Goal: Task Accomplishment & Management: Manage account settings

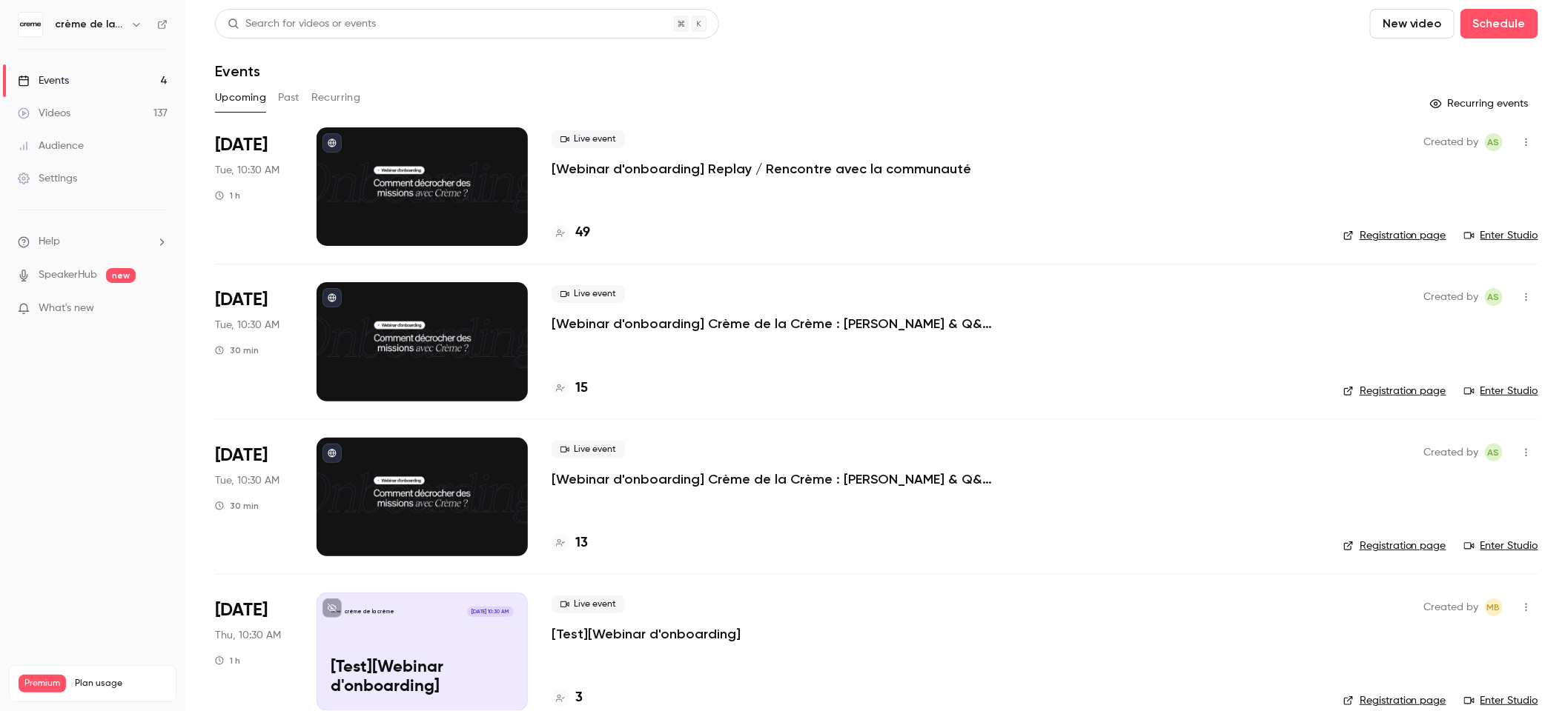
click at [73, 86] on link "Events 4" at bounding box center [92, 81] width 185 height 33
click at [67, 119] on div "Videos" at bounding box center [44, 113] width 53 height 15
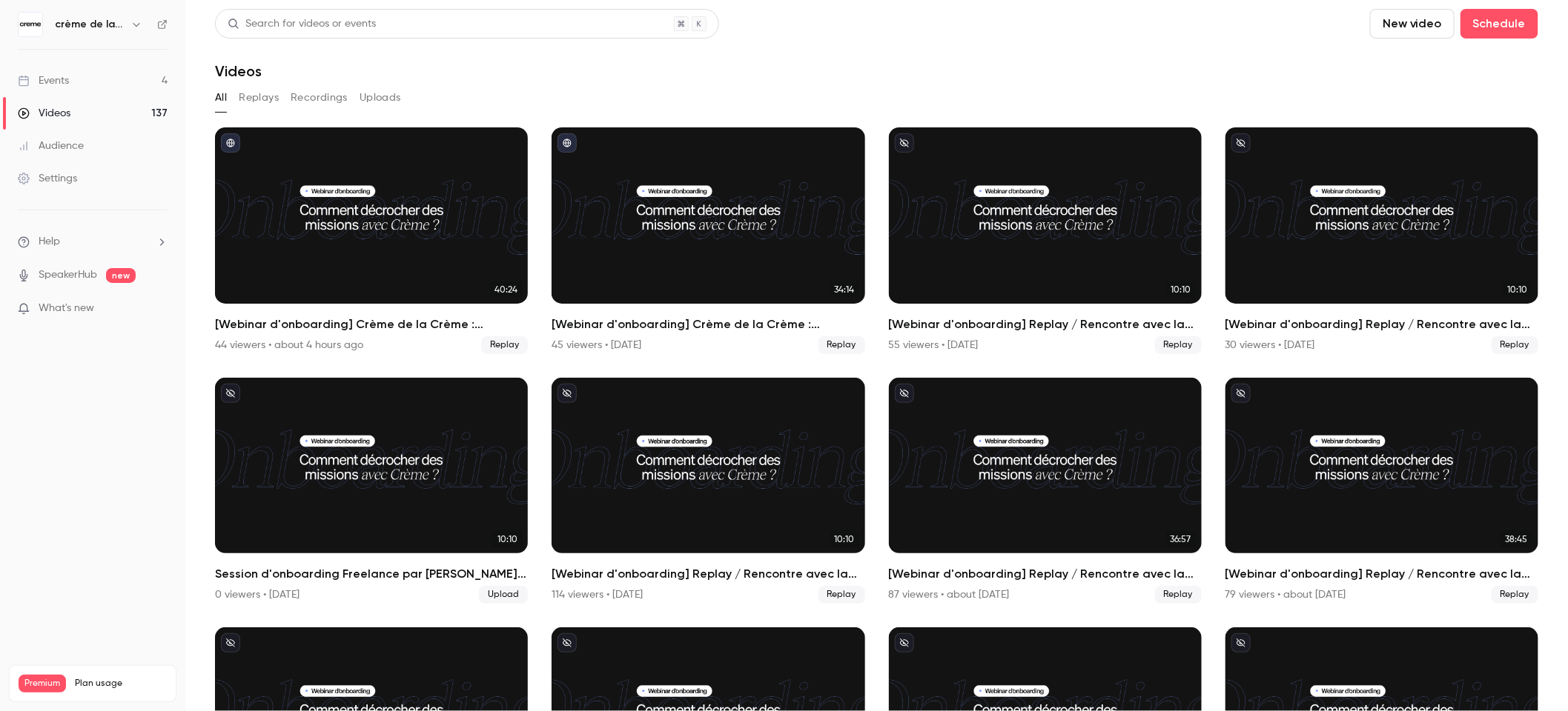
click at [60, 86] on div "Events" at bounding box center [43, 81] width 51 height 15
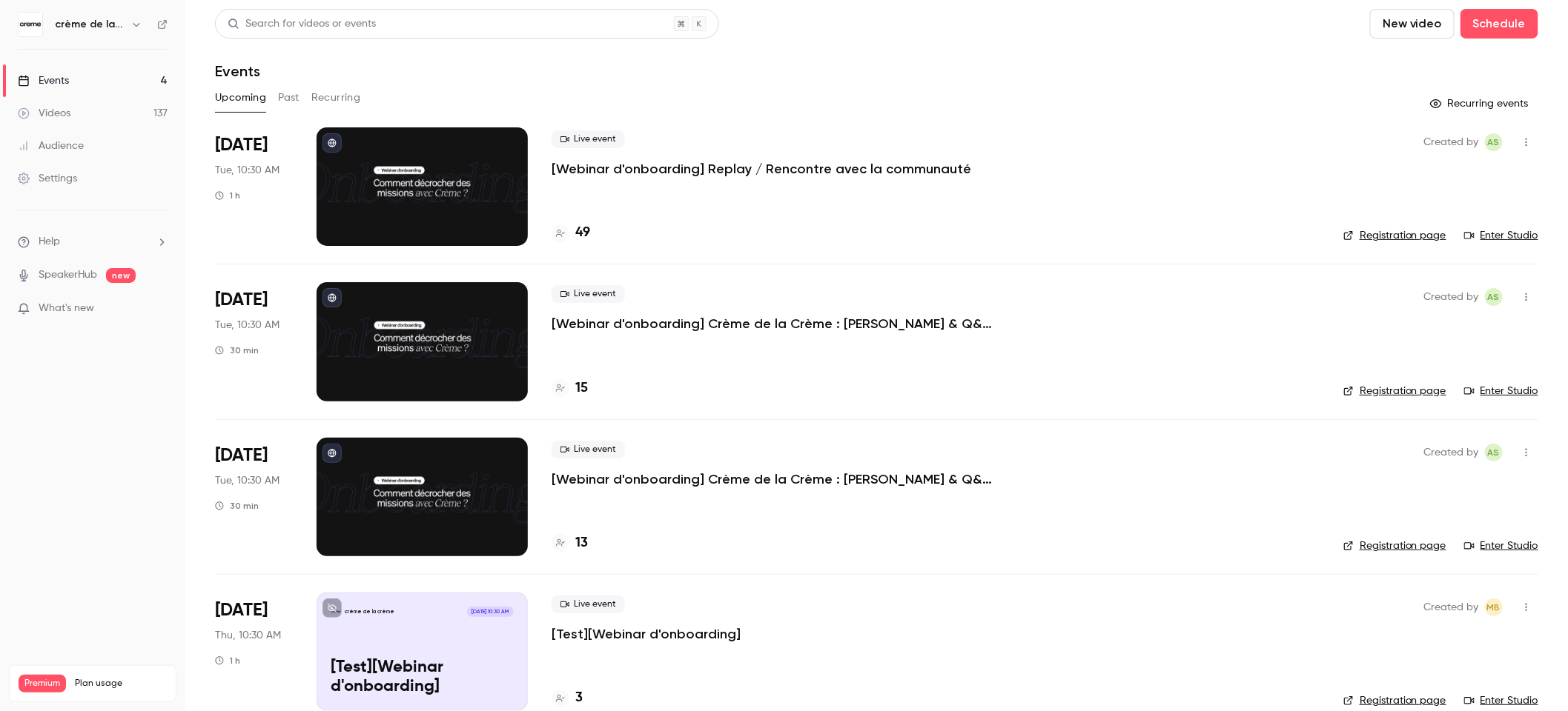
click at [61, 87] on div "Events" at bounding box center [43, 81] width 51 height 15
click at [136, 25] on icon "button" at bounding box center [136, 24] width 12 height 12
click at [136, 25] on div at bounding box center [784, 355] width 1568 height 711
click at [60, 81] on div "Events" at bounding box center [43, 81] width 51 height 15
click at [54, 116] on div "Videos" at bounding box center [44, 113] width 53 height 15
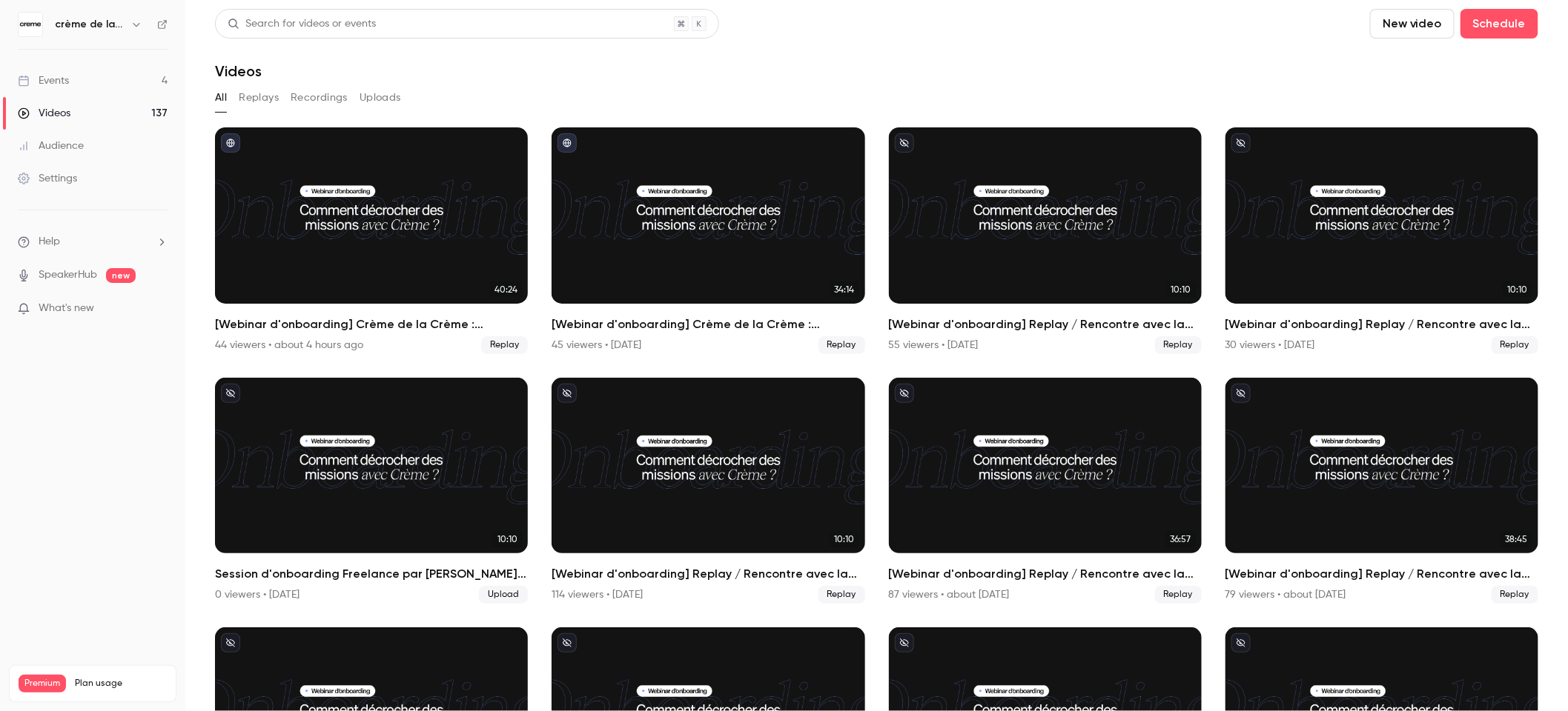
click at [68, 82] on div "Events" at bounding box center [43, 81] width 51 height 15
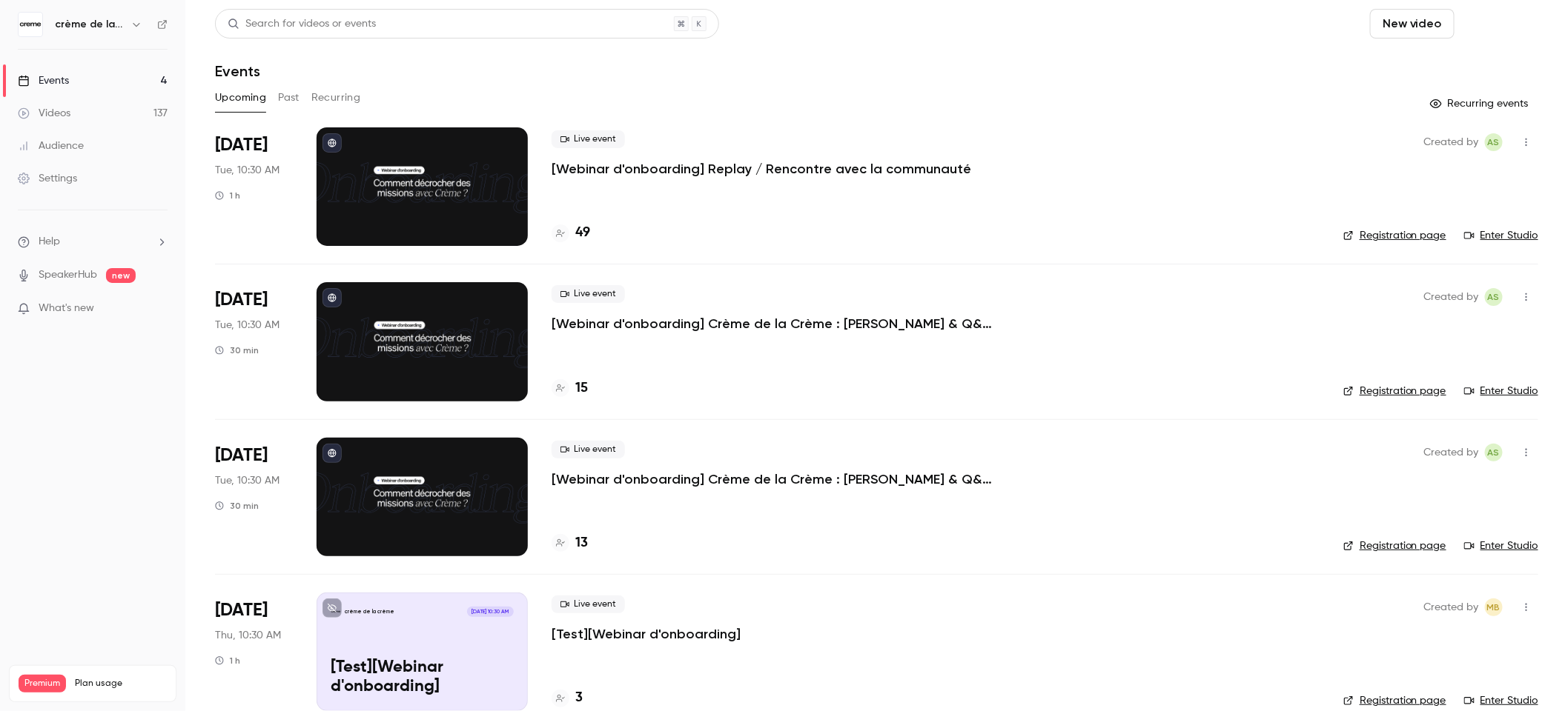
click at [1497, 22] on button "Schedule" at bounding box center [1500, 24] width 78 height 29
click at [1454, 65] on div "One time event" at bounding box center [1457, 64] width 112 height 15
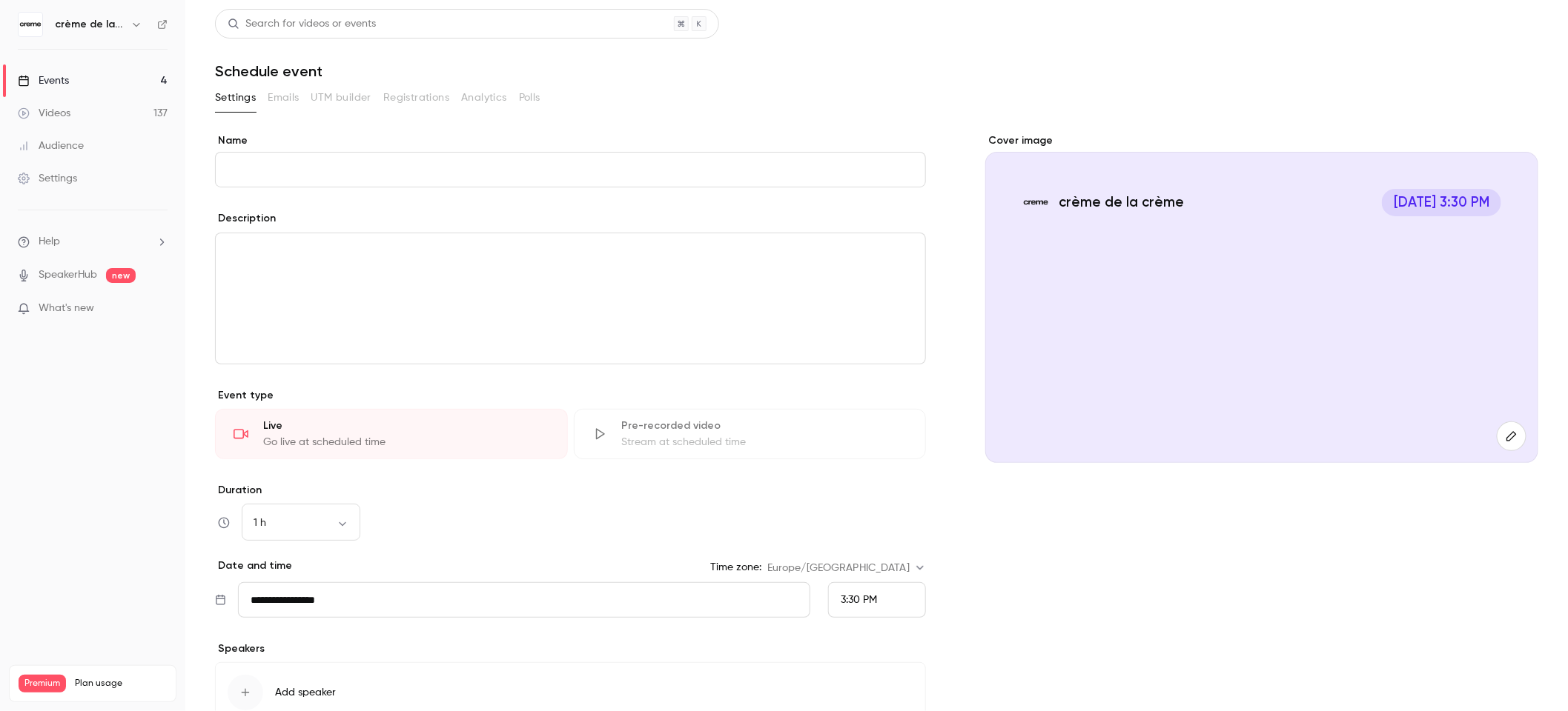
click at [288, 174] on input "Name" at bounding box center [570, 169] width 711 height 36
click at [885, 98] on div "Settings Emails UTM builder Registrations Analytics Polls" at bounding box center [877, 98] width 1324 height 24
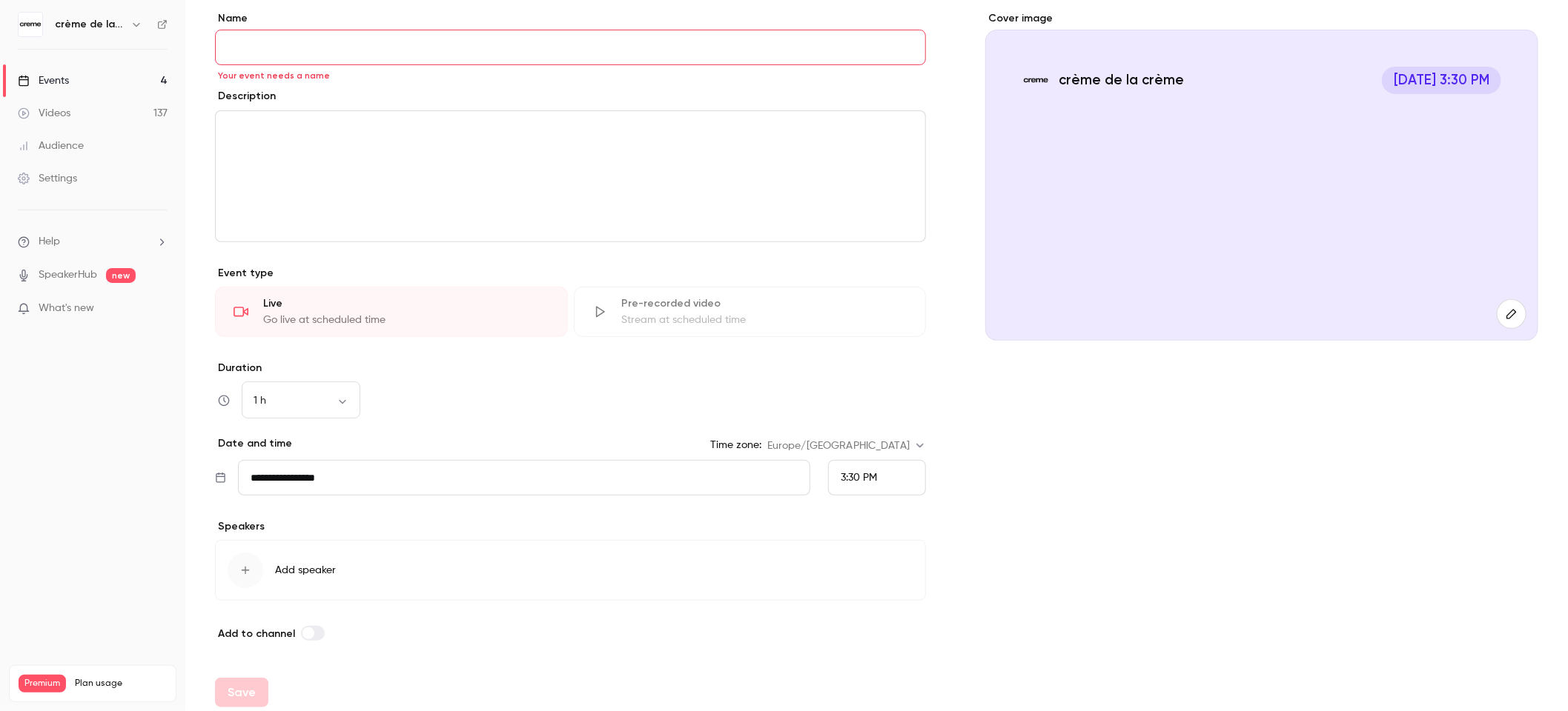
scroll to position [130, 0]
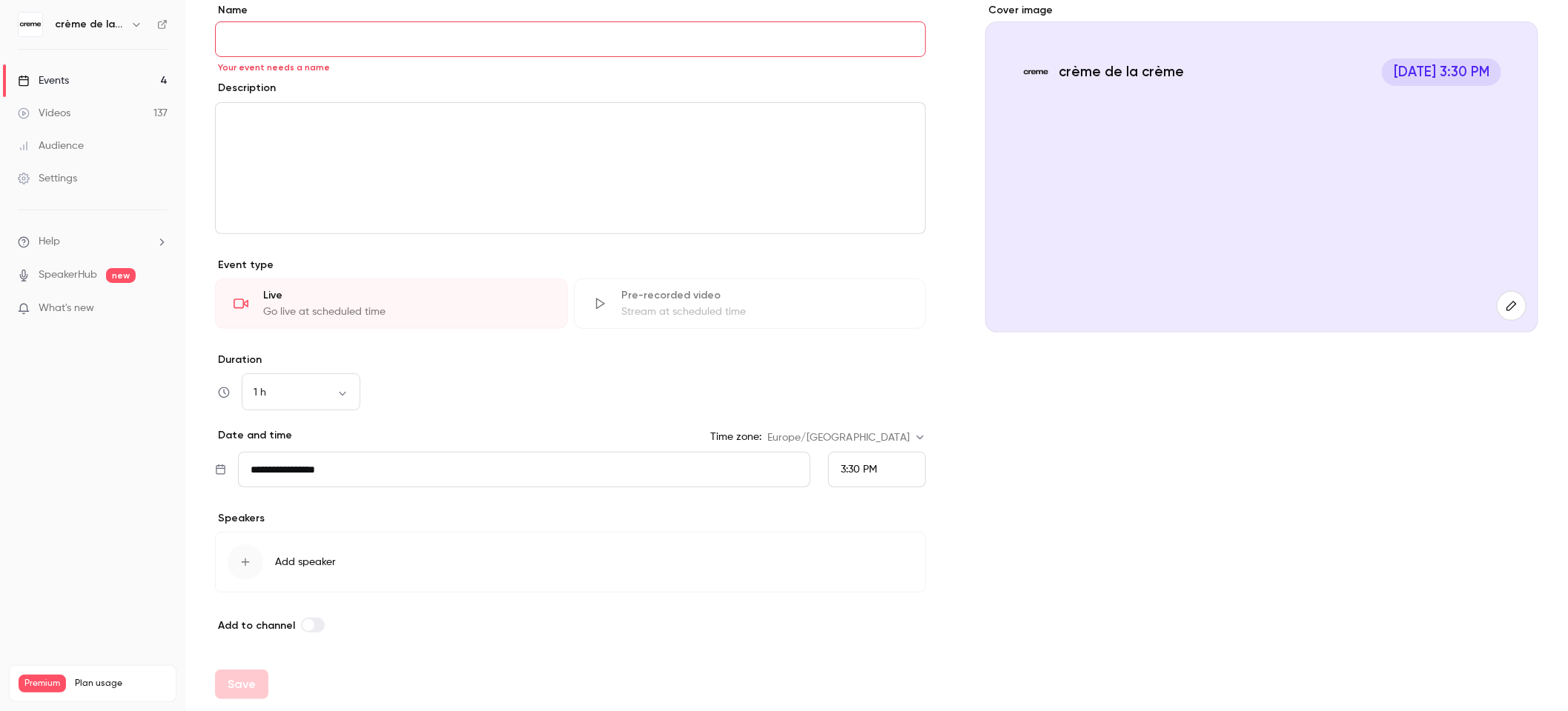
click at [130, 29] on button "button" at bounding box center [136, 24] width 18 height 18
click at [133, 25] on div at bounding box center [784, 355] width 1568 height 711
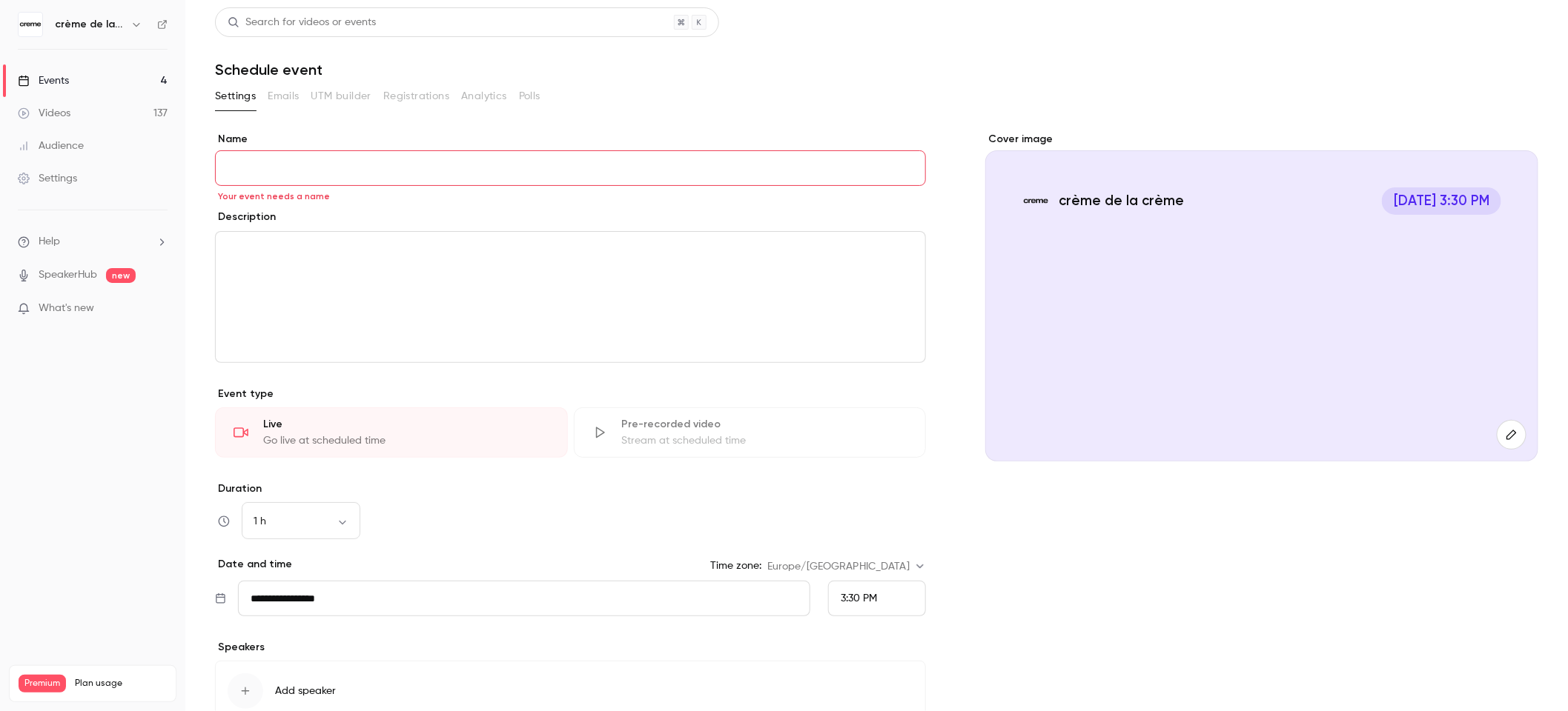
scroll to position [0, 0]
click at [309, 162] on input "Name" at bounding box center [570, 169] width 711 height 36
type input "*"
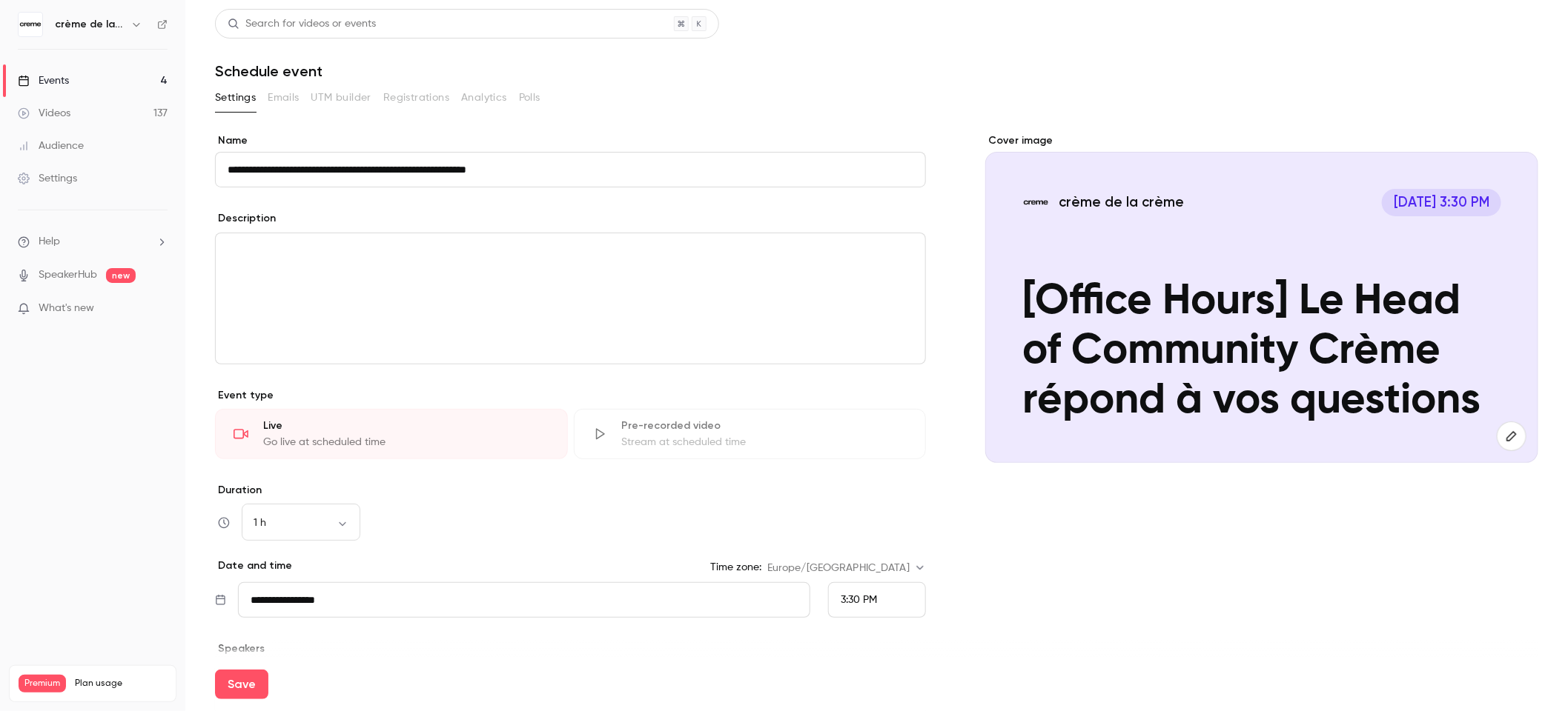
click at [301, 164] on input "**********" at bounding box center [570, 169] width 711 height 36
click at [406, 167] on input "**********" at bounding box center [570, 169] width 711 height 36
click at [591, 169] on input "**********" at bounding box center [570, 169] width 711 height 36
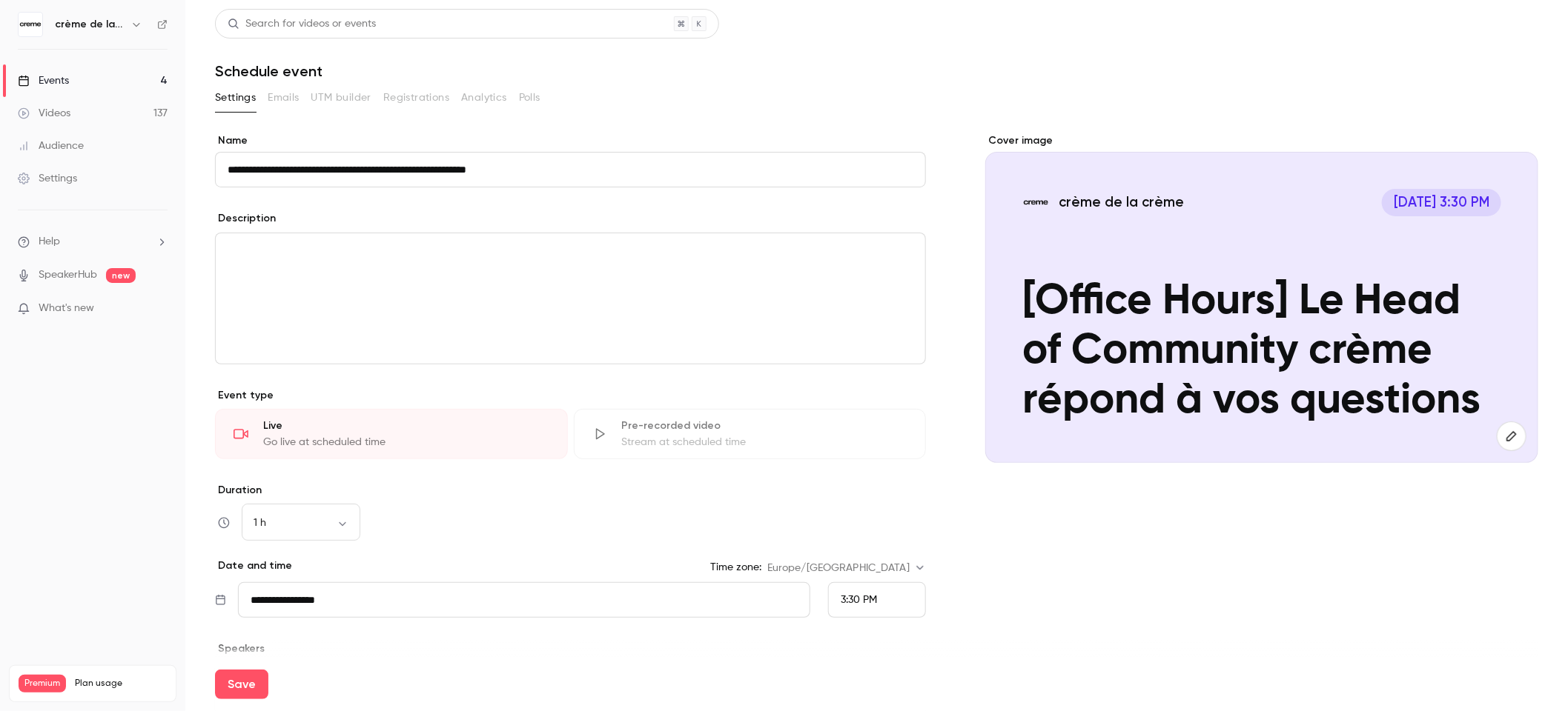
click at [591, 169] on input "**********" at bounding box center [570, 169] width 711 height 36
click at [668, 163] on input "**********" at bounding box center [570, 169] width 711 height 36
type input "**********"
click at [816, 270] on div "editor" at bounding box center [570, 299] width 709 height 130
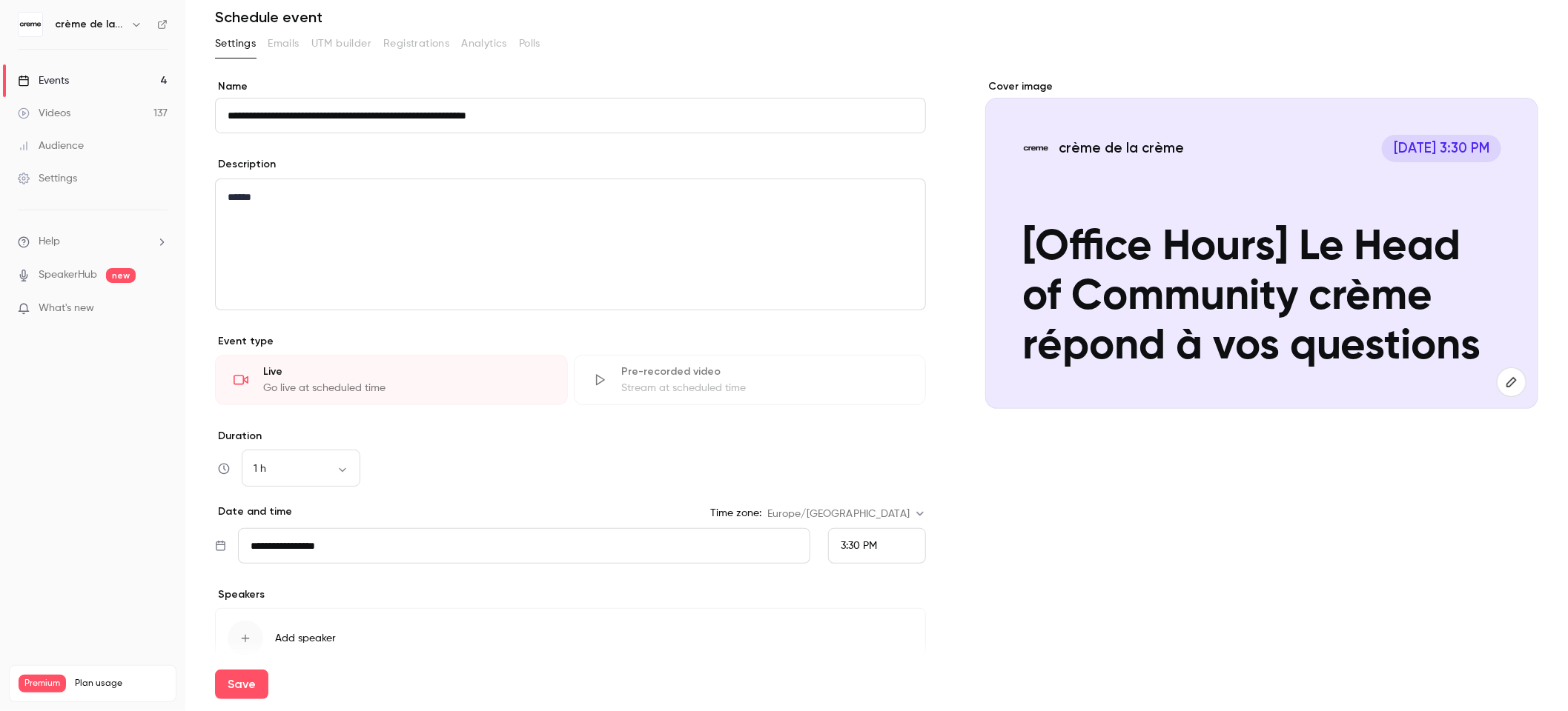
scroll to position [130, 0]
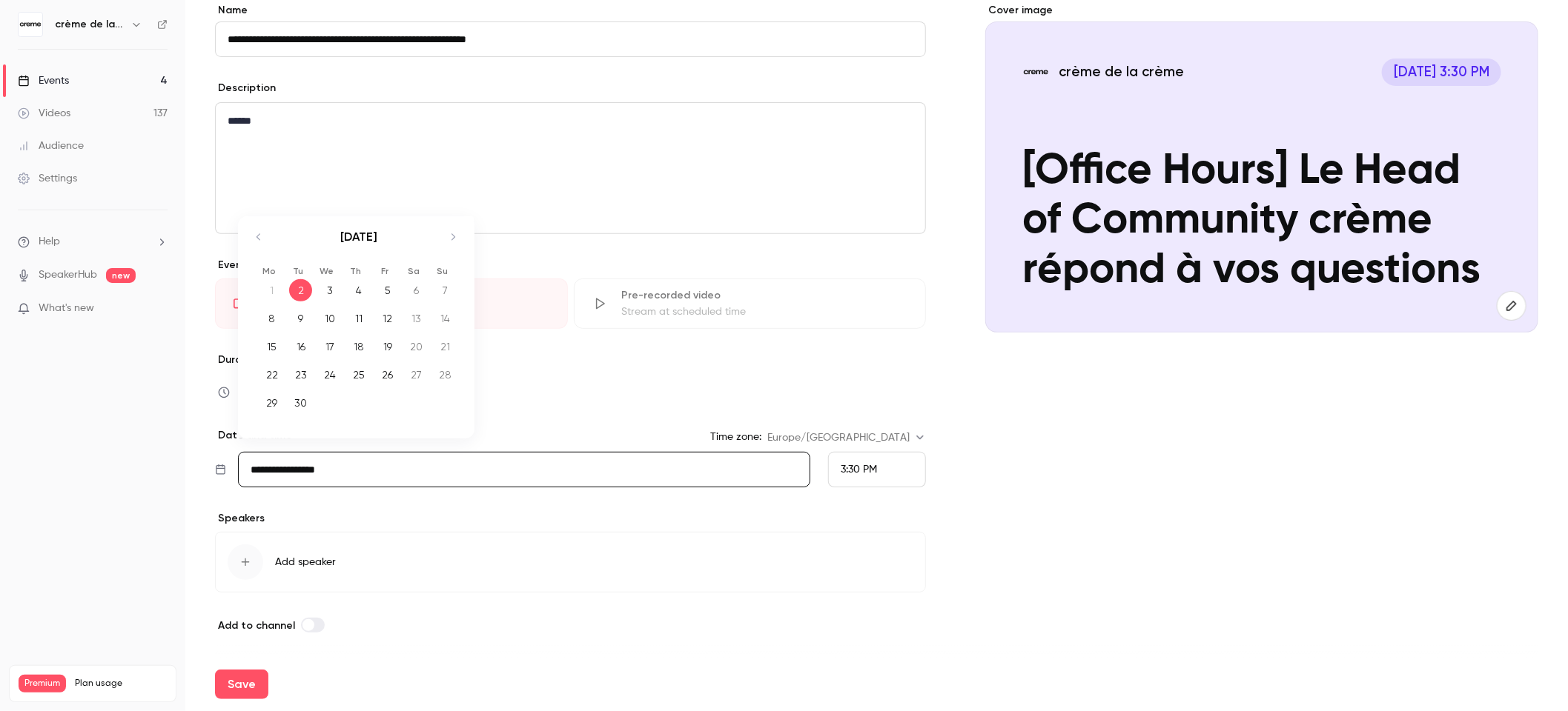
click at [294, 481] on input "**********" at bounding box center [524, 470] width 572 height 36
click at [295, 315] on div "9" at bounding box center [301, 318] width 23 height 22
type input "**********"
click at [871, 467] on div "3:30 PM" at bounding box center [877, 470] width 98 height 36
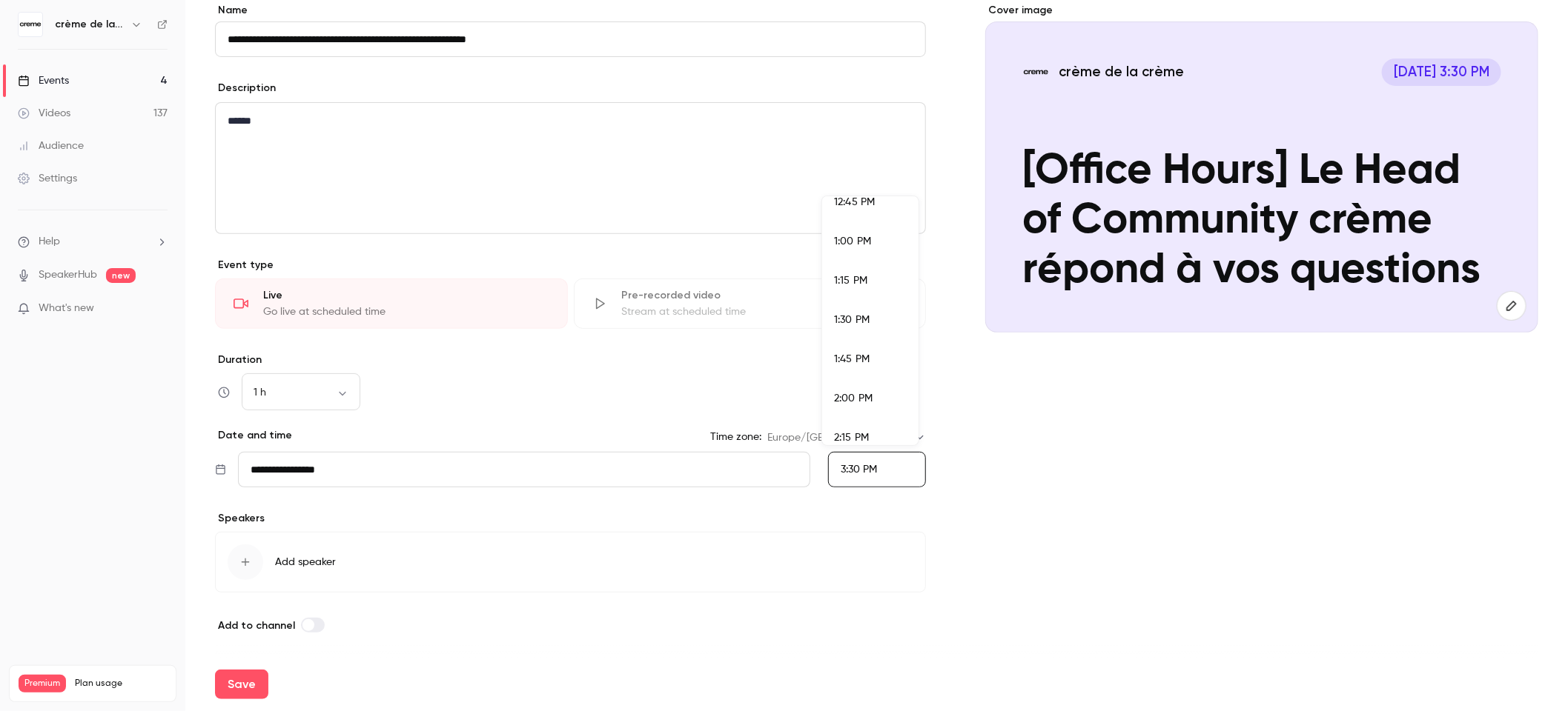
click at [871, 331] on li "1:30 PM" at bounding box center [870, 320] width 96 height 39
click at [246, 565] on icon "button" at bounding box center [245, 562] width 12 height 12
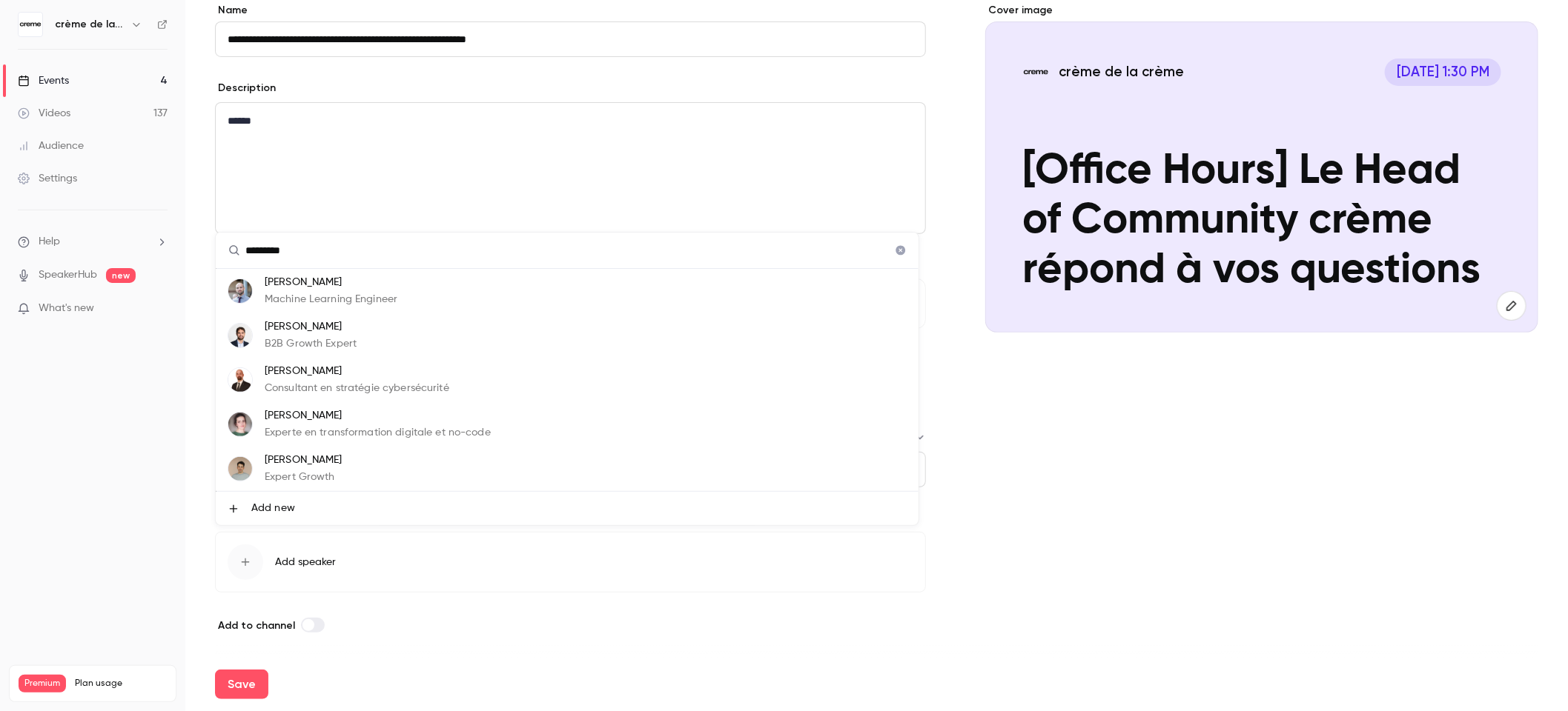
type input "*********"
click at [275, 509] on span "Add new" at bounding box center [273, 508] width 44 height 15
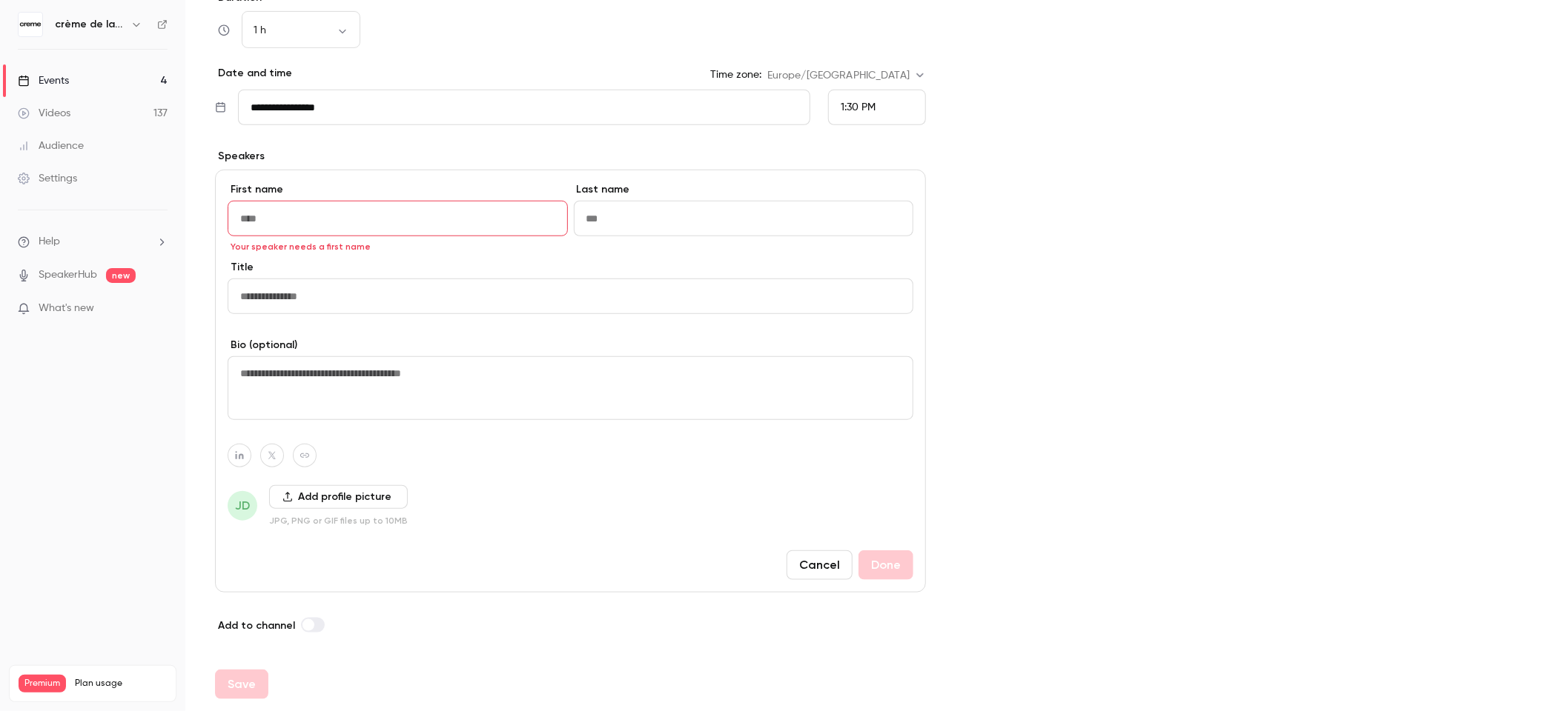
click at [819, 564] on button "Cancel" at bounding box center [819, 565] width 66 height 29
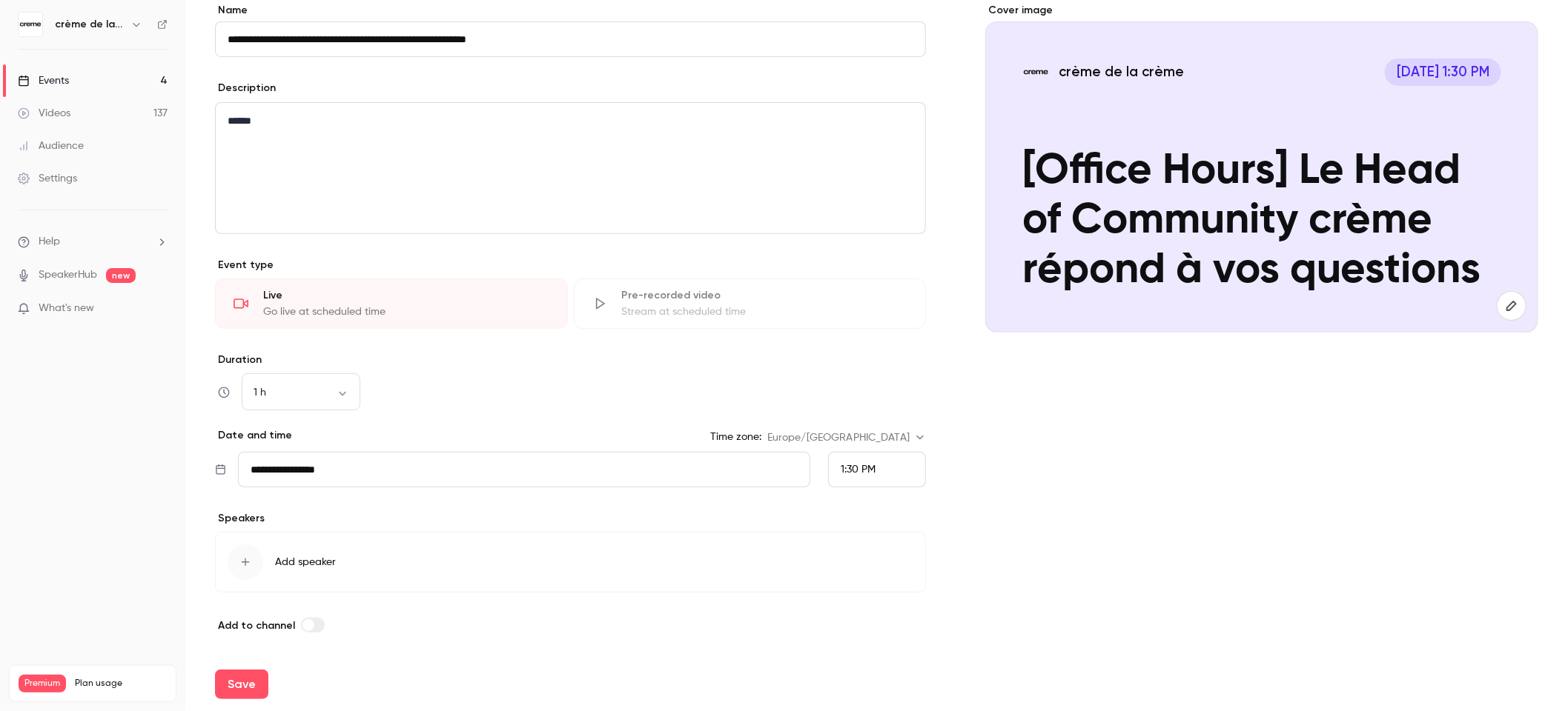
click at [361, 560] on button "Add speaker" at bounding box center [570, 562] width 711 height 61
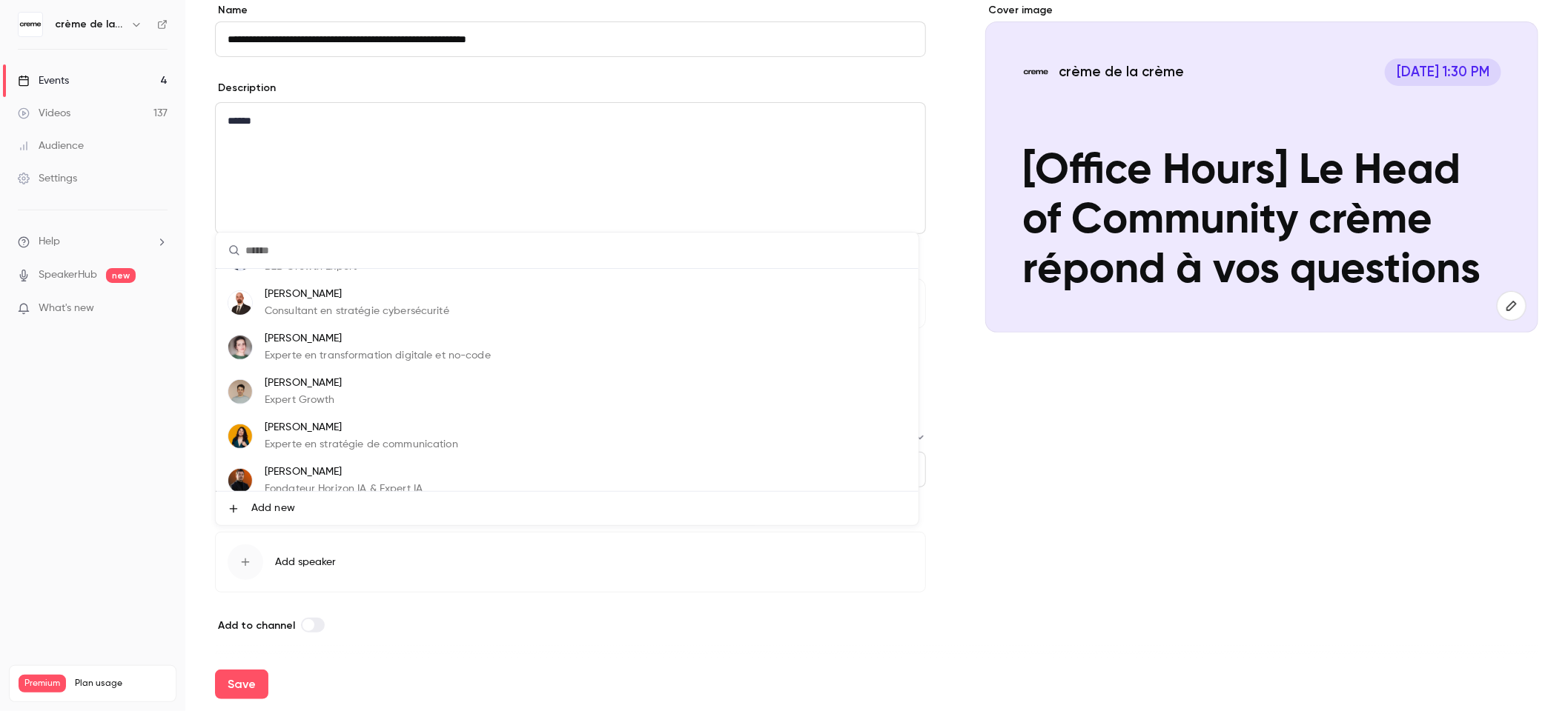
scroll to position [89, 0]
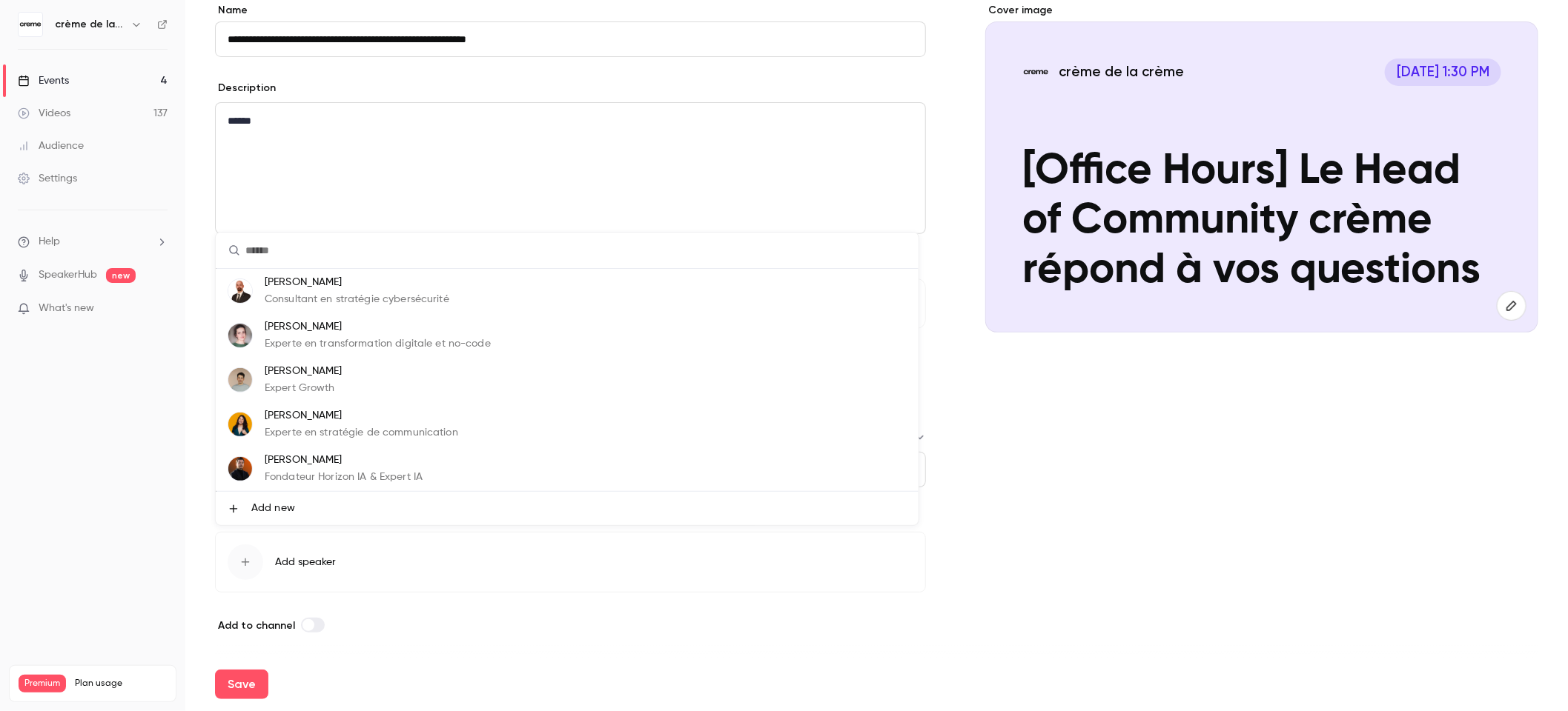
click at [1113, 463] on div at bounding box center [784, 355] width 1568 height 711
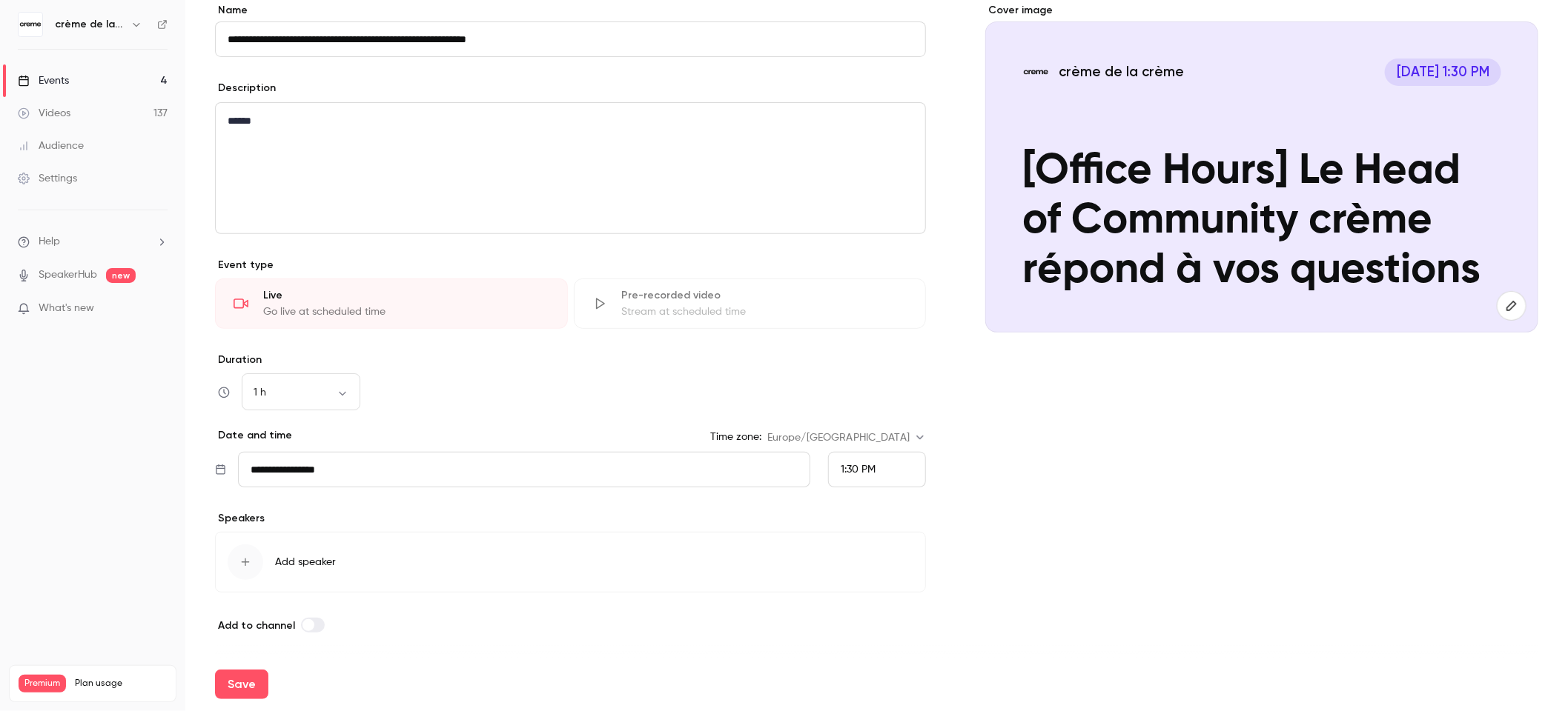
click at [167, 23] on icon at bounding box center [162, 24] width 11 height 11
click at [407, 192] on div "*****" at bounding box center [570, 168] width 709 height 130
click at [234, 561] on div "button" at bounding box center [245, 563] width 36 height 36
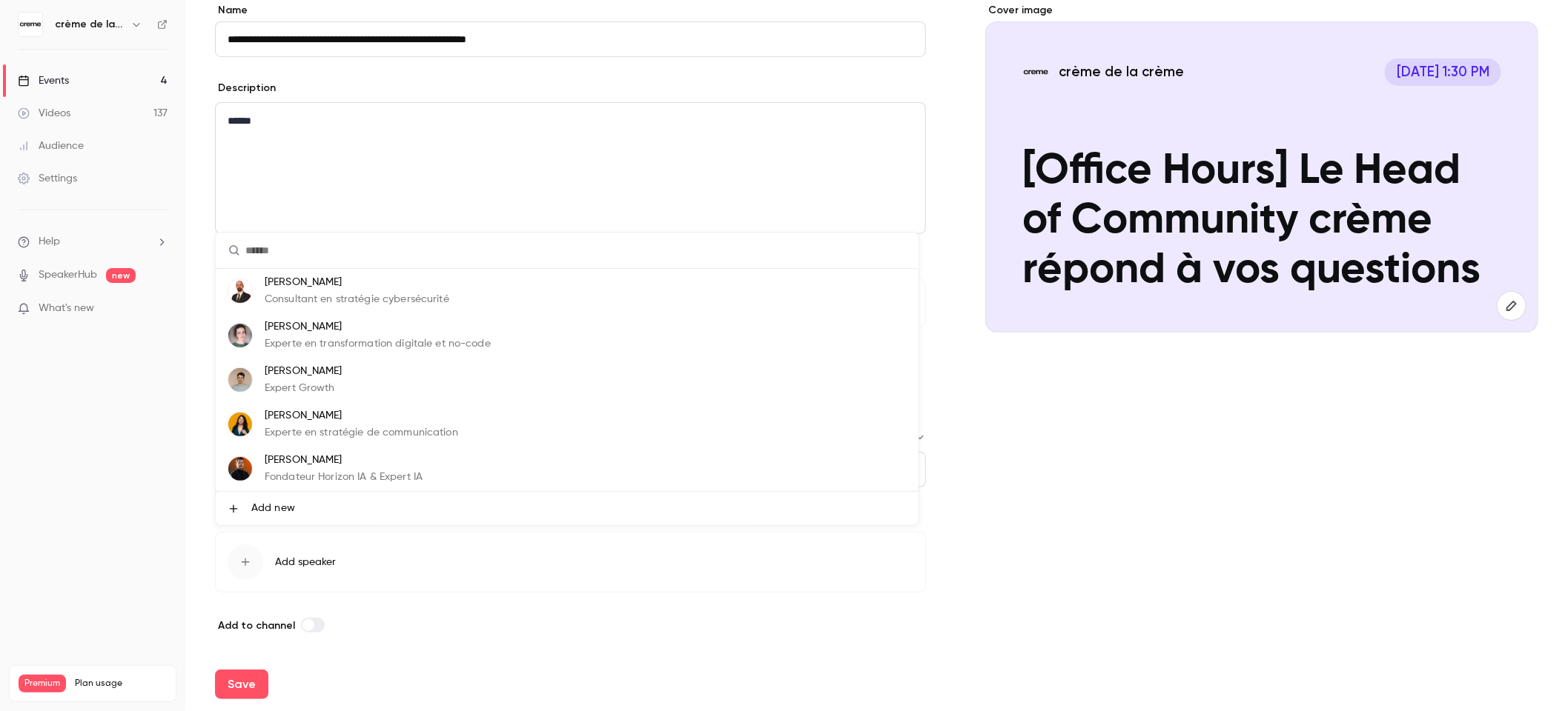
click at [284, 513] on span "Add new" at bounding box center [273, 508] width 44 height 15
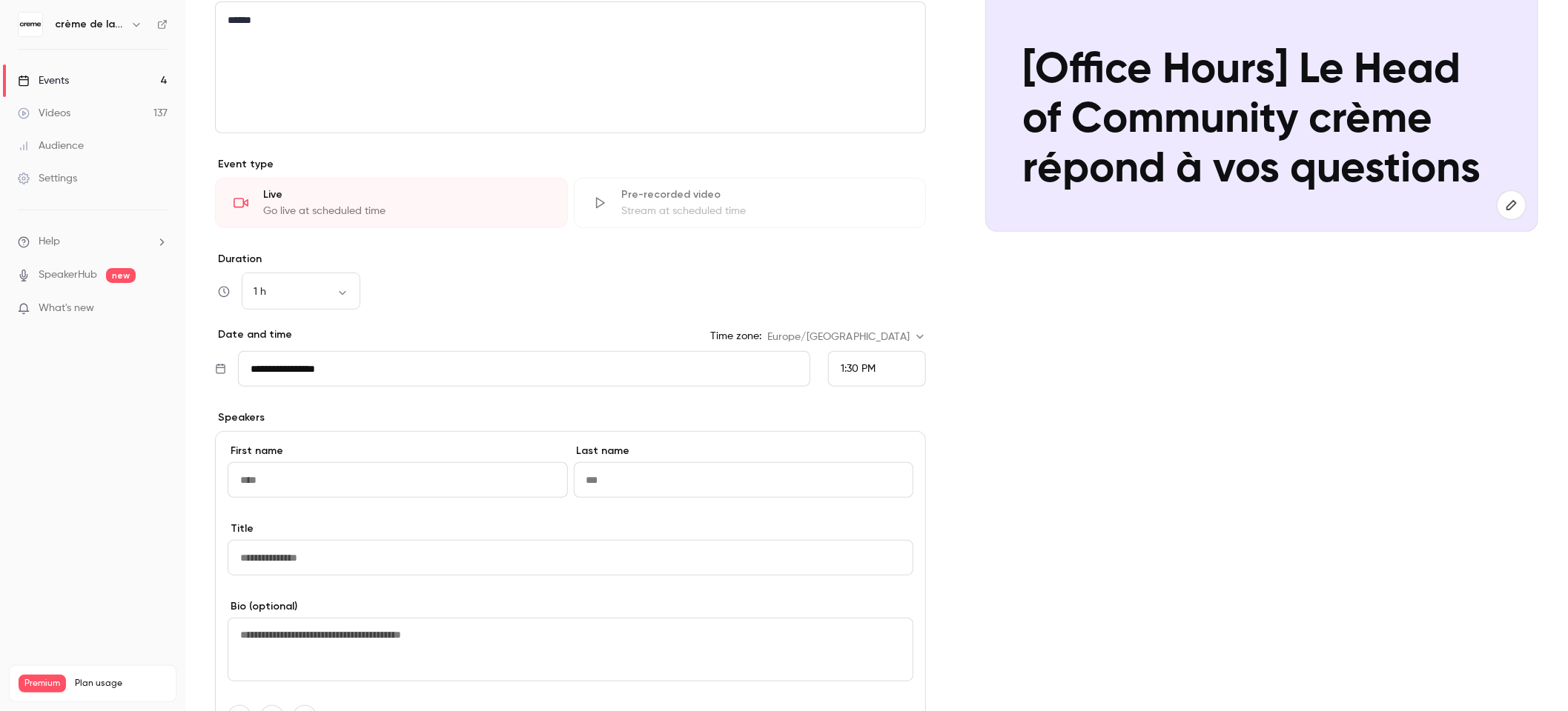
scroll to position [436, 0]
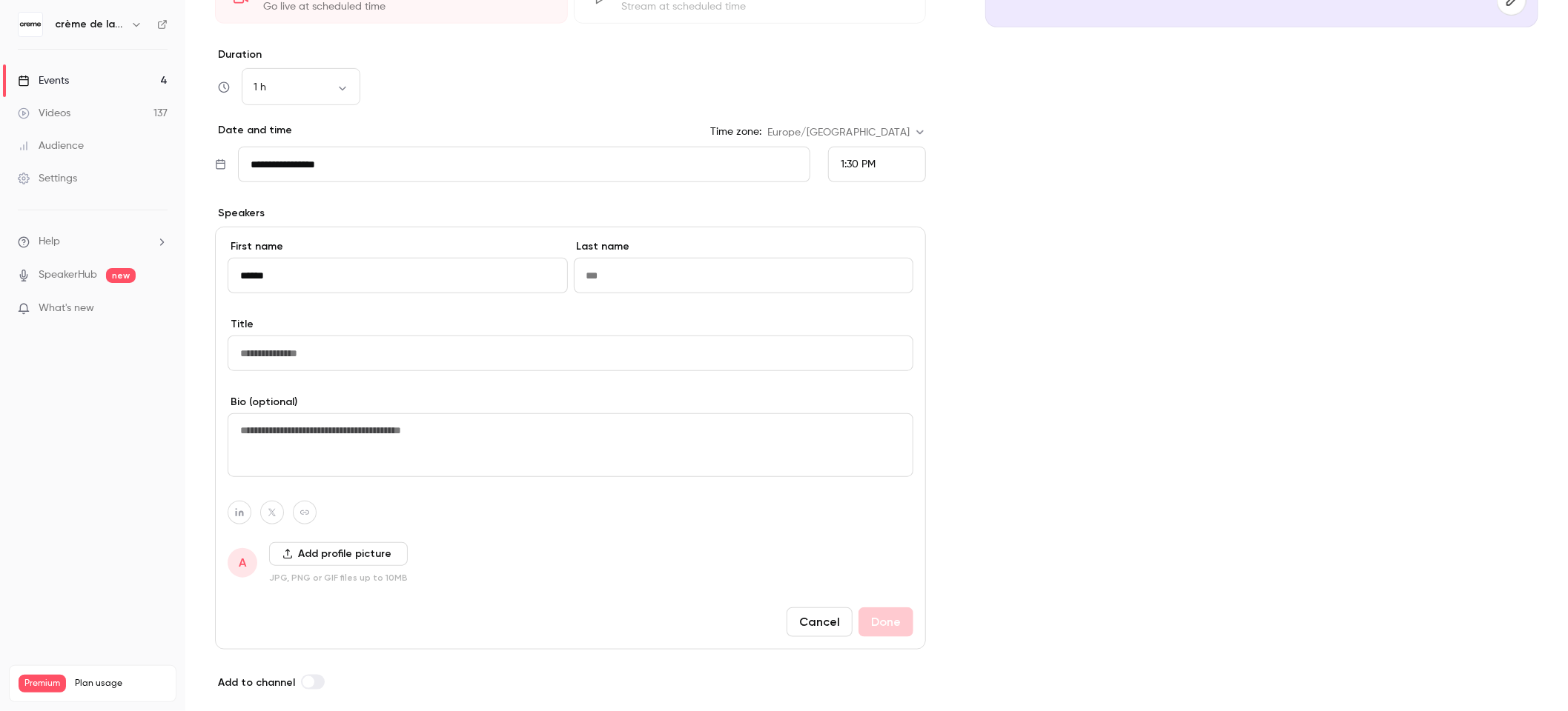
type input "******"
click at [826, 625] on button "Cancel" at bounding box center [819, 622] width 66 height 29
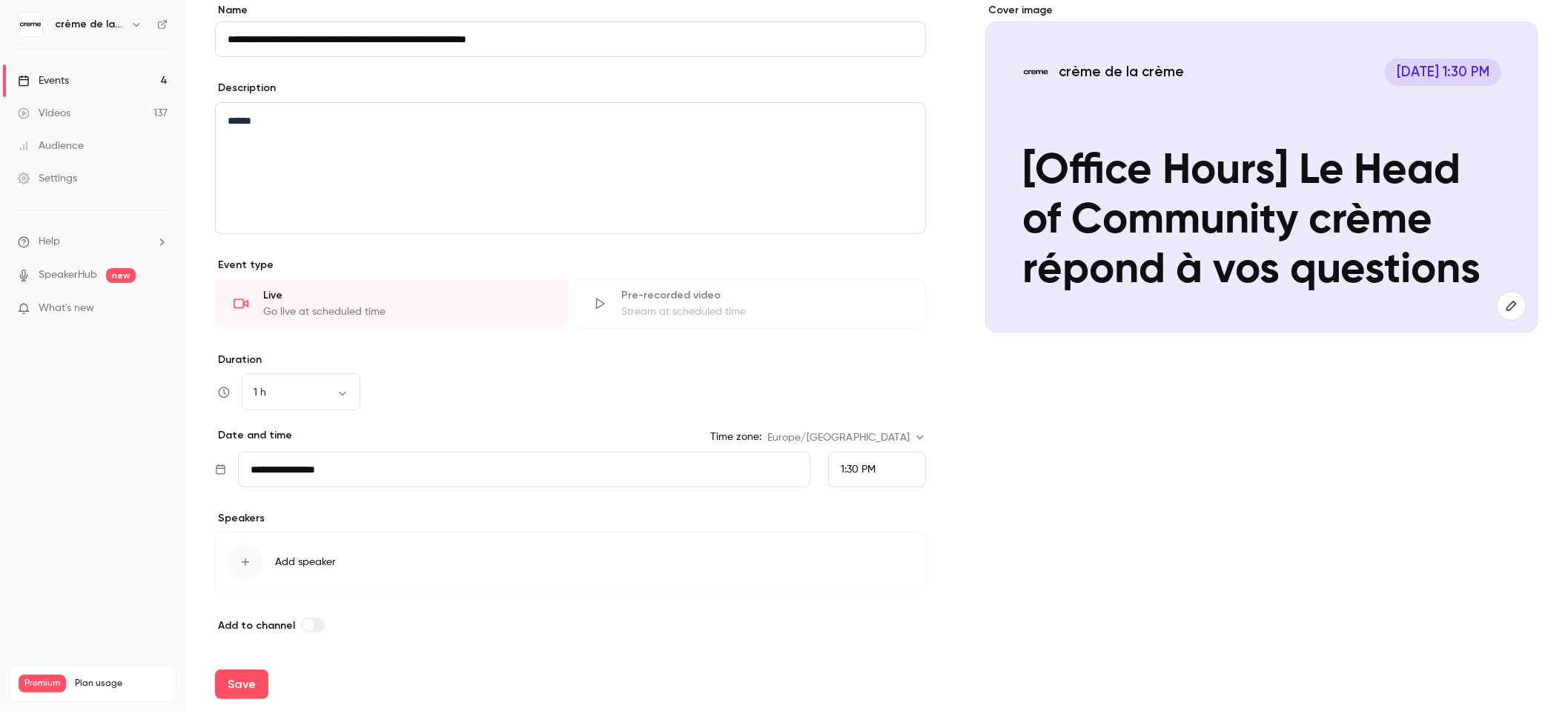
scroll to position [130, 0]
click at [42, 274] on link "SpeakerHub" at bounding box center [68, 274] width 59 height 15
click at [62, 315] on span "What's new" at bounding box center [66, 308] width 55 height 15
click at [1200, 410] on div at bounding box center [784, 355] width 1568 height 711
click at [61, 189] on link "Settings" at bounding box center [92, 178] width 185 height 33
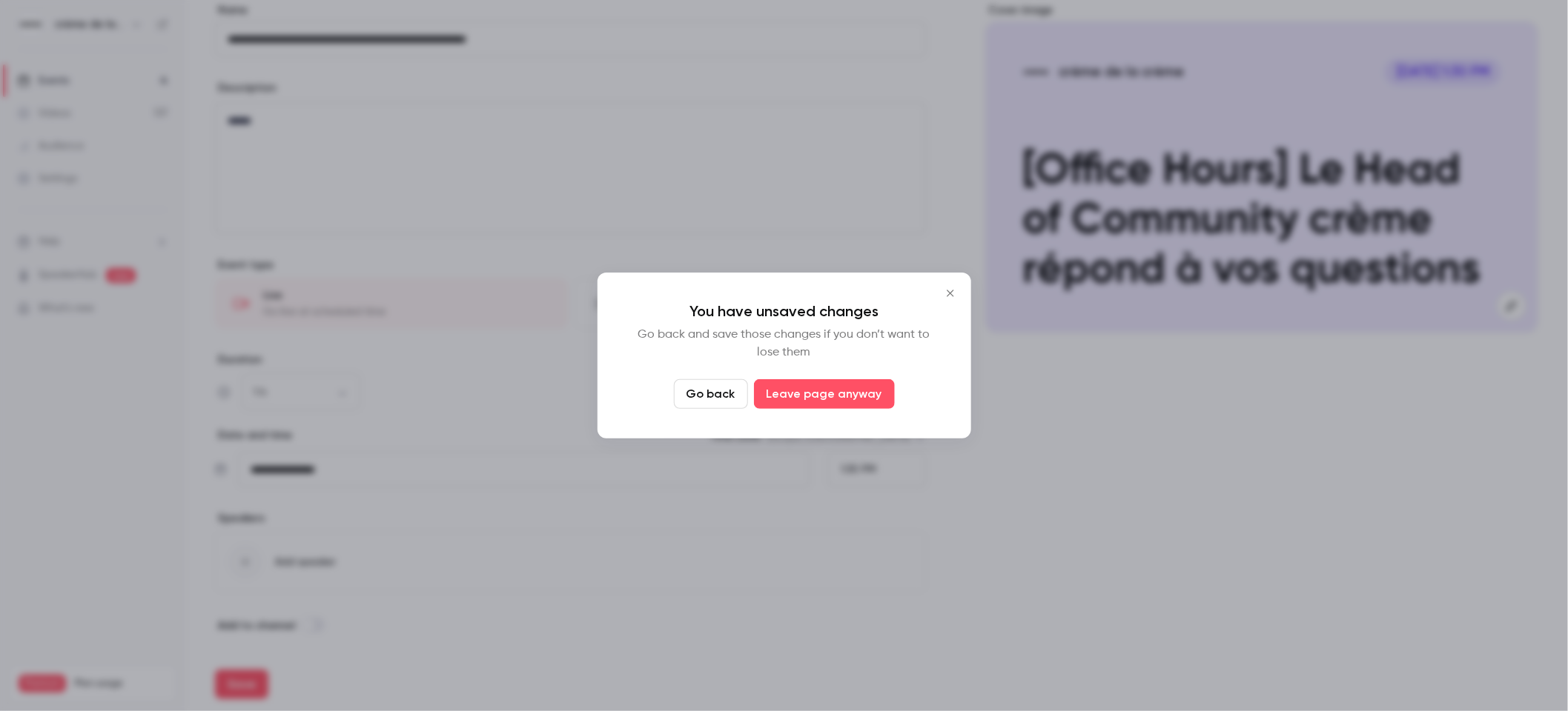
click at [689, 399] on button "Go back" at bounding box center [711, 394] width 74 height 29
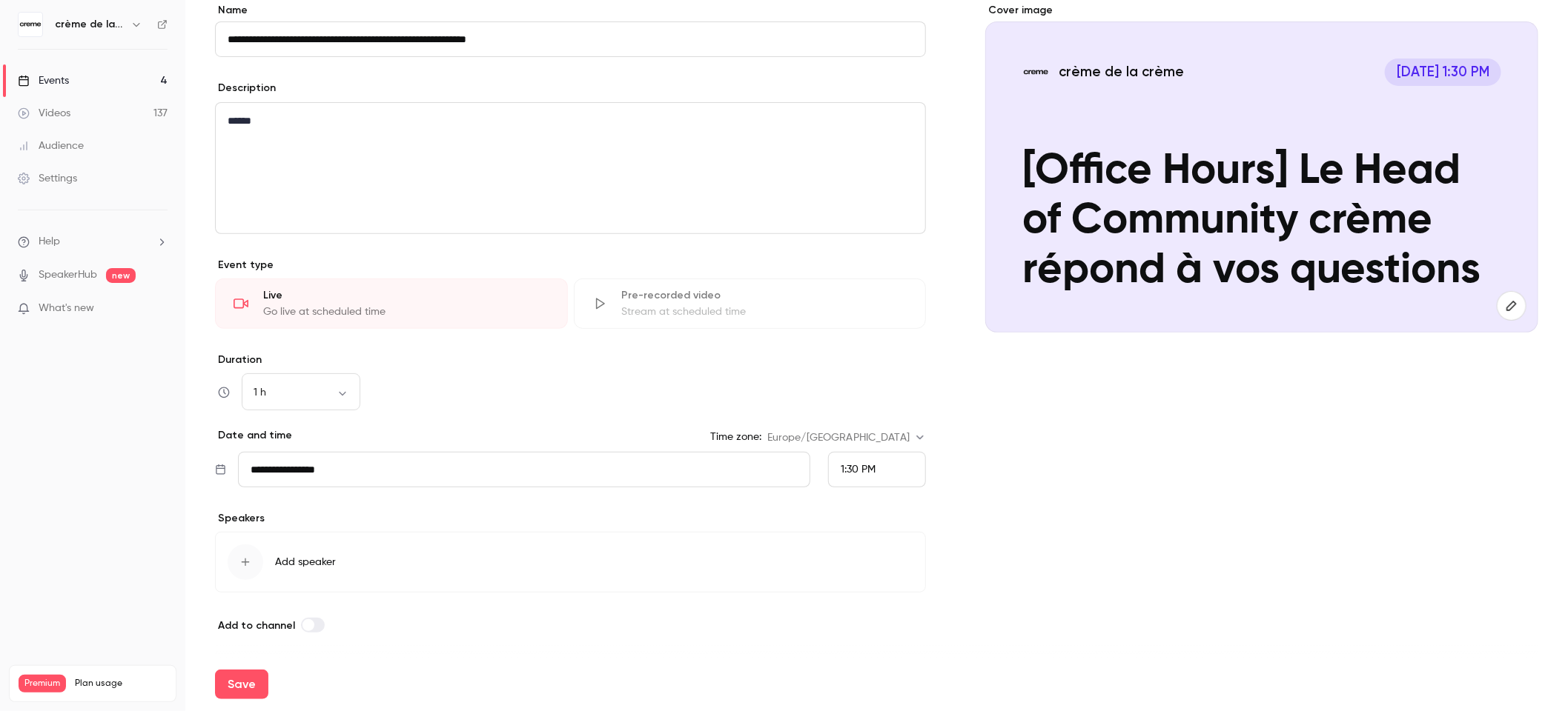
click at [249, 561] on icon "button" at bounding box center [245, 562] width 12 height 12
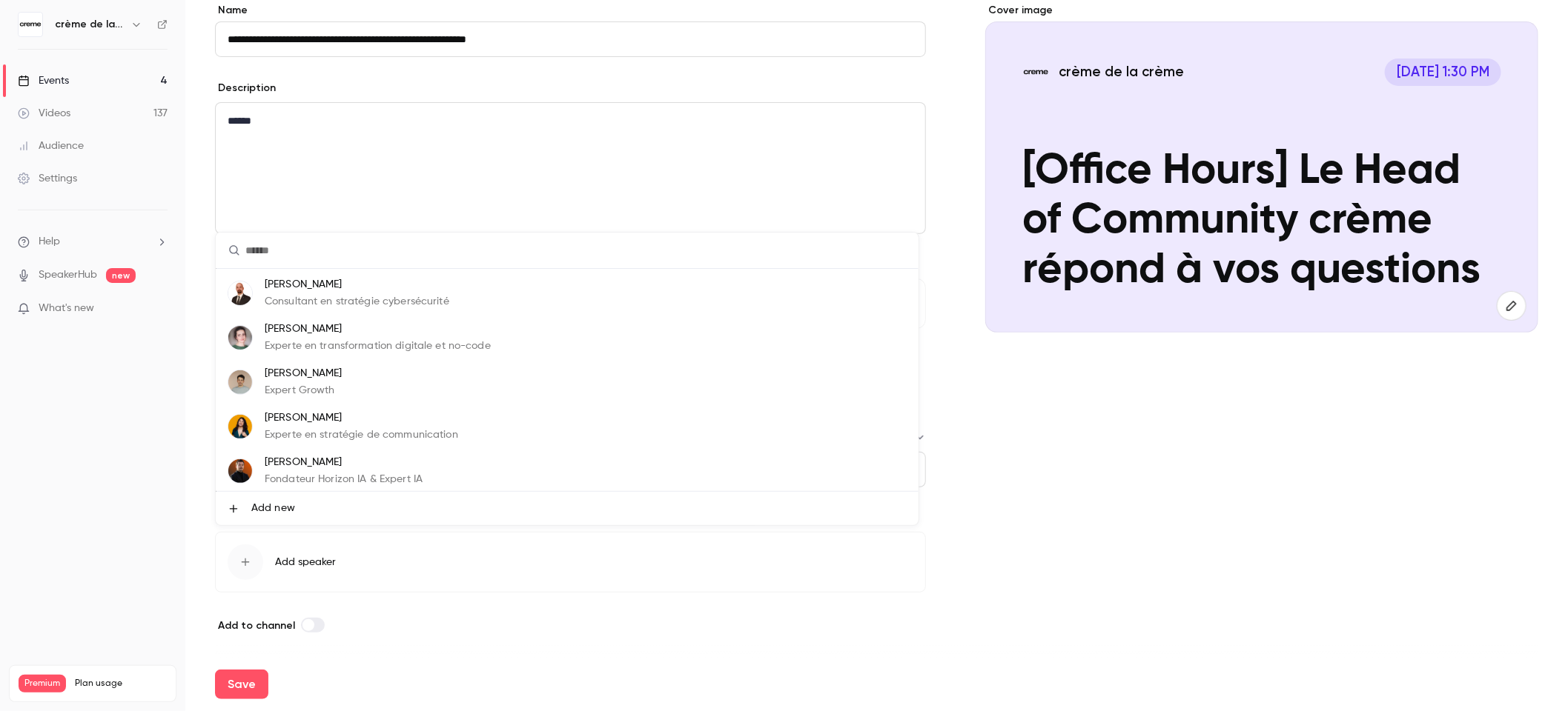
scroll to position [89, 0]
click at [61, 81] on div at bounding box center [784, 355] width 1568 height 711
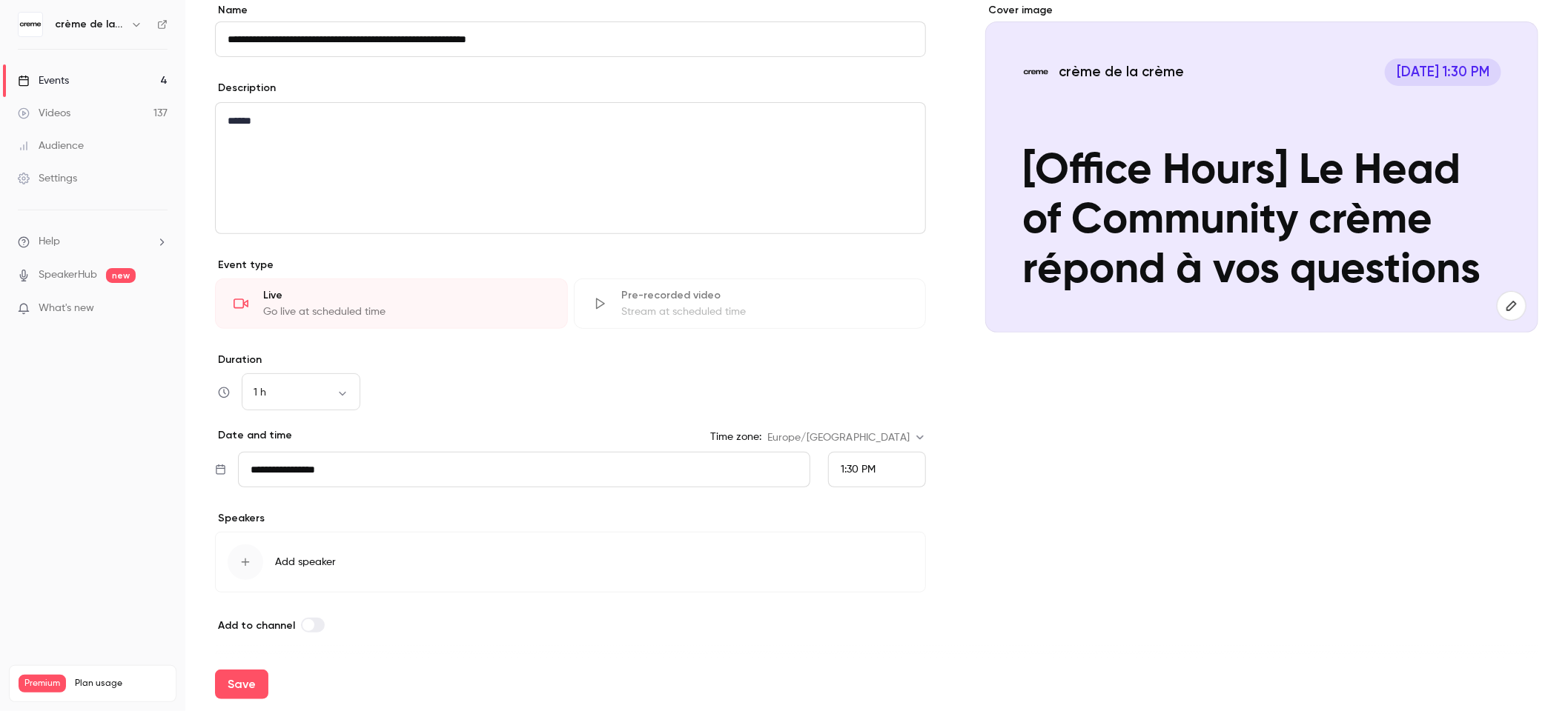
click at [62, 77] on div "Events" at bounding box center [43, 81] width 51 height 15
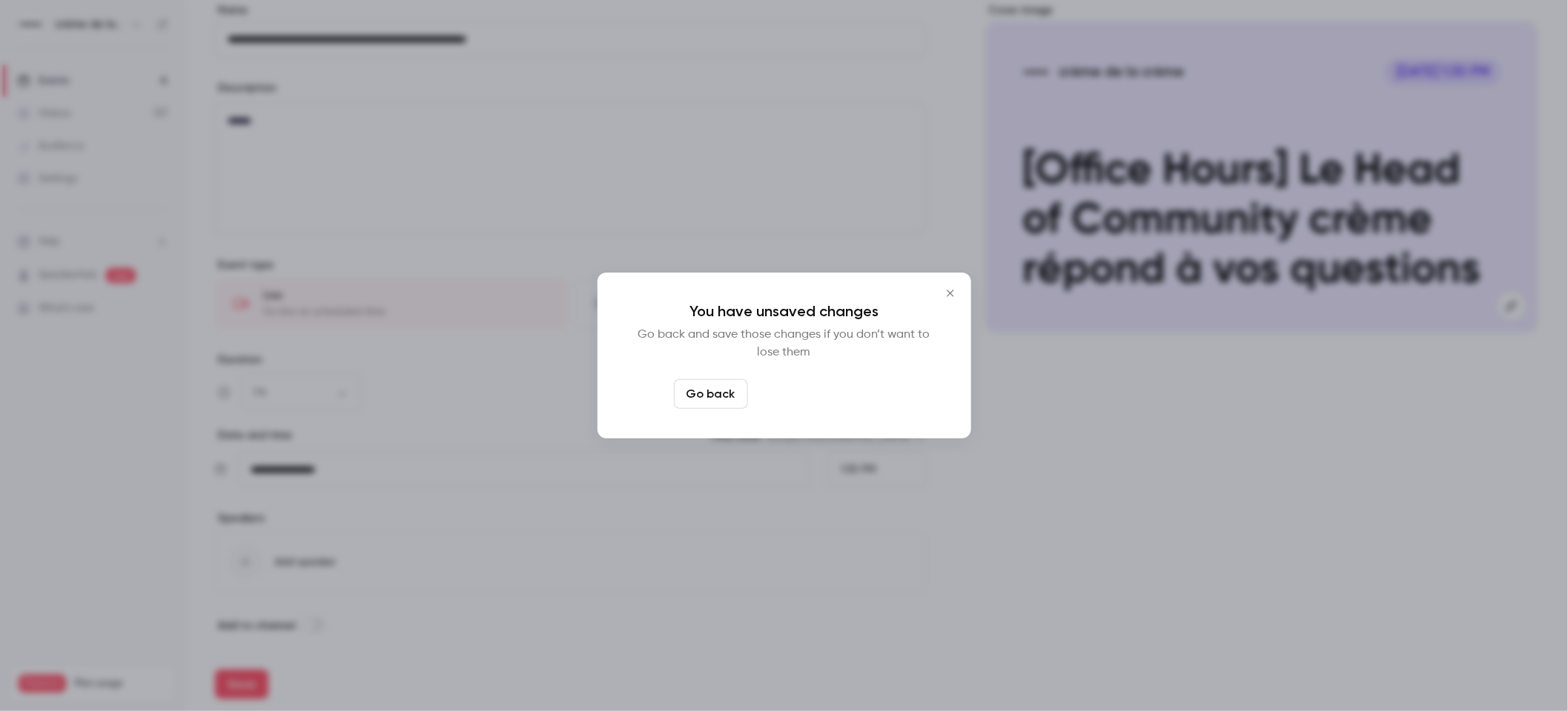
click at [794, 392] on button "Leave page anyway" at bounding box center [824, 394] width 141 height 29
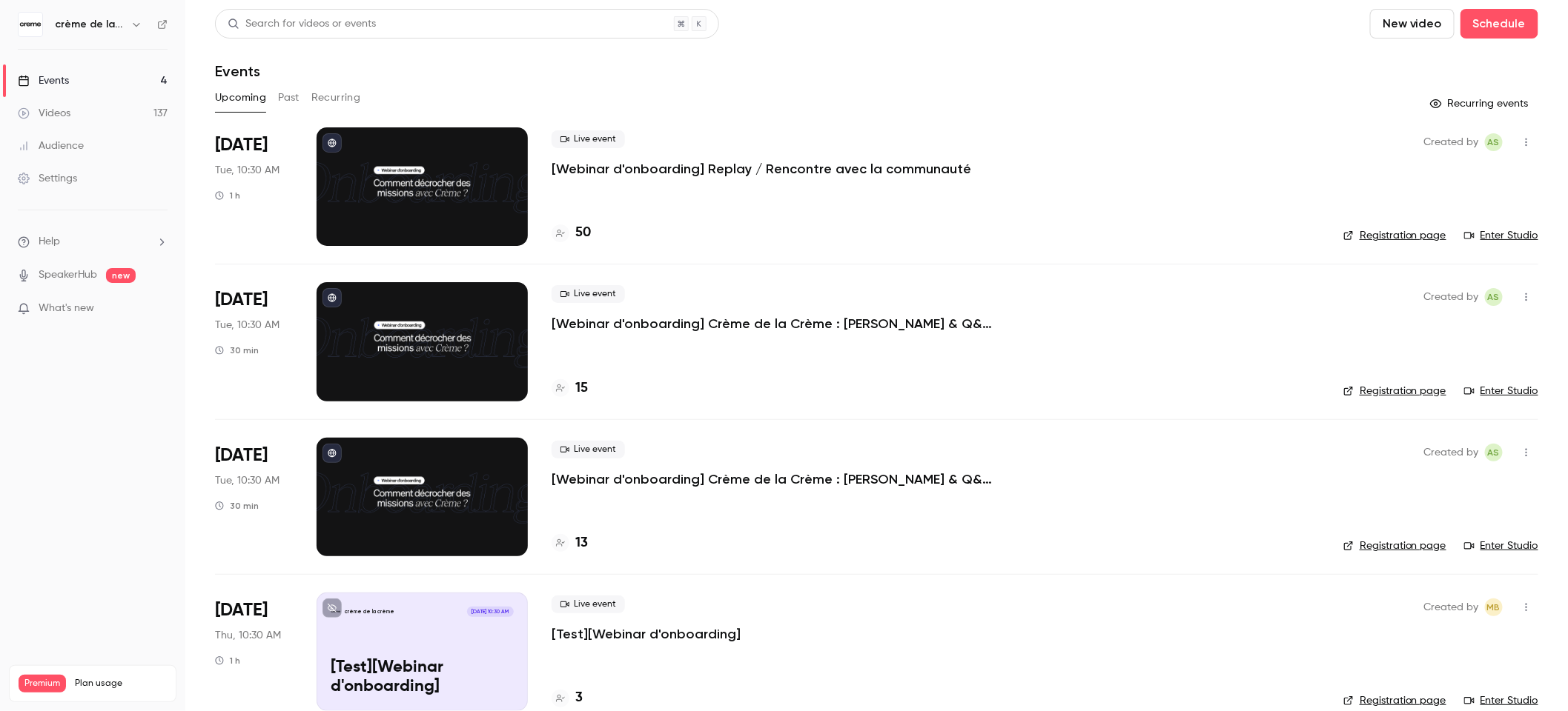
click at [46, 119] on div "Videos" at bounding box center [44, 113] width 53 height 15
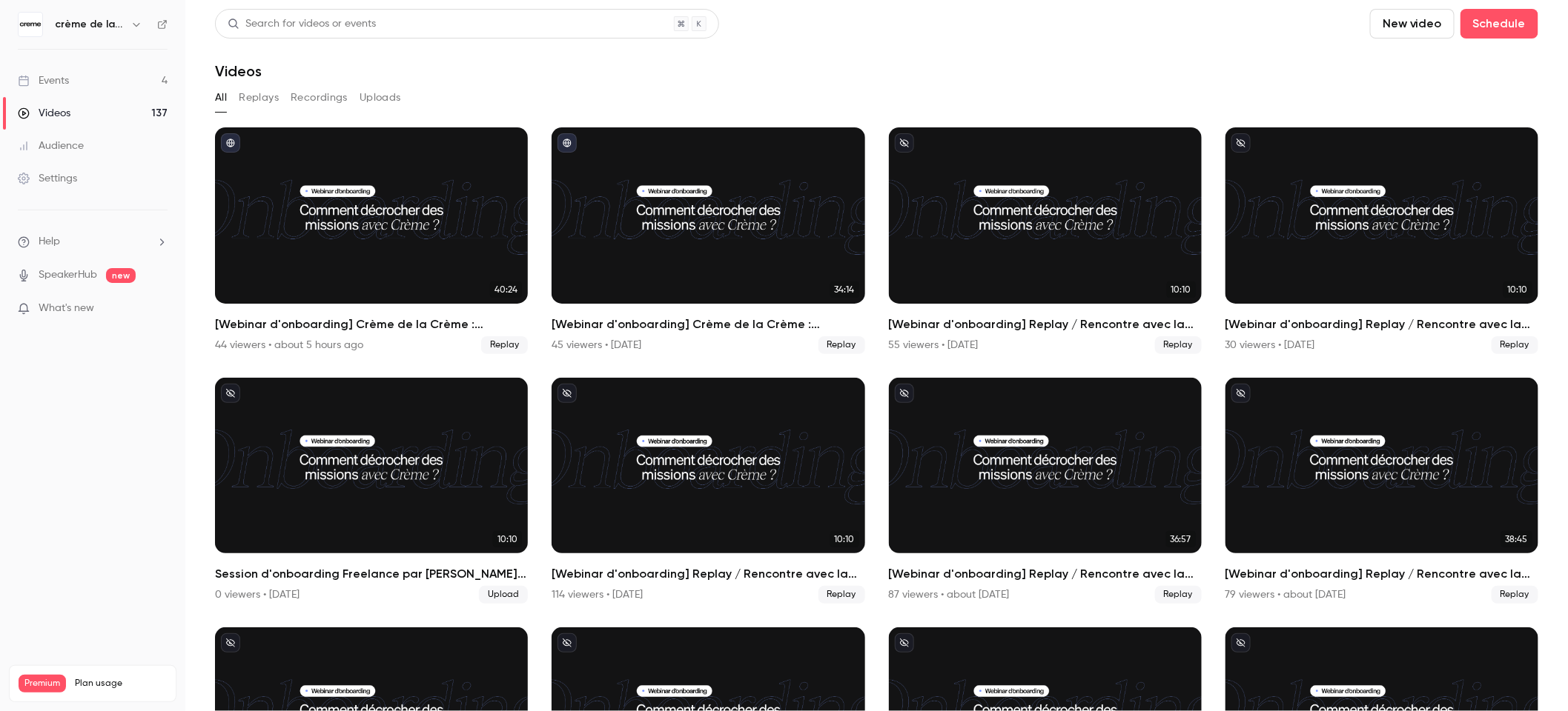
click at [138, 25] on icon "button" at bounding box center [136, 24] width 12 height 12
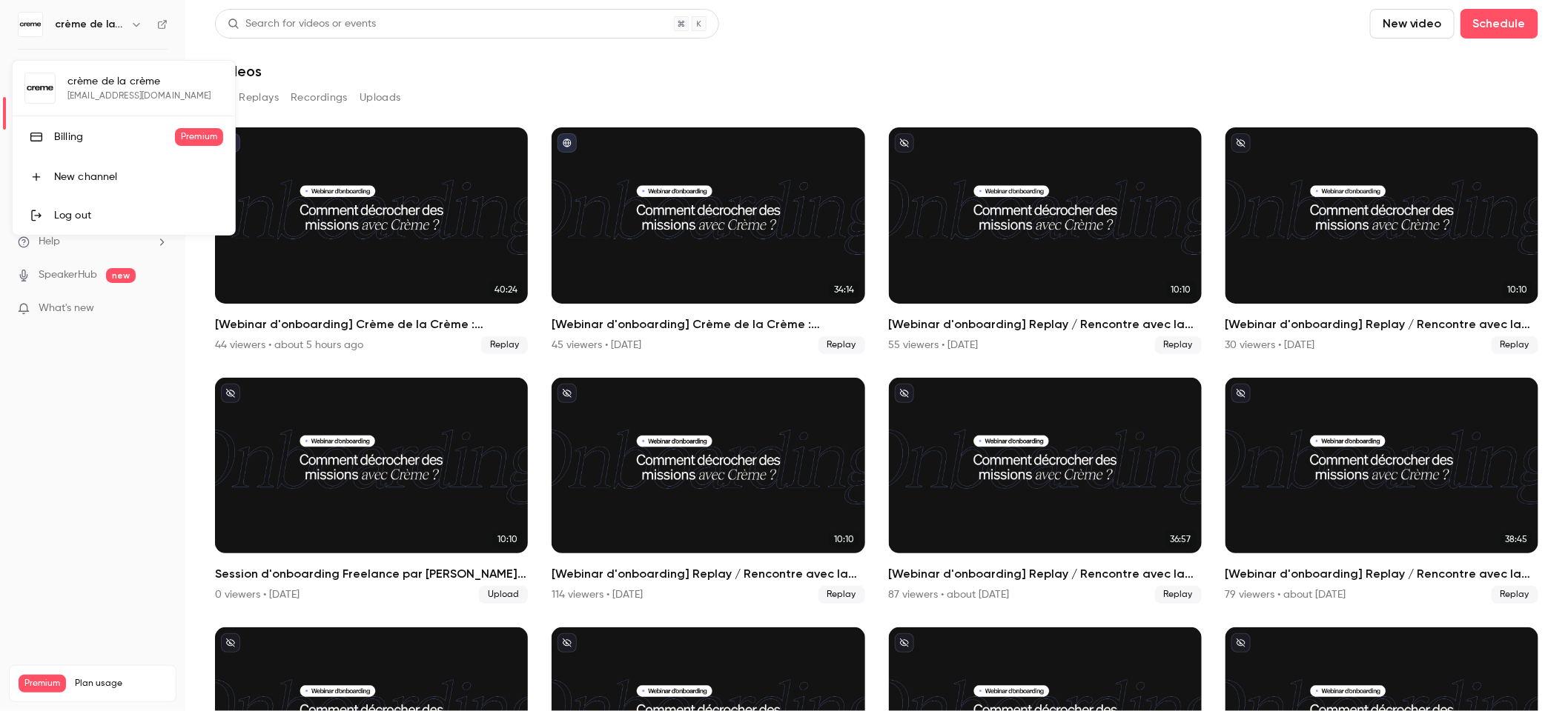
click at [95, 103] on div "crème de la crème alexandre.sutra@cremedelacreme.io Billing Premium New channel…" at bounding box center [123, 148] width 222 height 174
drag, startPoint x: 1006, startPoint y: 40, endPoint x: 764, endPoint y: 75, distance: 244.5
click at [996, 44] on div at bounding box center [784, 355] width 1568 height 711
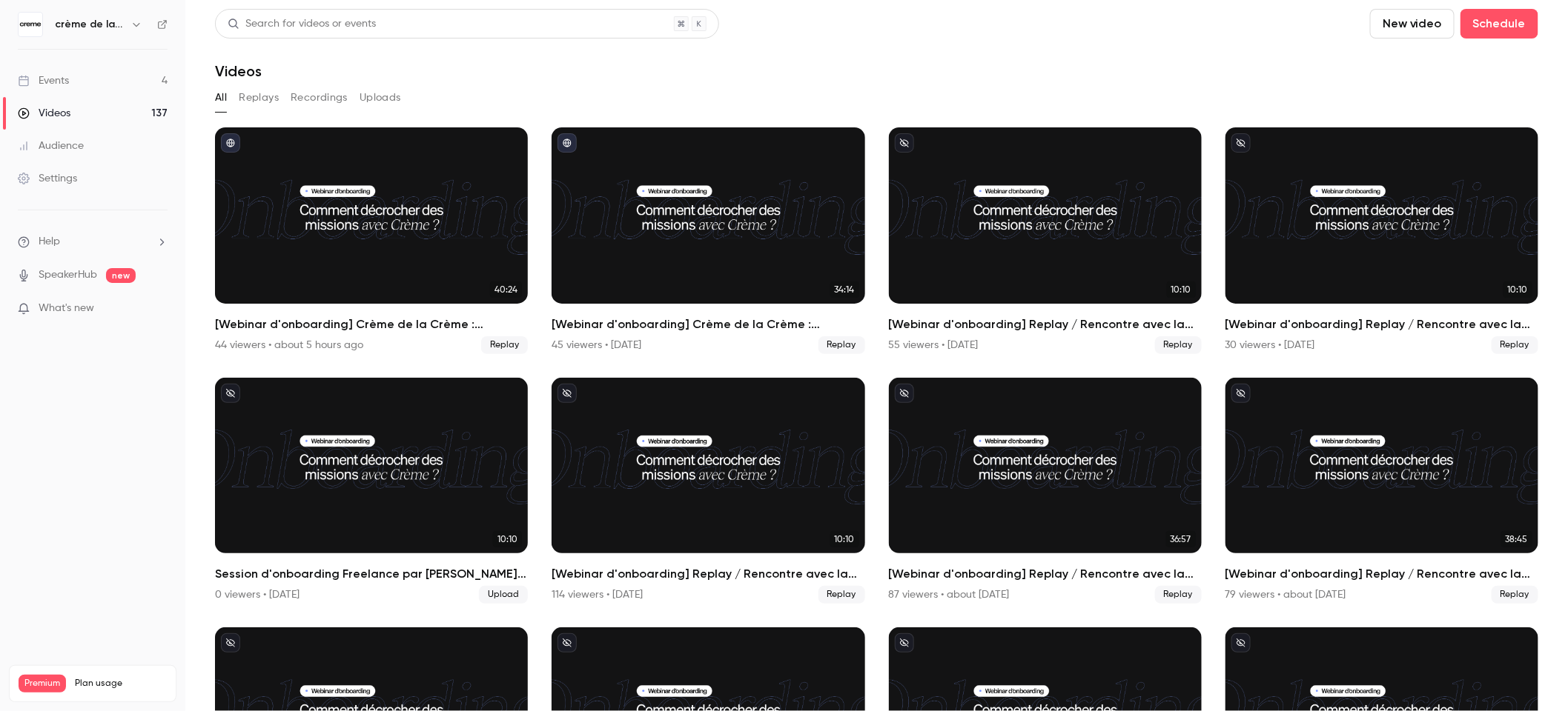
click at [46, 179] on div "Settings" at bounding box center [47, 178] width 59 height 15
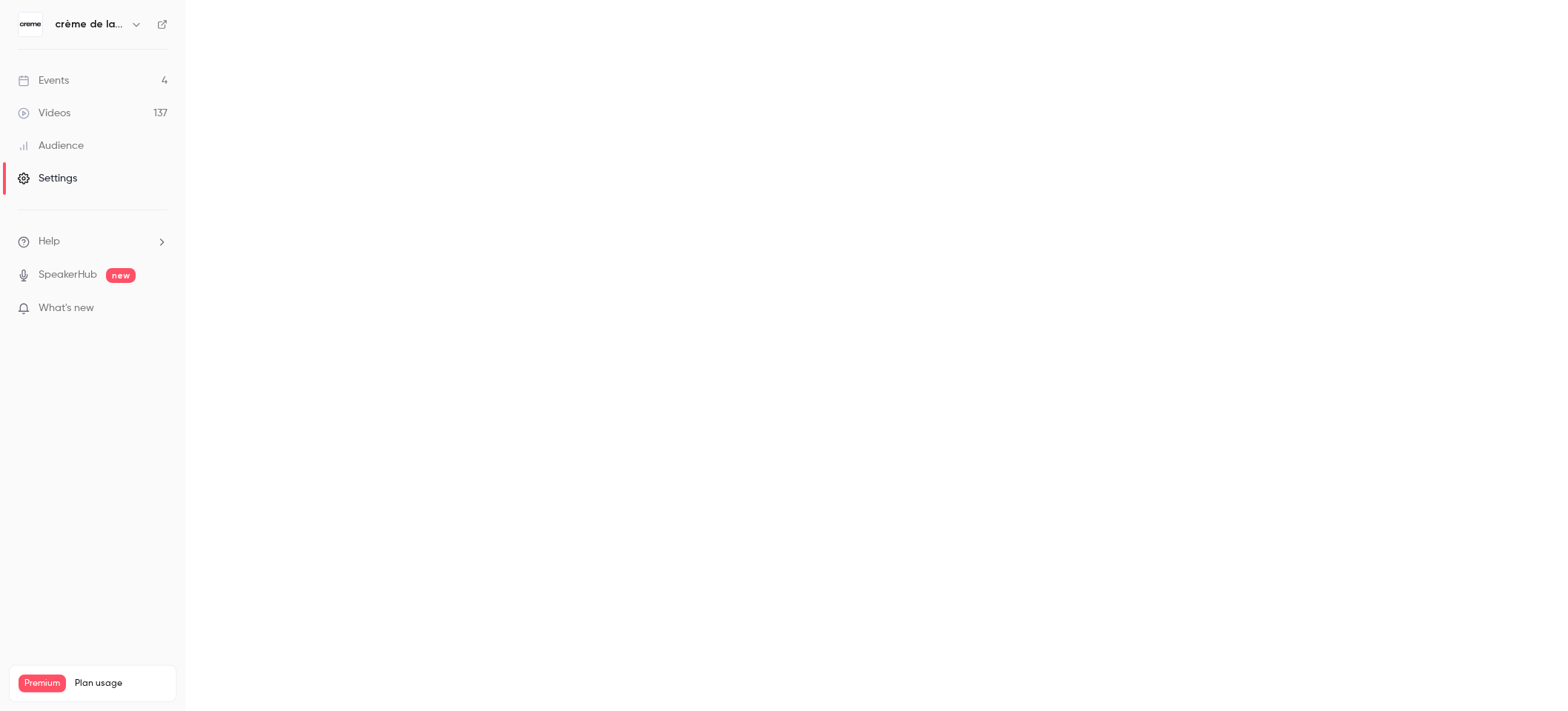
click at [69, 181] on div "Settings" at bounding box center [47, 178] width 59 height 15
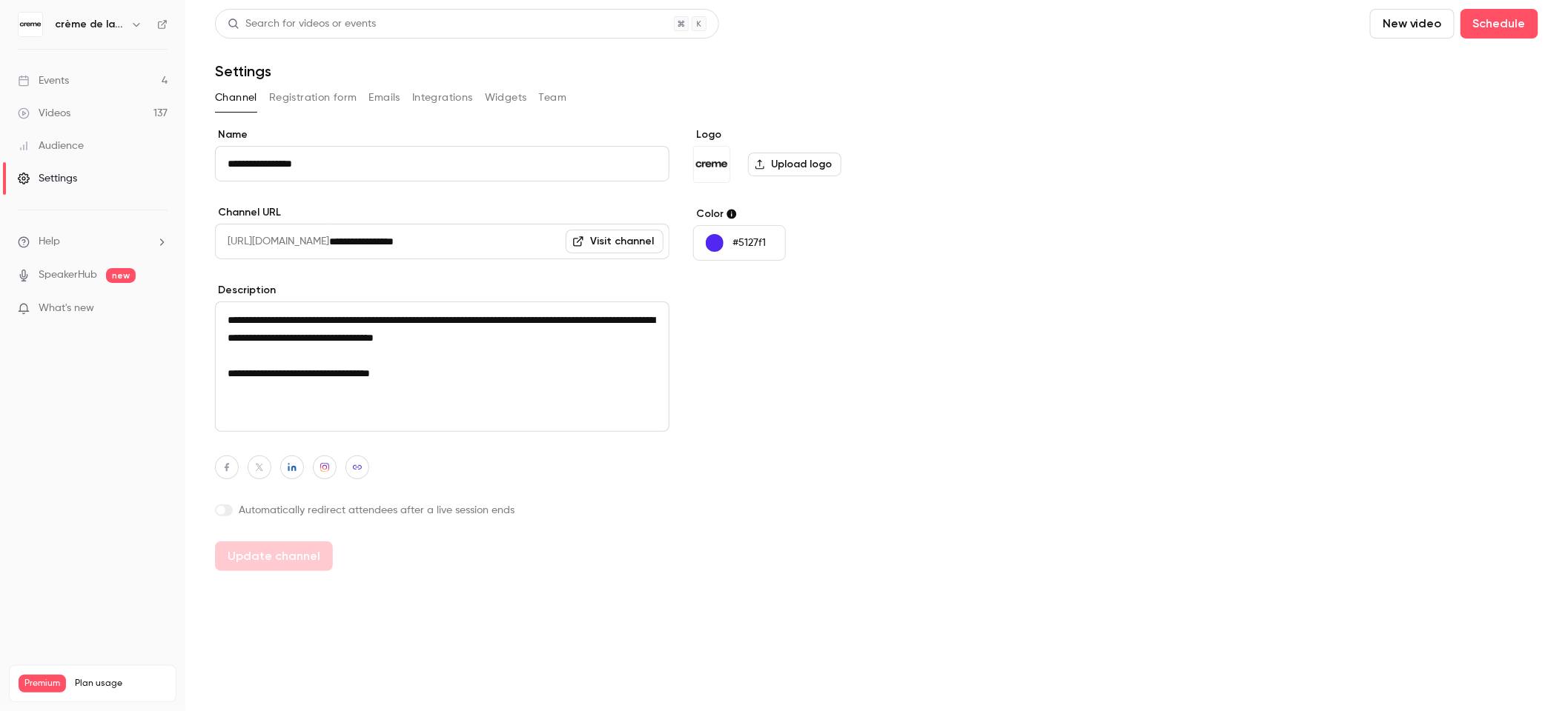
click at [1091, 366] on div "**********" at bounding box center [877, 349] width 1324 height 444
click at [302, 328] on textarea "**********" at bounding box center [443, 366] width 455 height 130
click at [465, 374] on textarea "**********" at bounding box center [443, 366] width 455 height 130
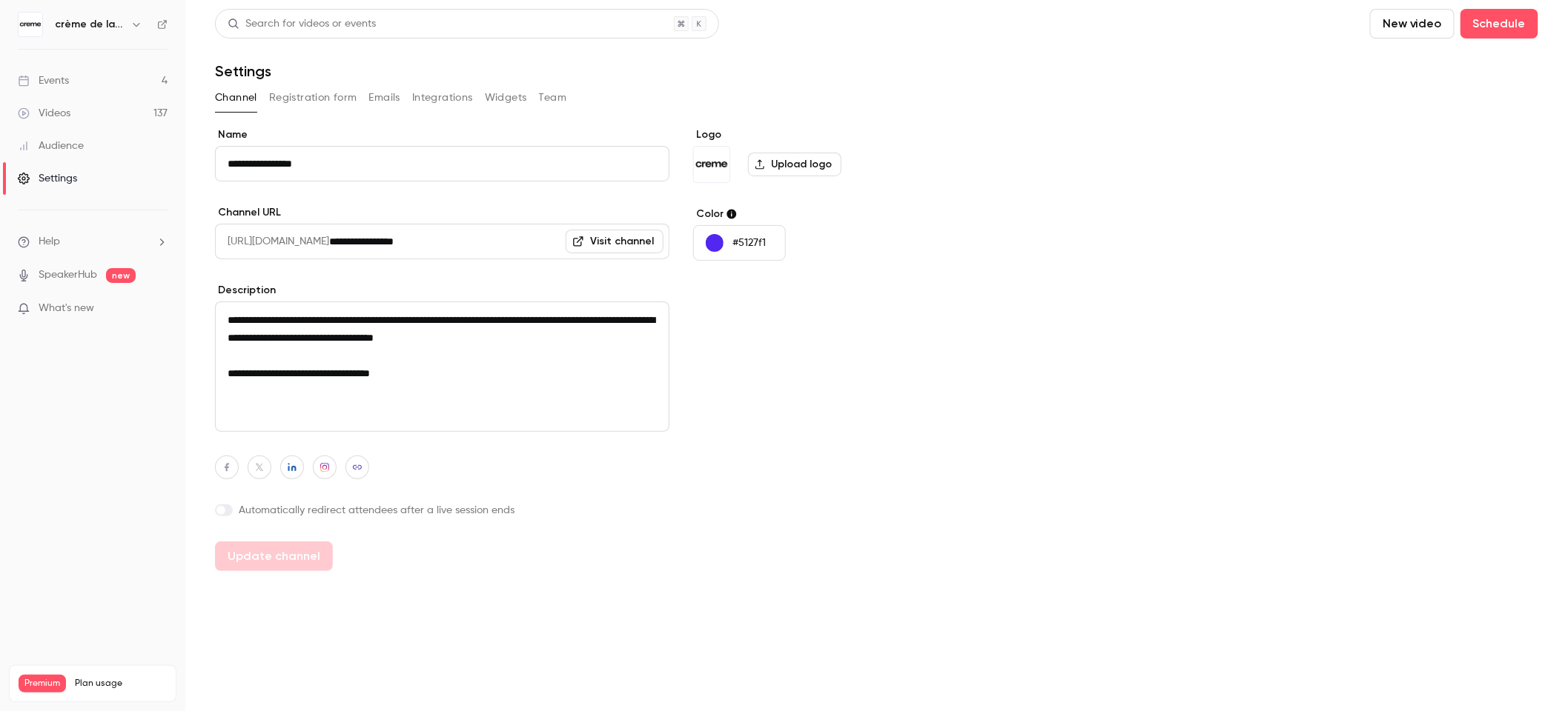
click at [228, 511] on label at bounding box center [224, 510] width 18 height 12
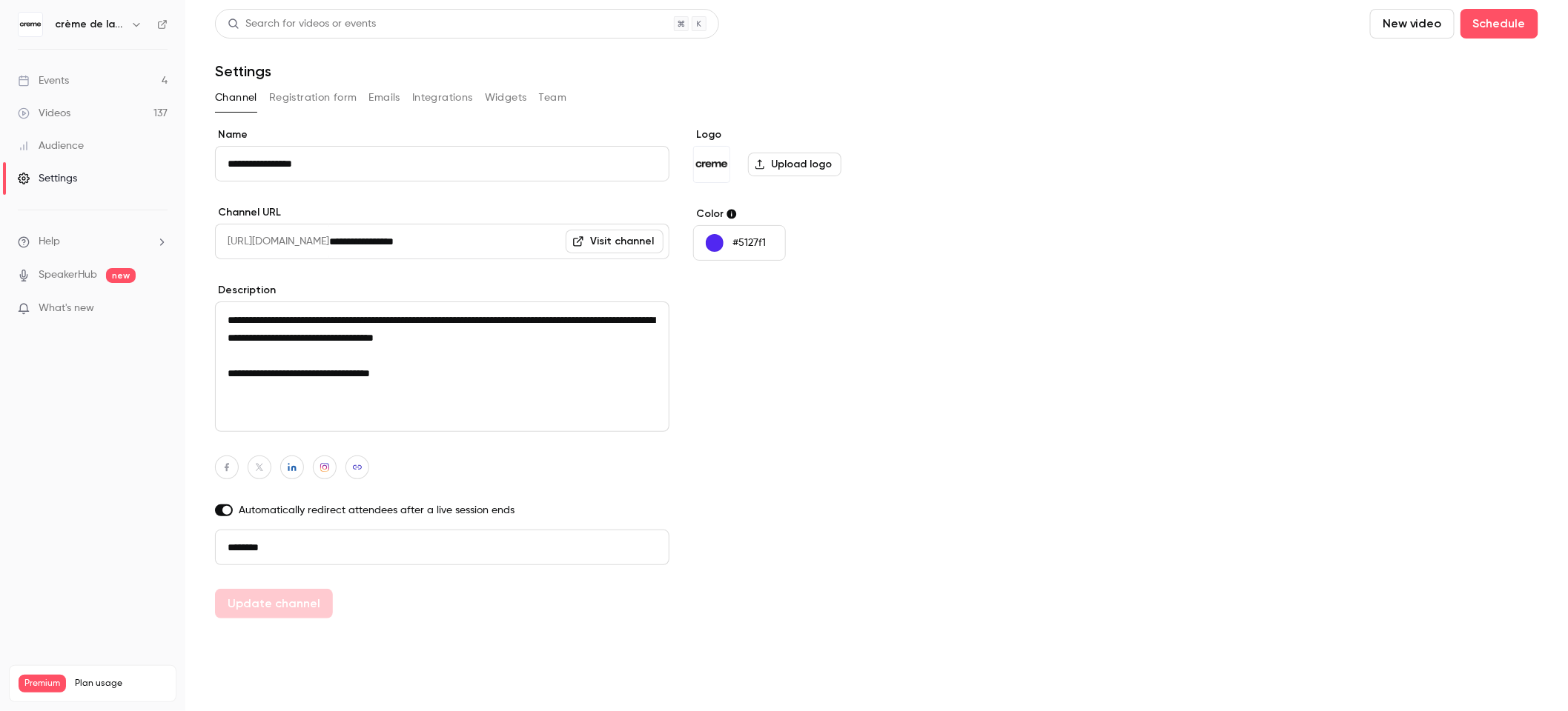
click at [226, 511] on span at bounding box center [227, 510] width 9 height 9
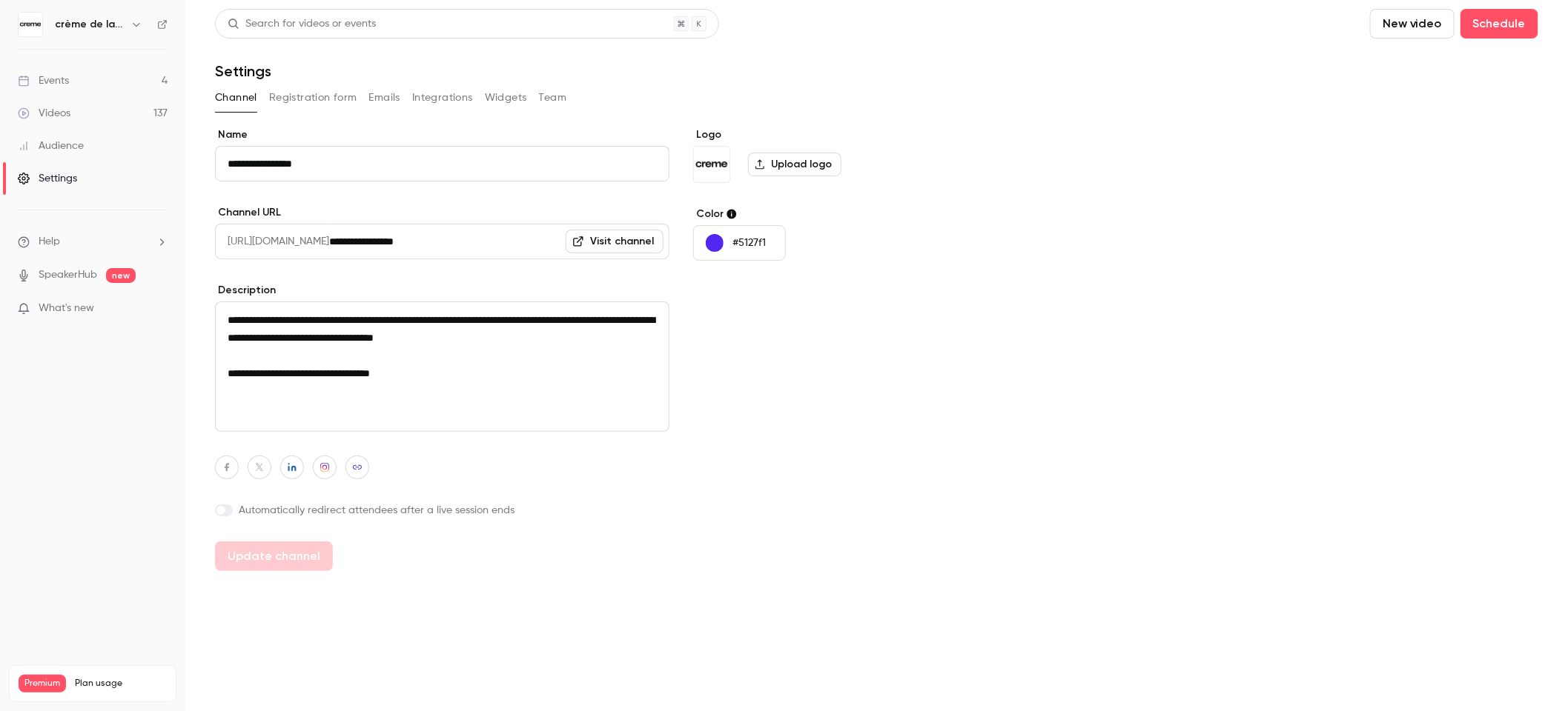
click at [297, 99] on button "Registration form" at bounding box center [313, 98] width 88 height 24
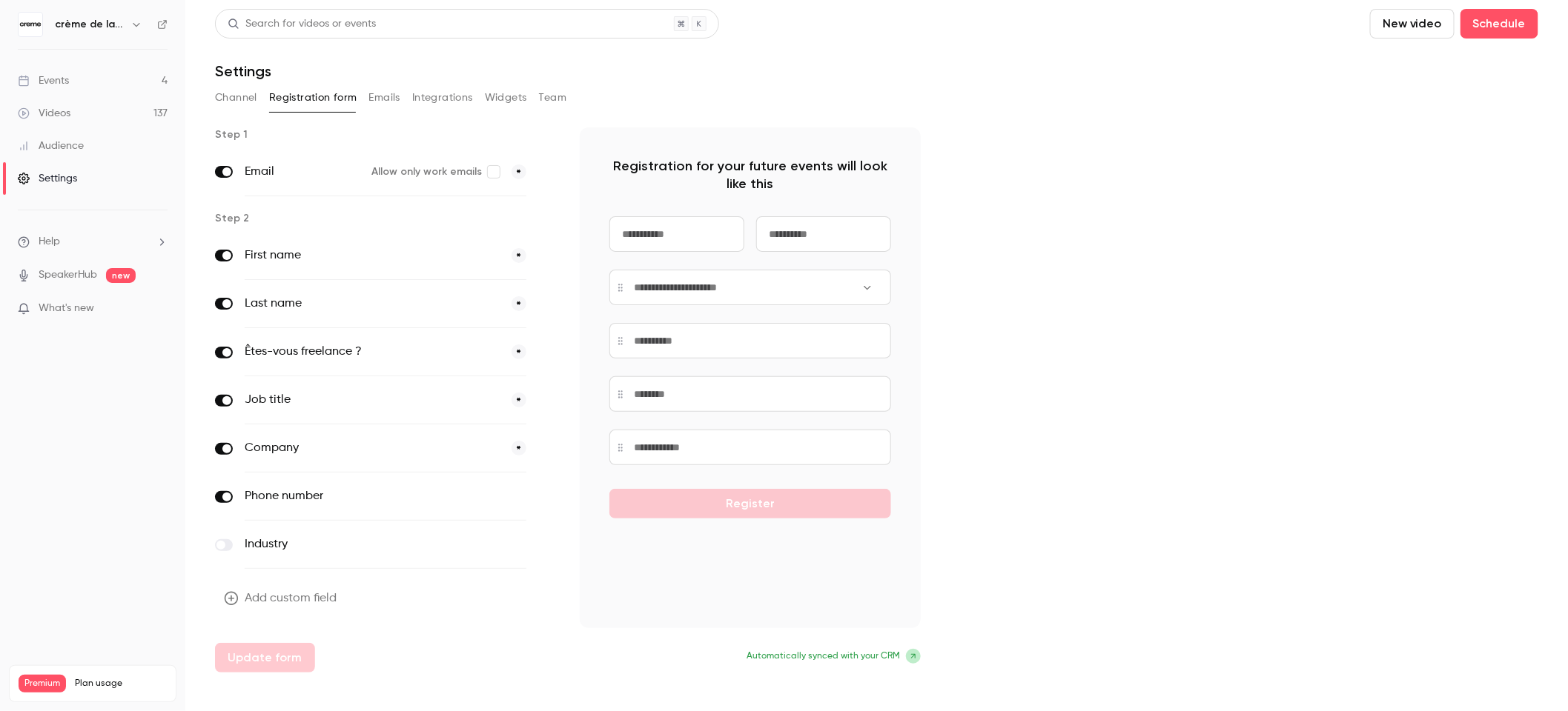
click at [381, 94] on button "Emails" at bounding box center [385, 98] width 31 height 24
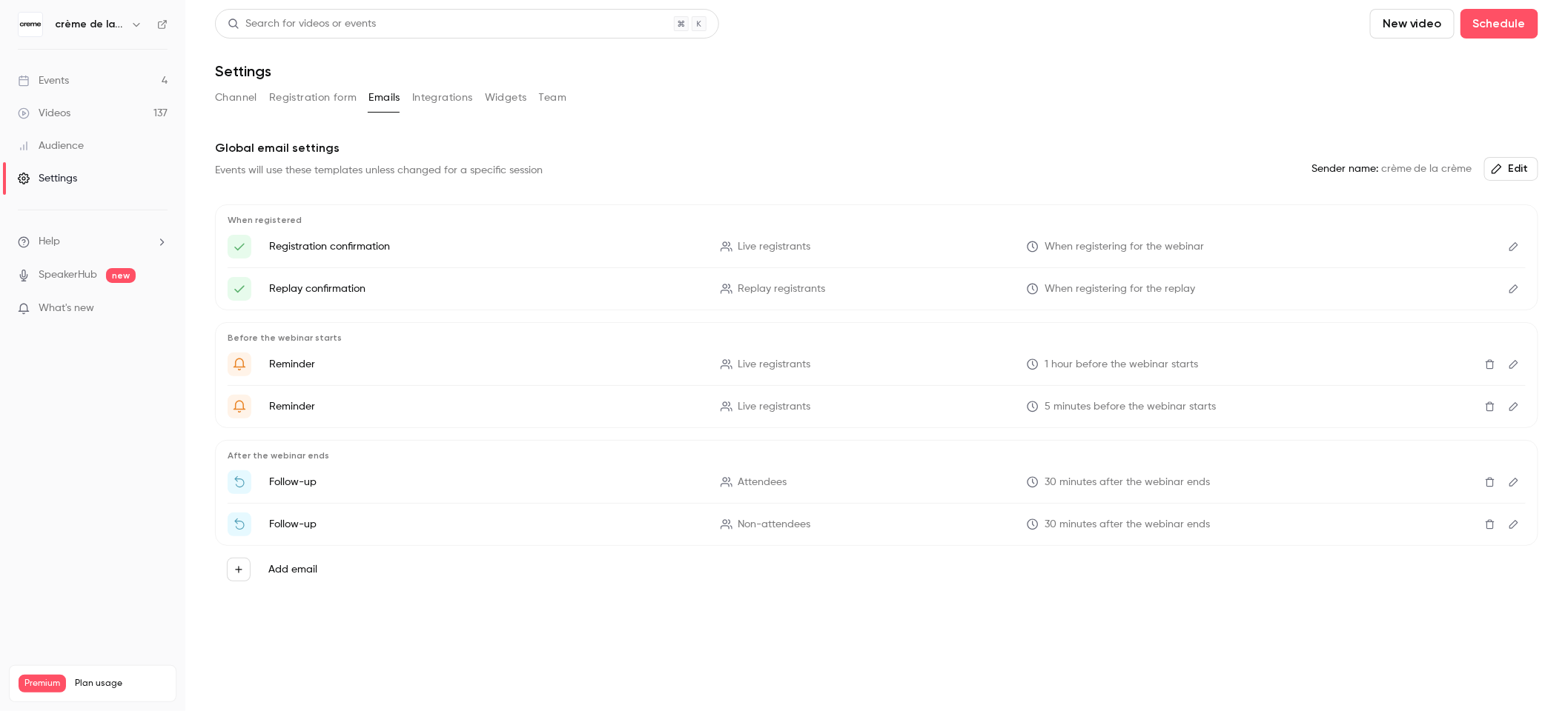
click at [418, 99] on button "Integrations" at bounding box center [443, 98] width 61 height 24
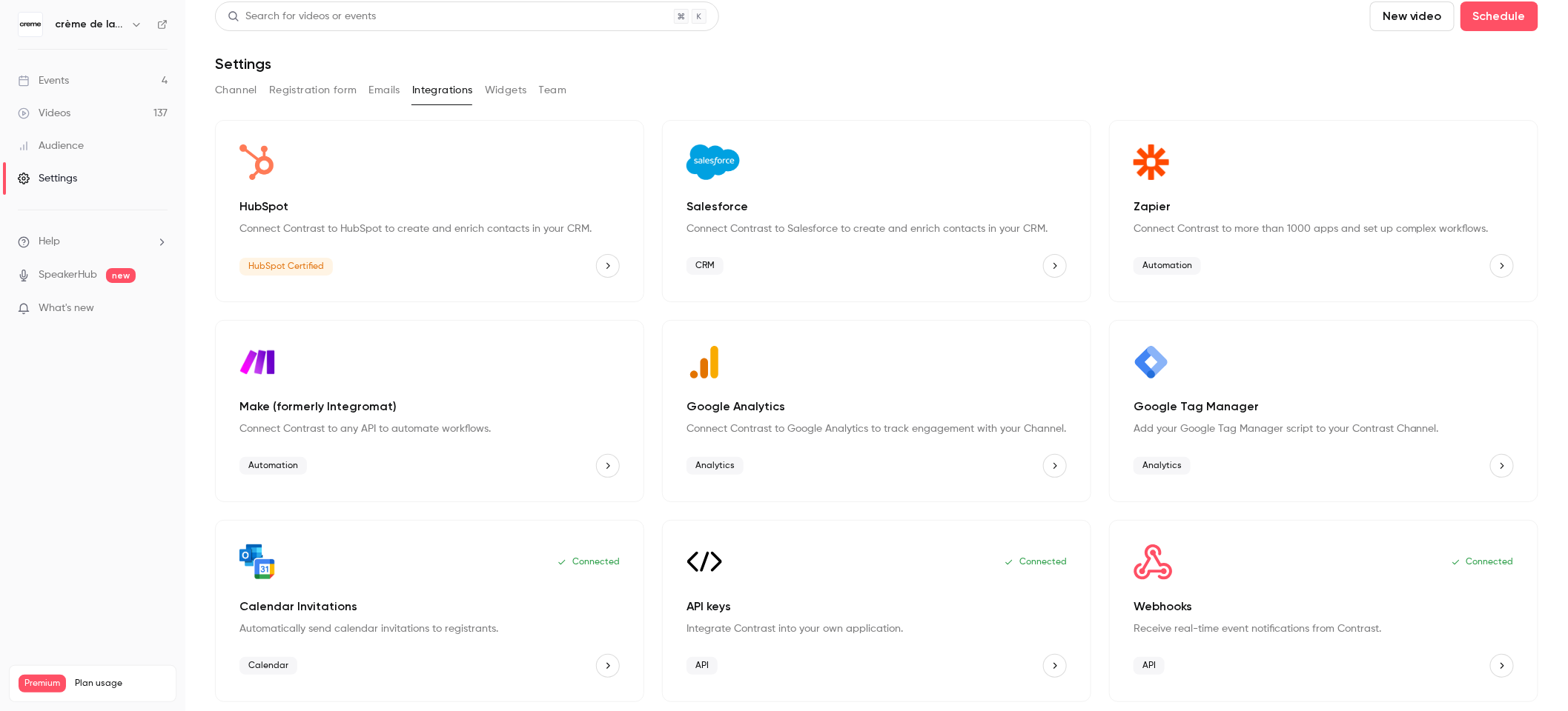
scroll to position [22, 0]
click at [493, 78] on button "Widgets" at bounding box center [506, 90] width 42 height 24
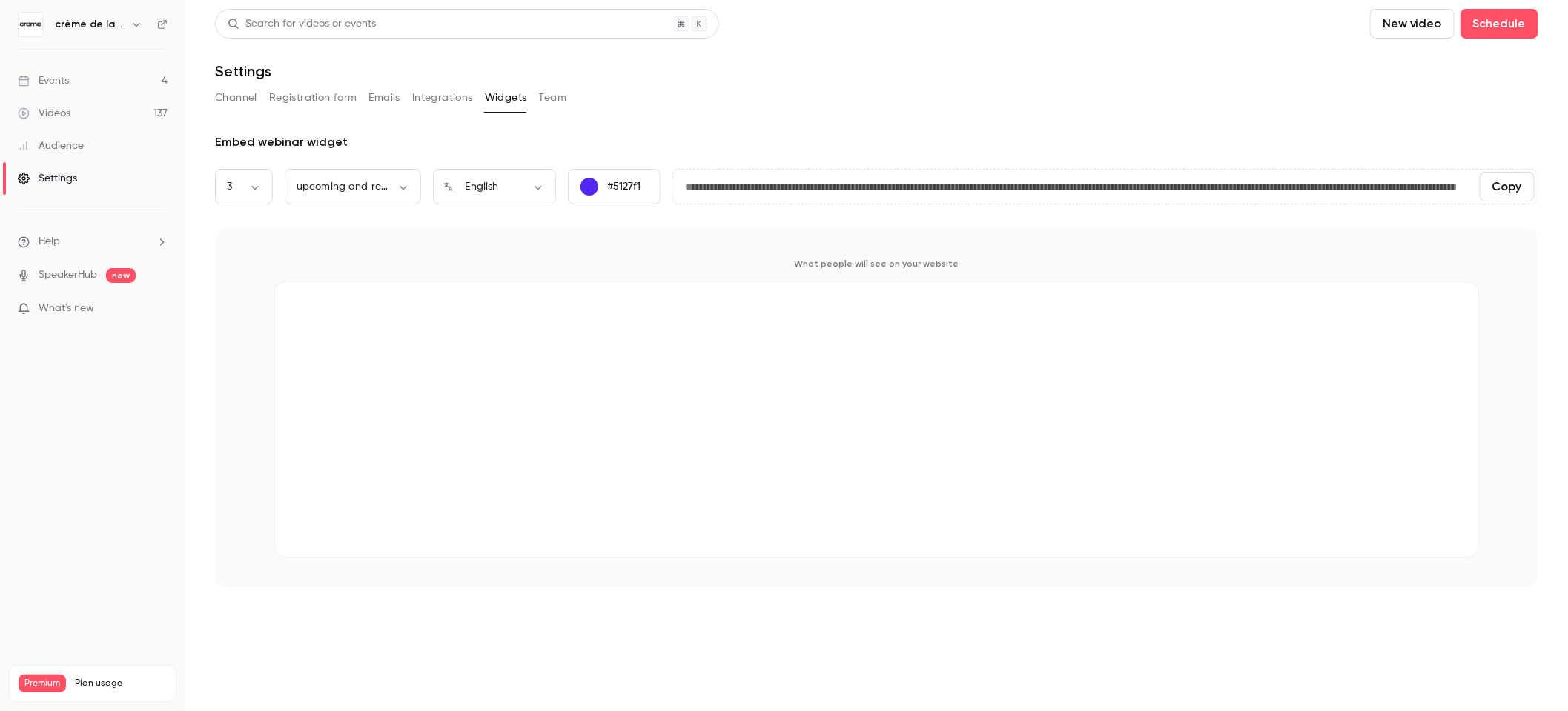
click at [561, 99] on button "Team" at bounding box center [553, 98] width 29 height 24
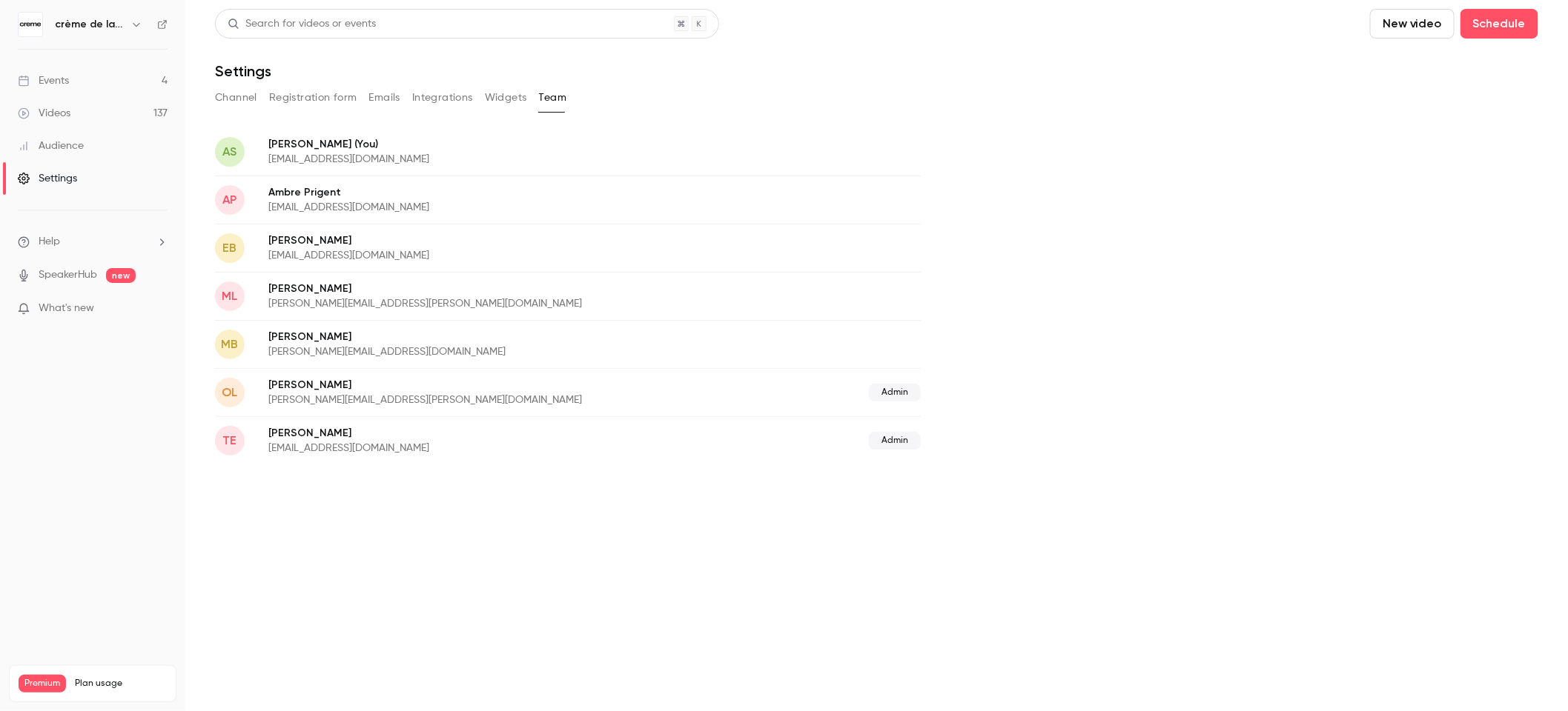
click at [69, 146] on div "Audience" at bounding box center [51, 146] width 66 height 15
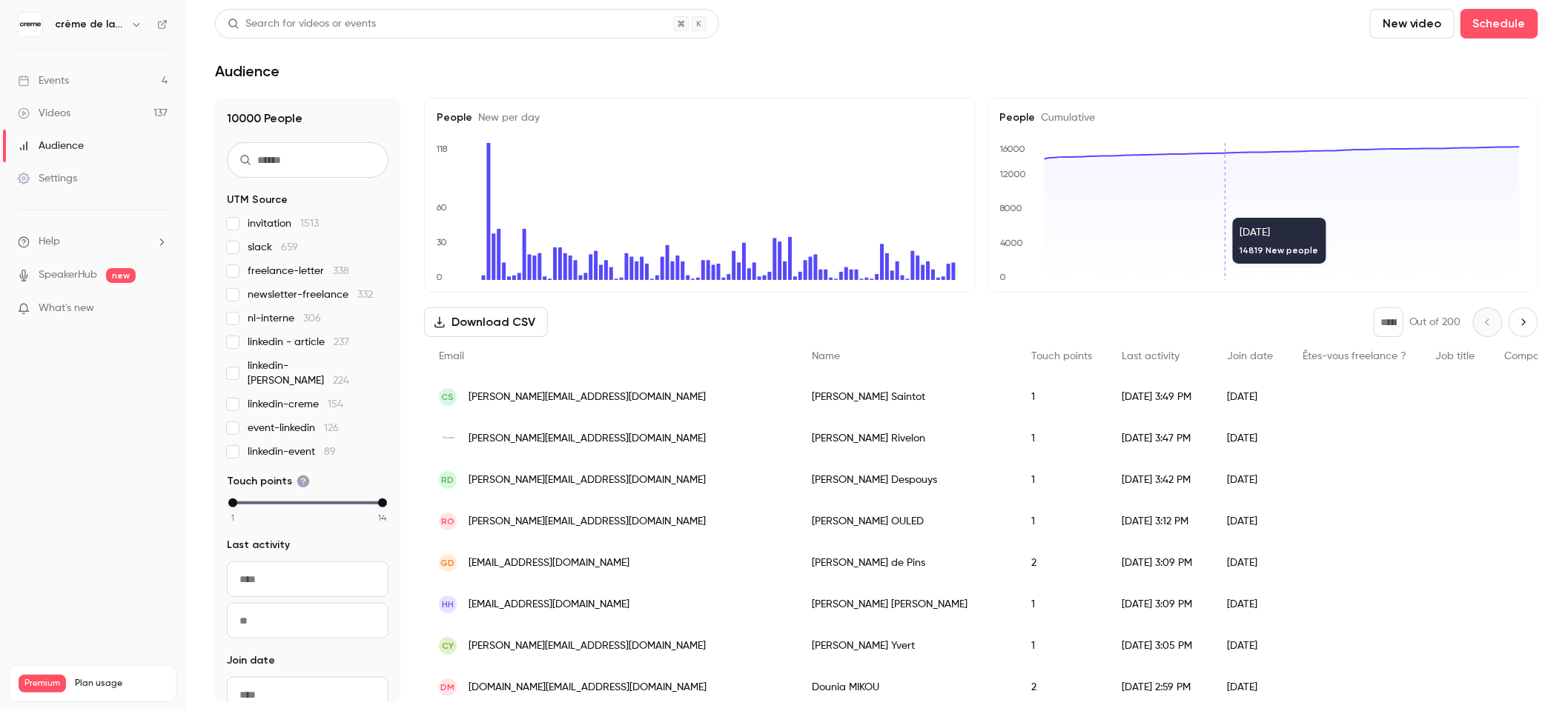
click at [68, 119] on div "Videos" at bounding box center [44, 113] width 53 height 15
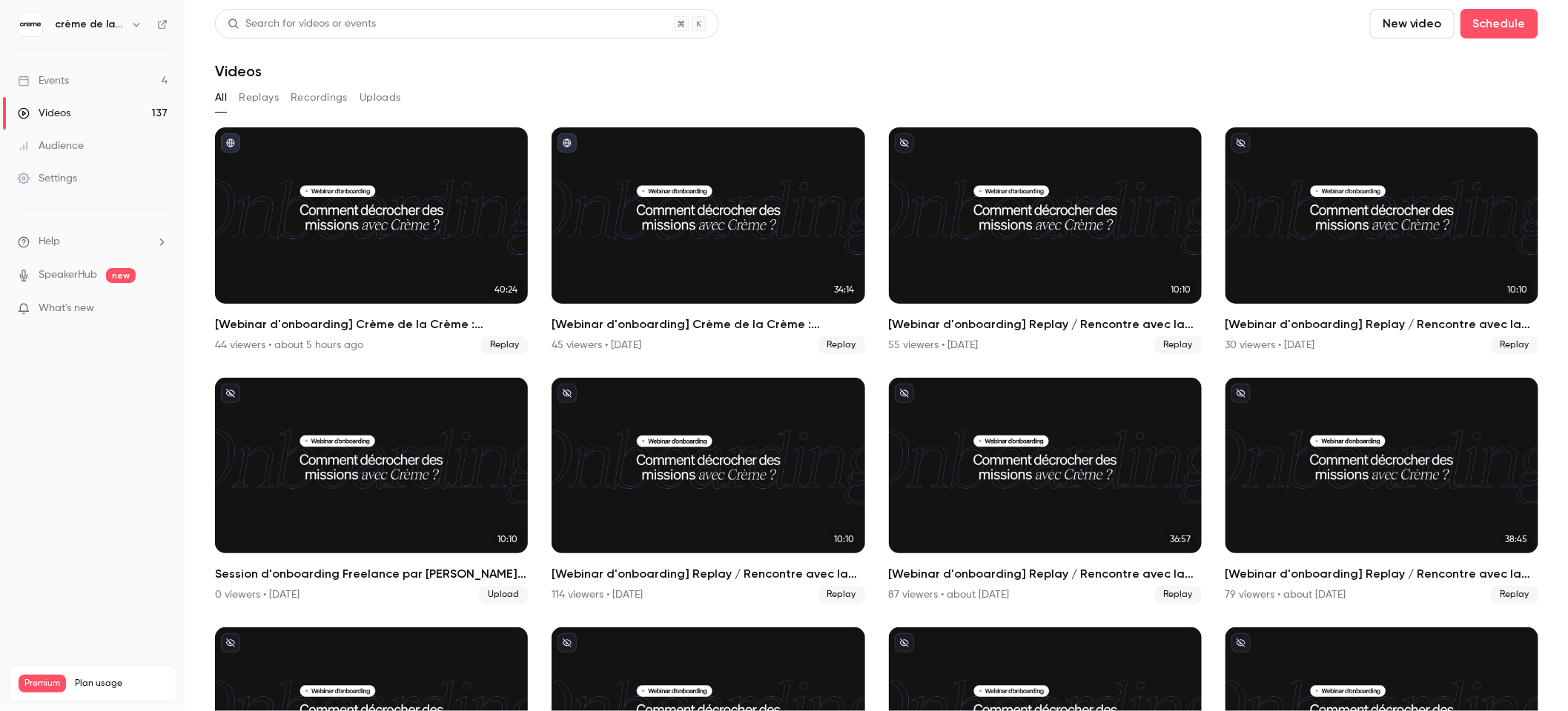
click at [77, 77] on link "Events 4" at bounding box center [92, 81] width 185 height 33
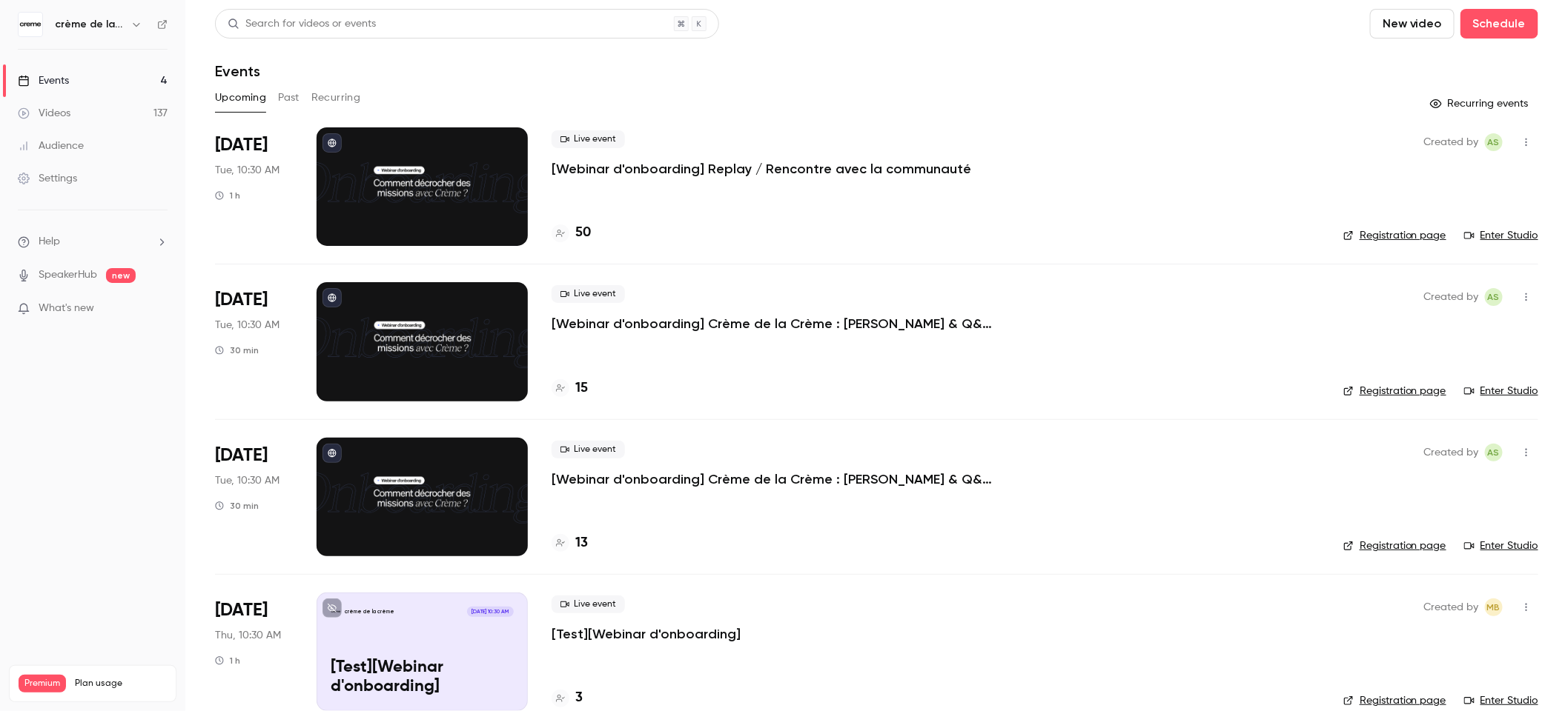
click at [1398, 26] on button "New video" at bounding box center [1412, 24] width 85 height 29
click at [1271, 33] on div at bounding box center [784, 355] width 1568 height 711
click at [1479, 22] on button "Schedule" at bounding box center [1500, 24] width 78 height 29
click at [1426, 64] on div "One time event" at bounding box center [1457, 64] width 112 height 15
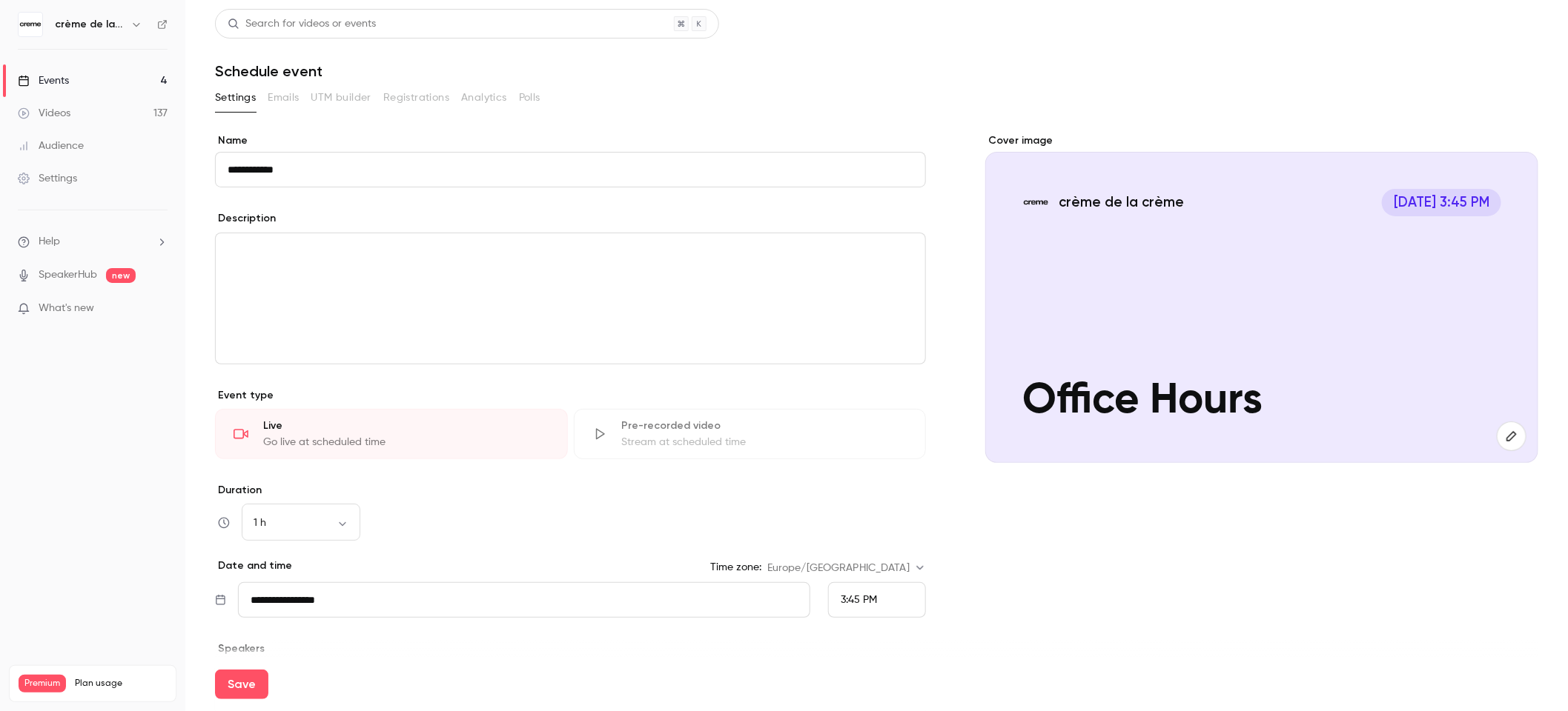
type input "**********"
click at [368, 325] on div "editor" at bounding box center [570, 299] width 709 height 130
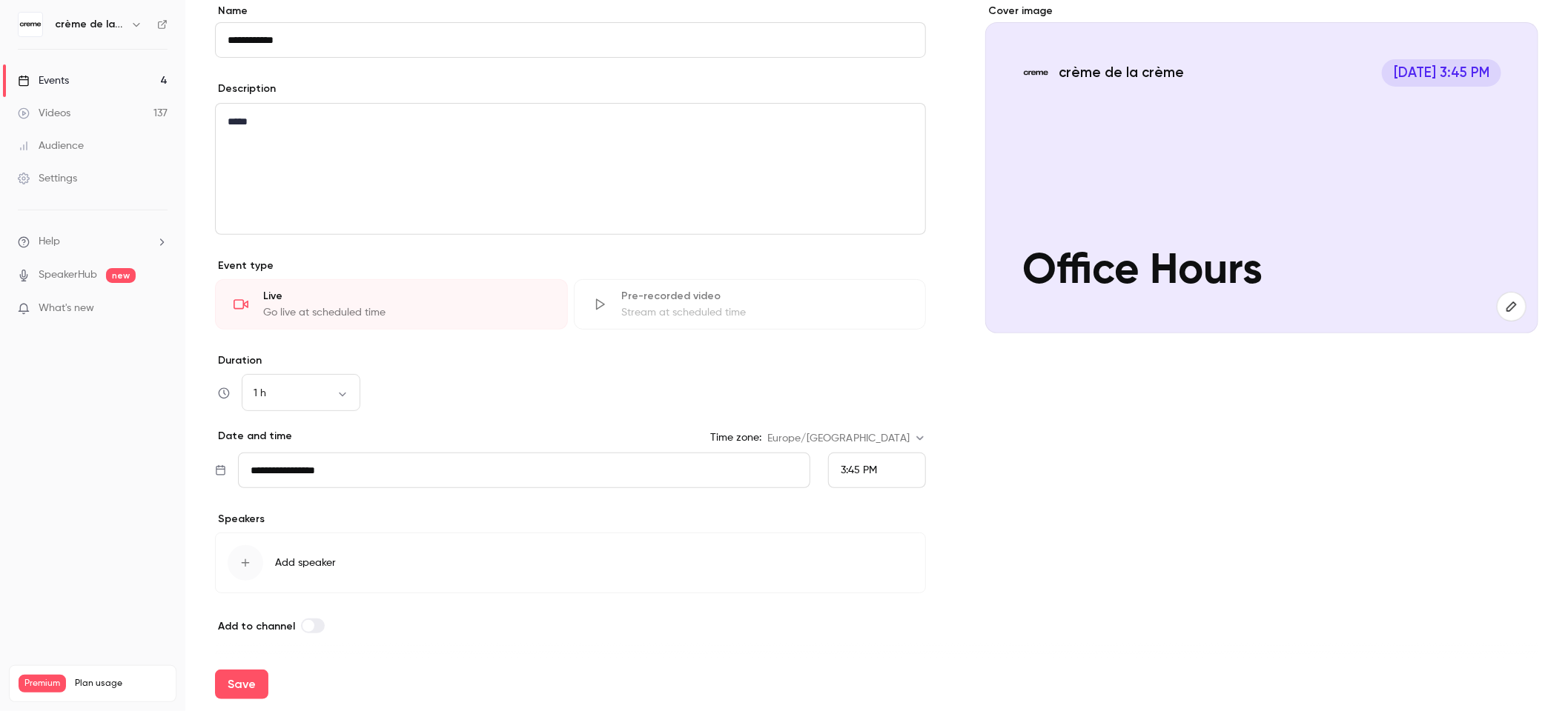
scroll to position [130, 0]
click at [311, 568] on span "Add speaker" at bounding box center [305, 562] width 61 height 15
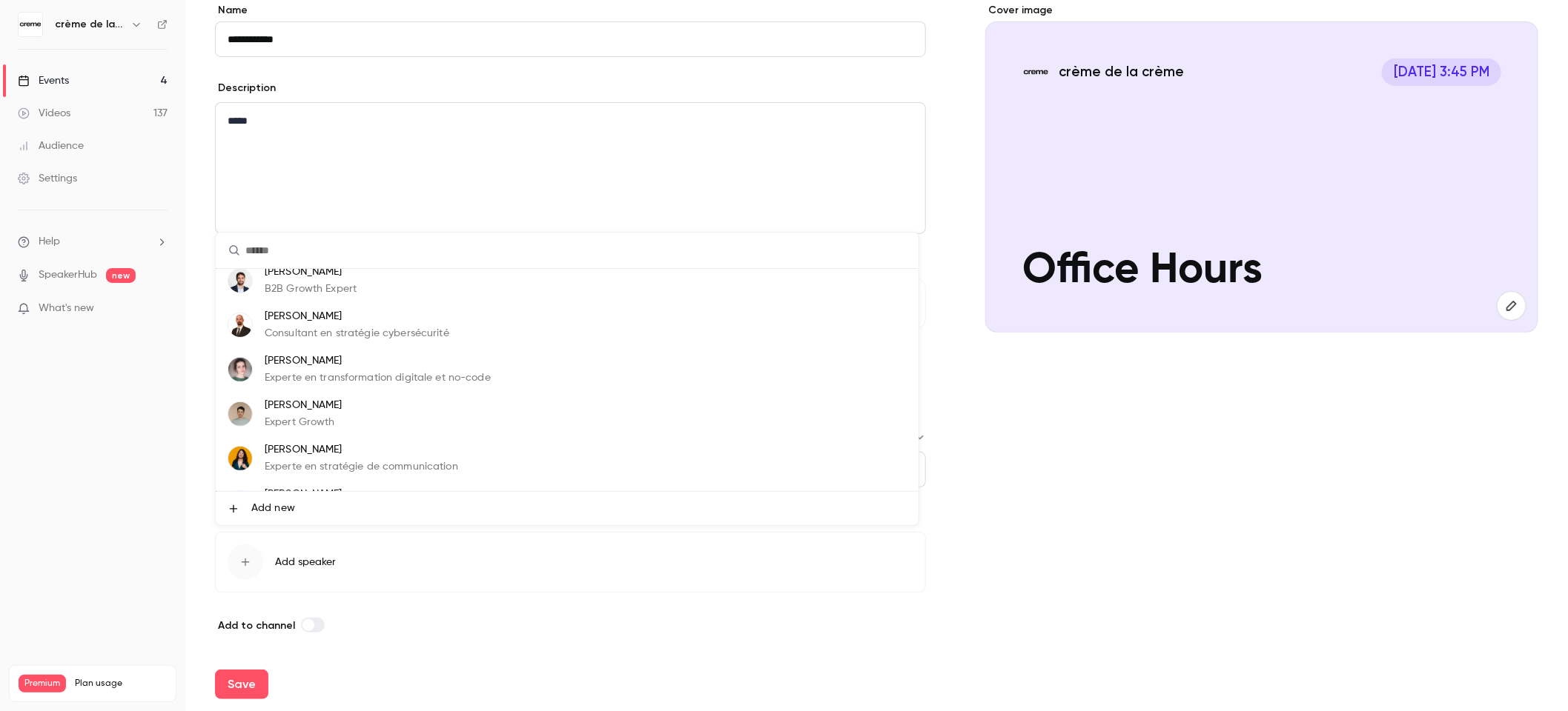
scroll to position [0, 0]
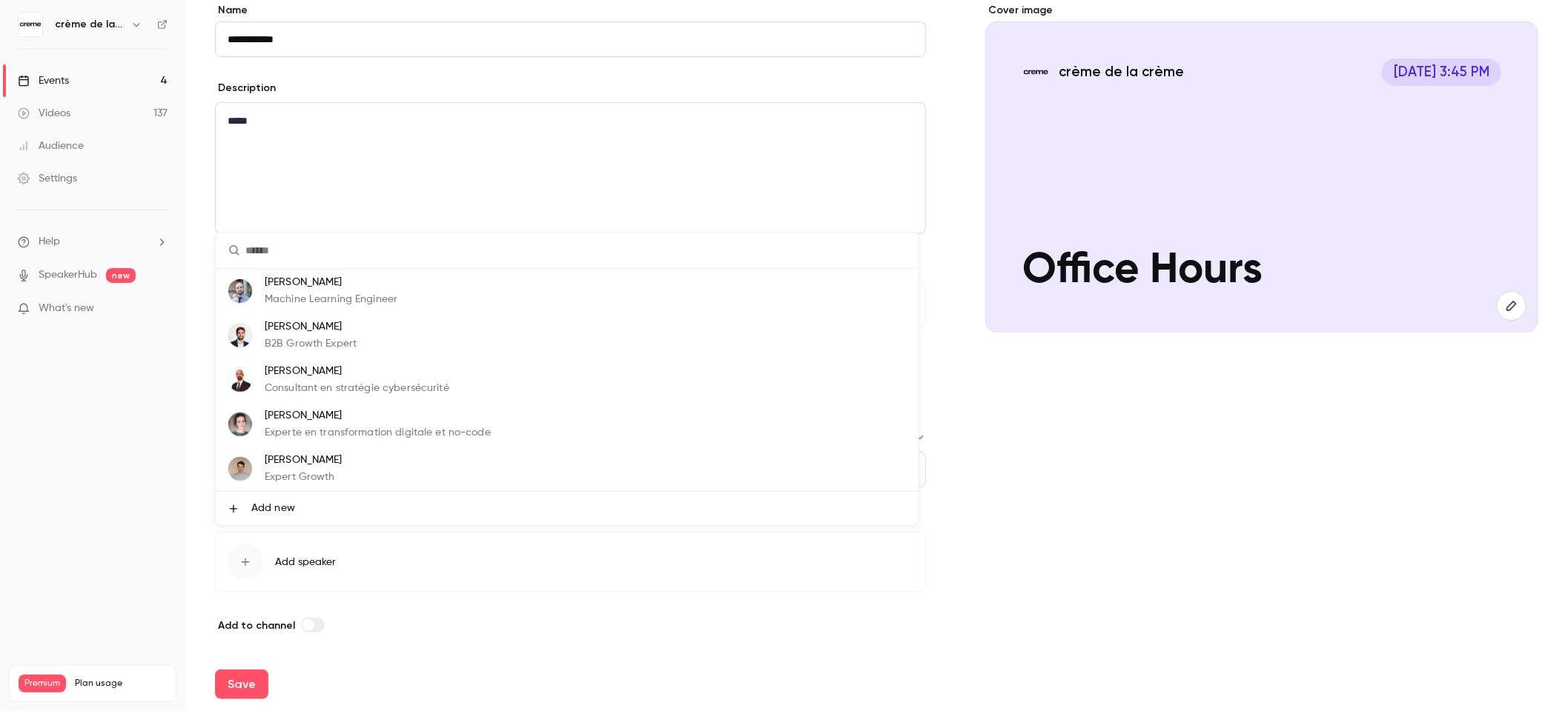
click at [266, 508] on span "Add new" at bounding box center [273, 508] width 44 height 15
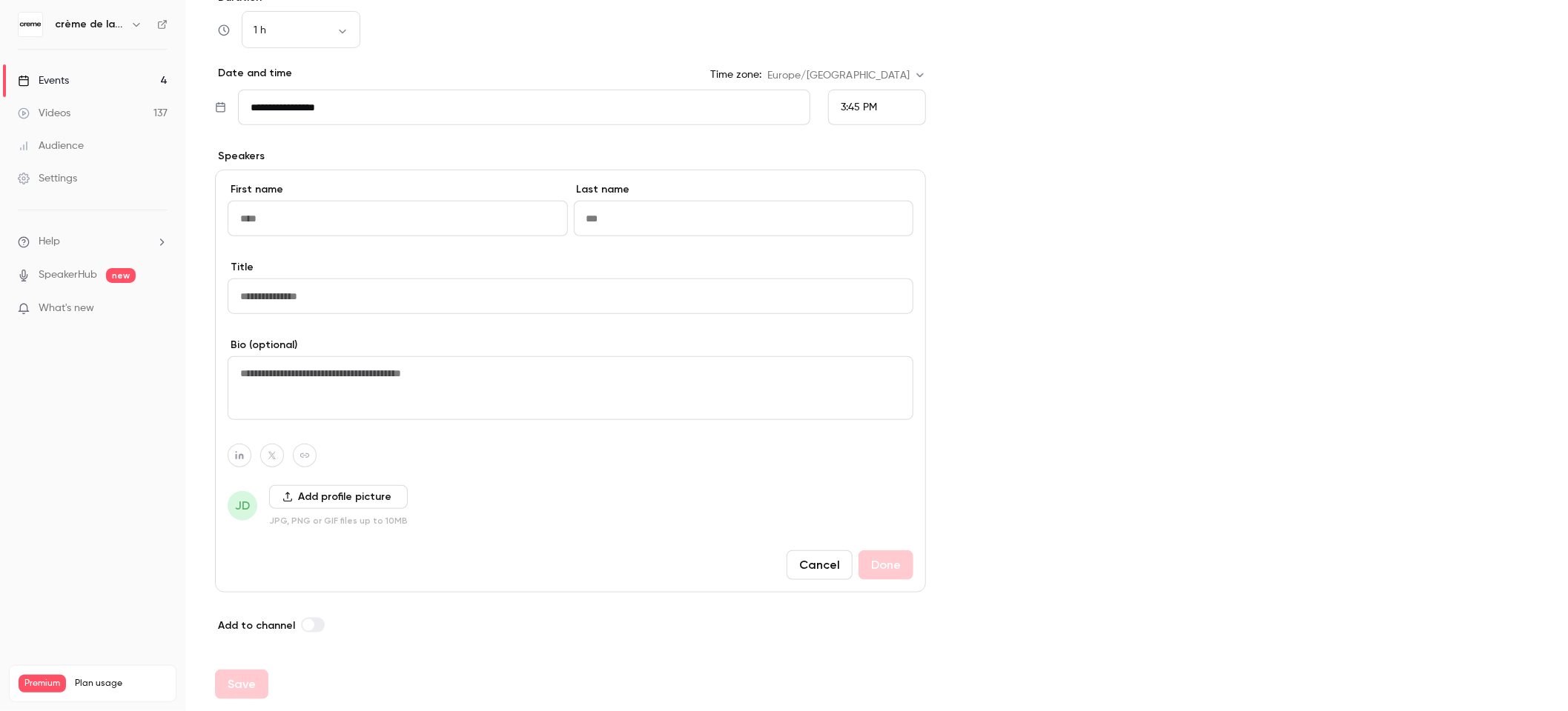
click at [824, 560] on button "Cancel" at bounding box center [819, 565] width 66 height 29
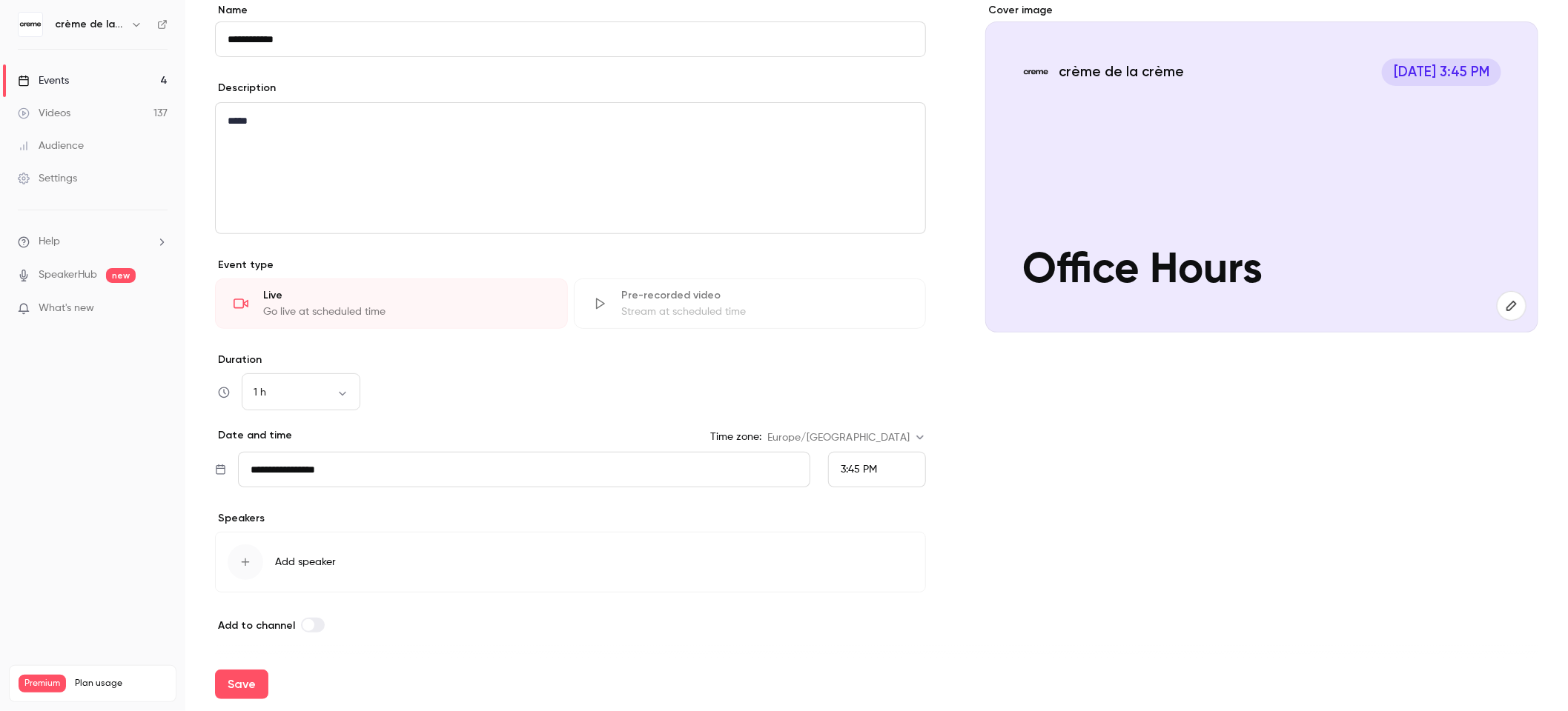
scroll to position [130, 0]
click at [241, 680] on button "Save" at bounding box center [241, 684] width 53 height 29
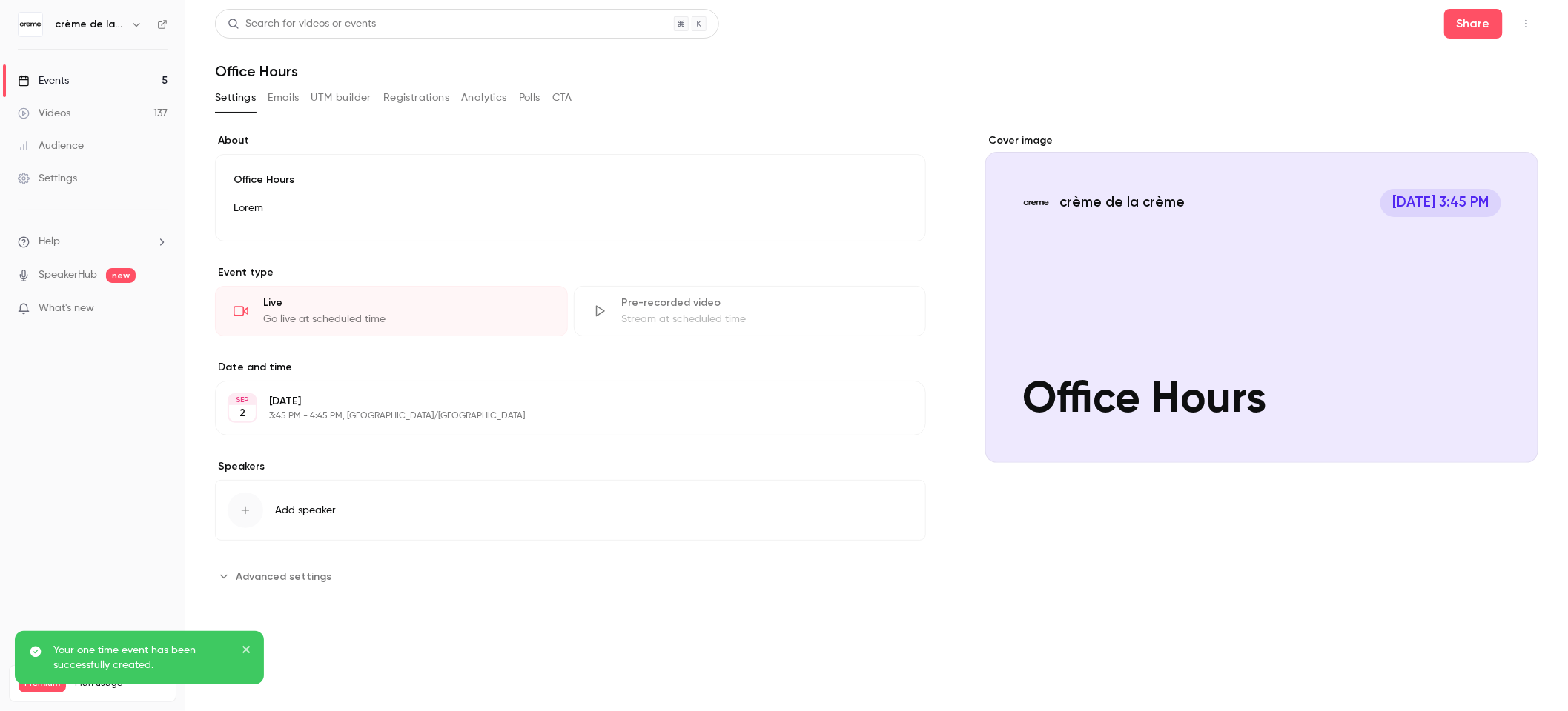
click at [287, 115] on div "Settings Emails UTM builder Registrations Analytics Polls CTA" at bounding box center [394, 101] width 357 height 29
click at [284, 108] on button "Emails" at bounding box center [283, 98] width 31 height 24
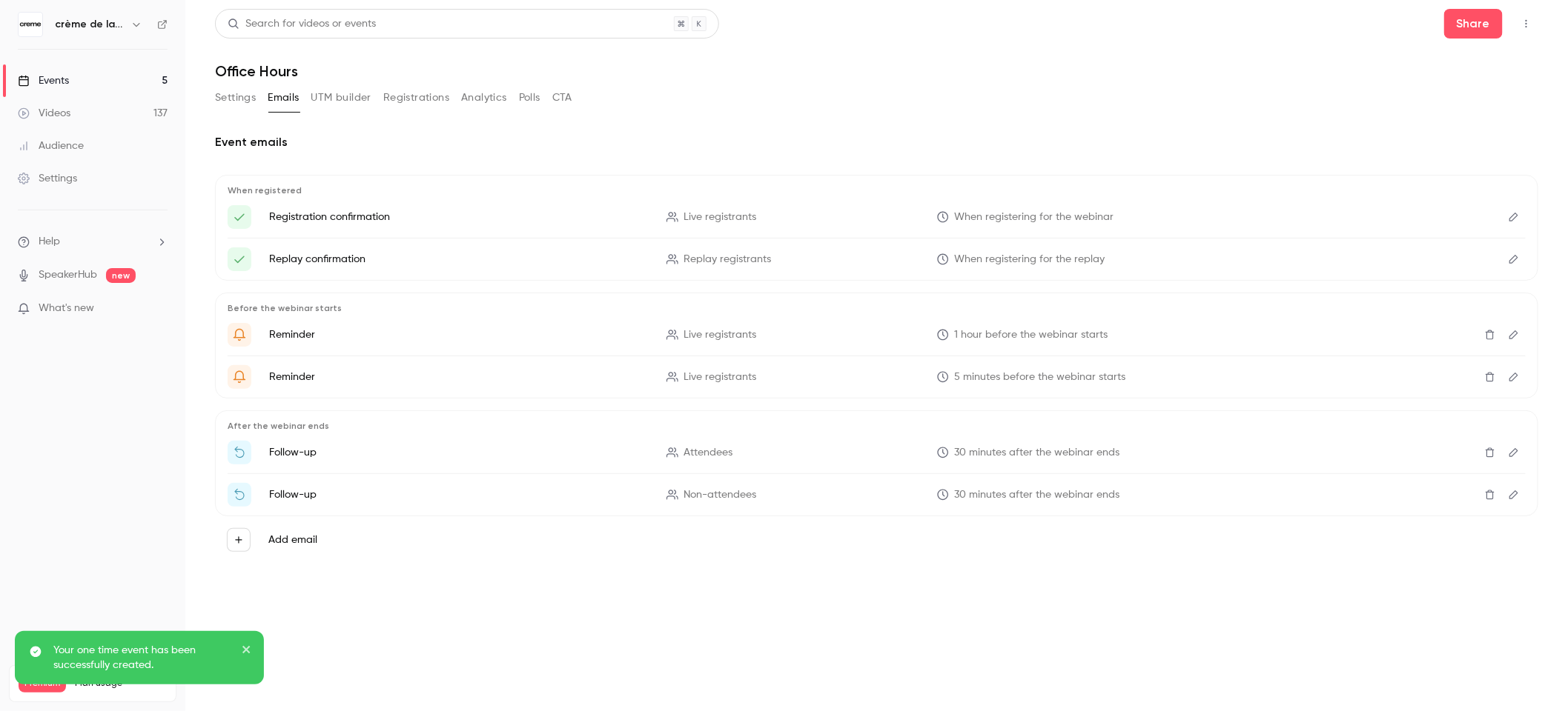
click at [346, 106] on button "UTM builder" at bounding box center [341, 98] width 60 height 24
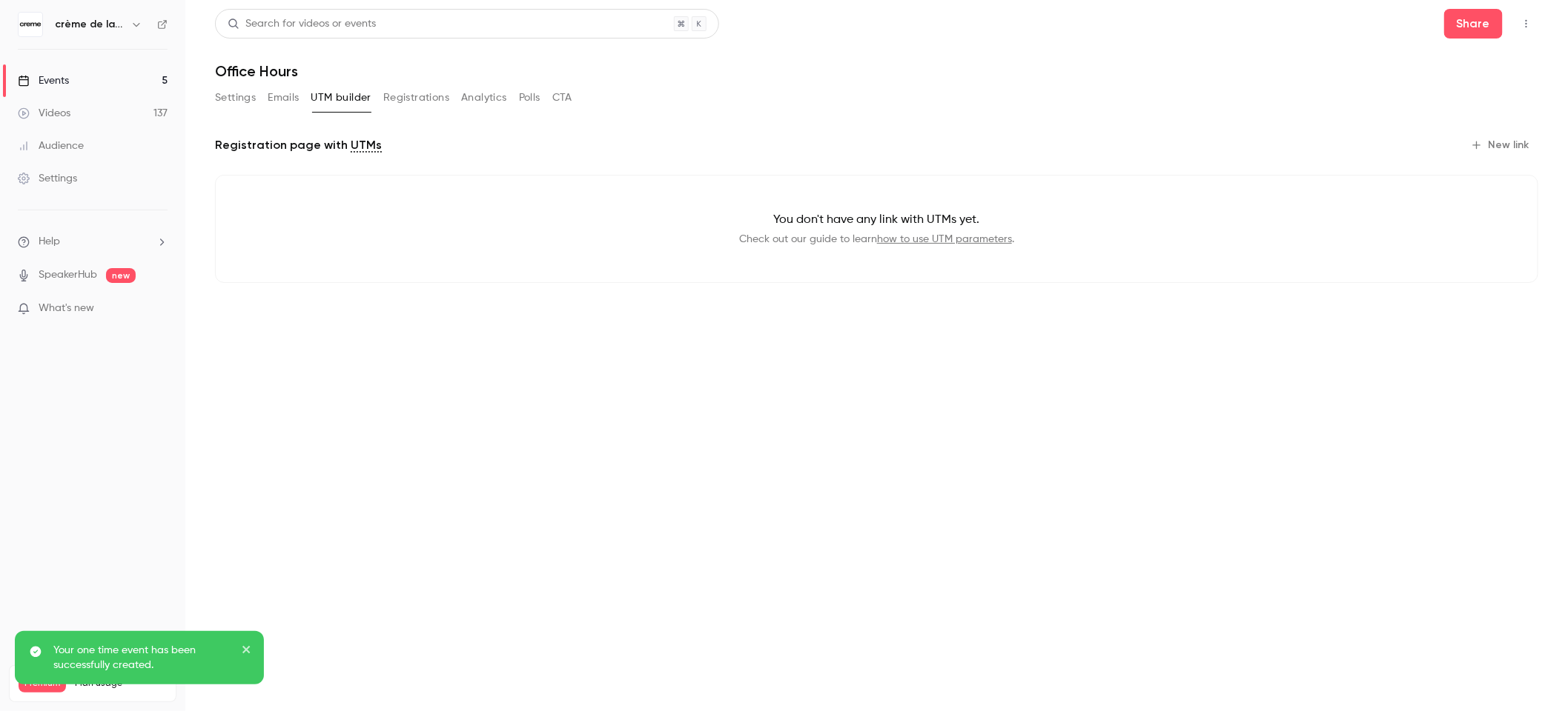
click at [431, 95] on button "Registrations" at bounding box center [416, 98] width 66 height 24
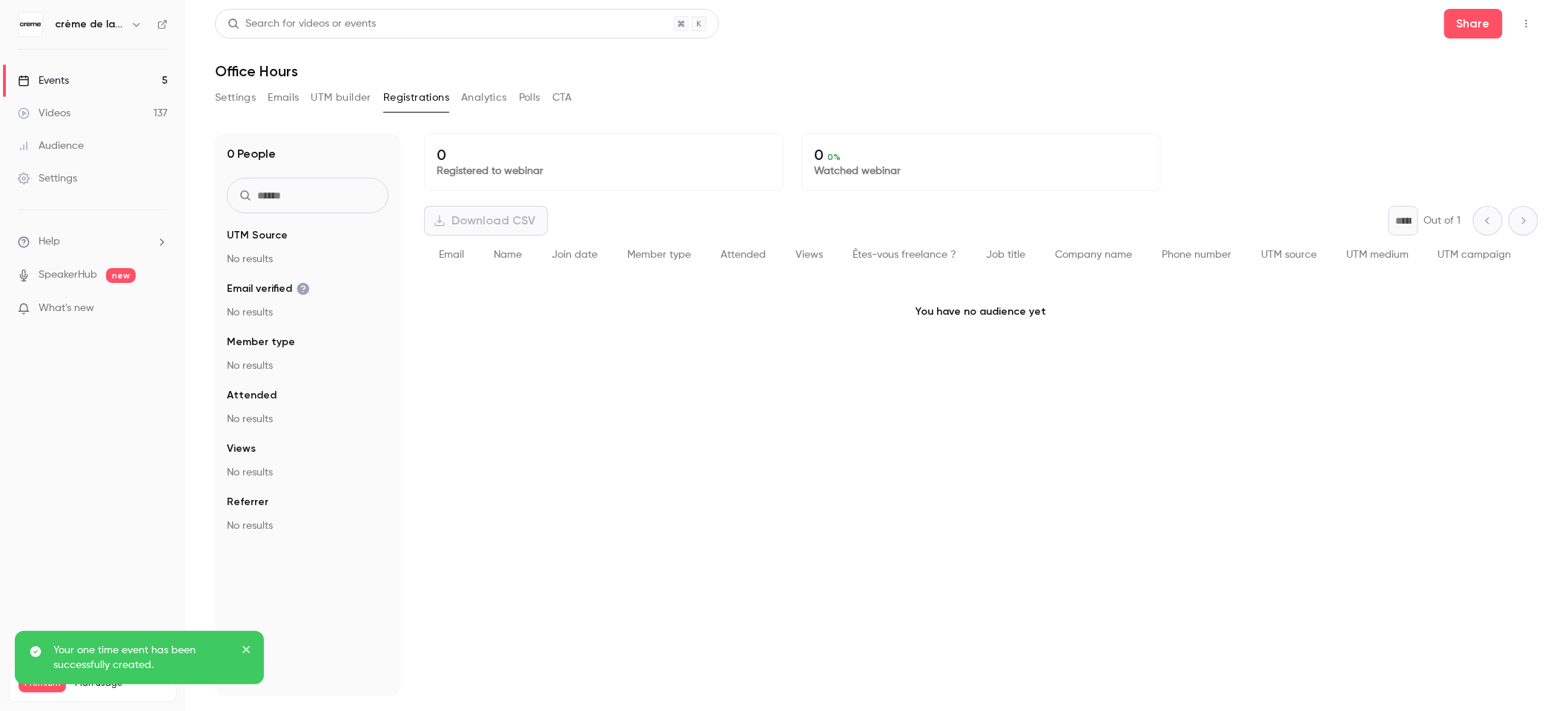
click at [501, 100] on button "Analytics" at bounding box center [484, 98] width 46 height 24
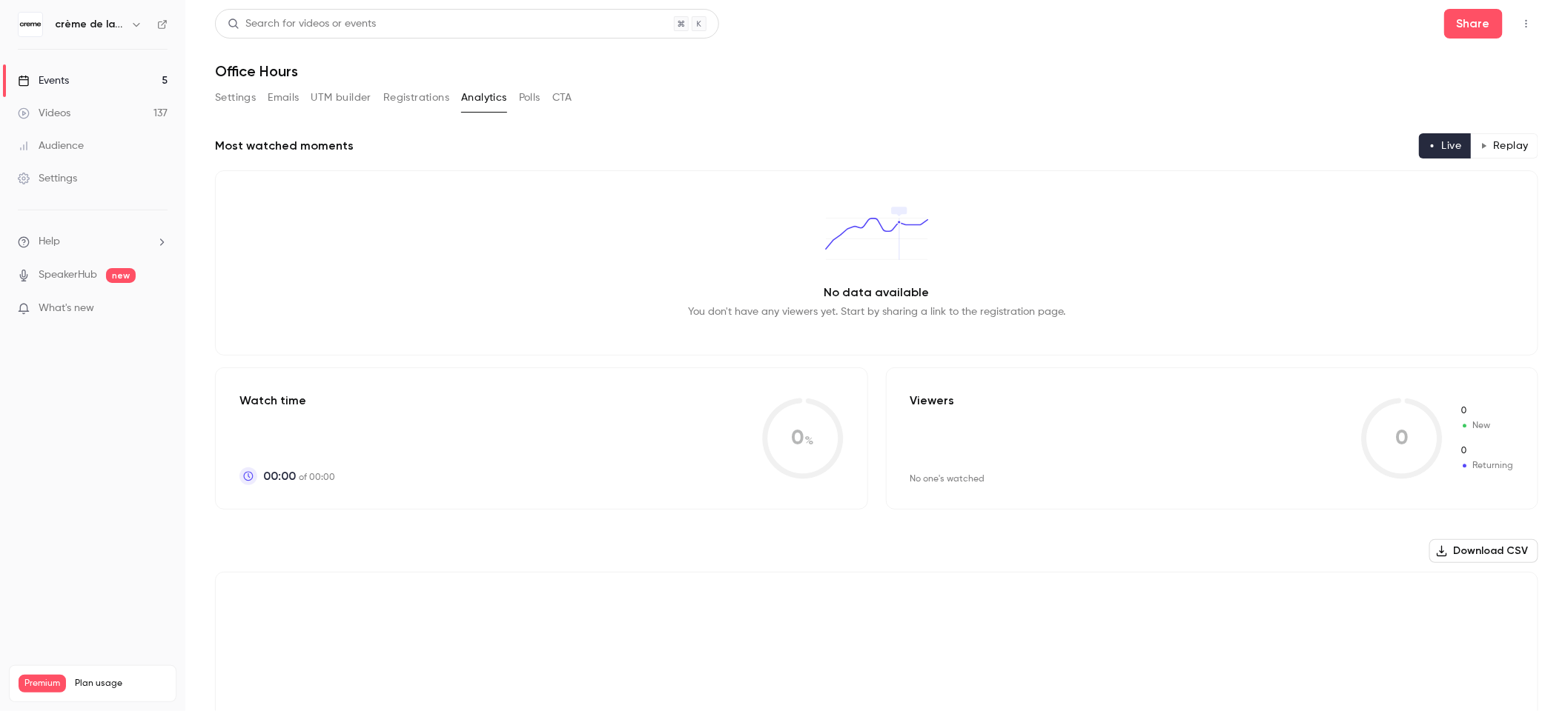
drag, startPoint x: 537, startPoint y: 101, endPoint x: 545, endPoint y: 101, distance: 8.0
click at [537, 101] on button "Polls" at bounding box center [530, 98] width 21 height 24
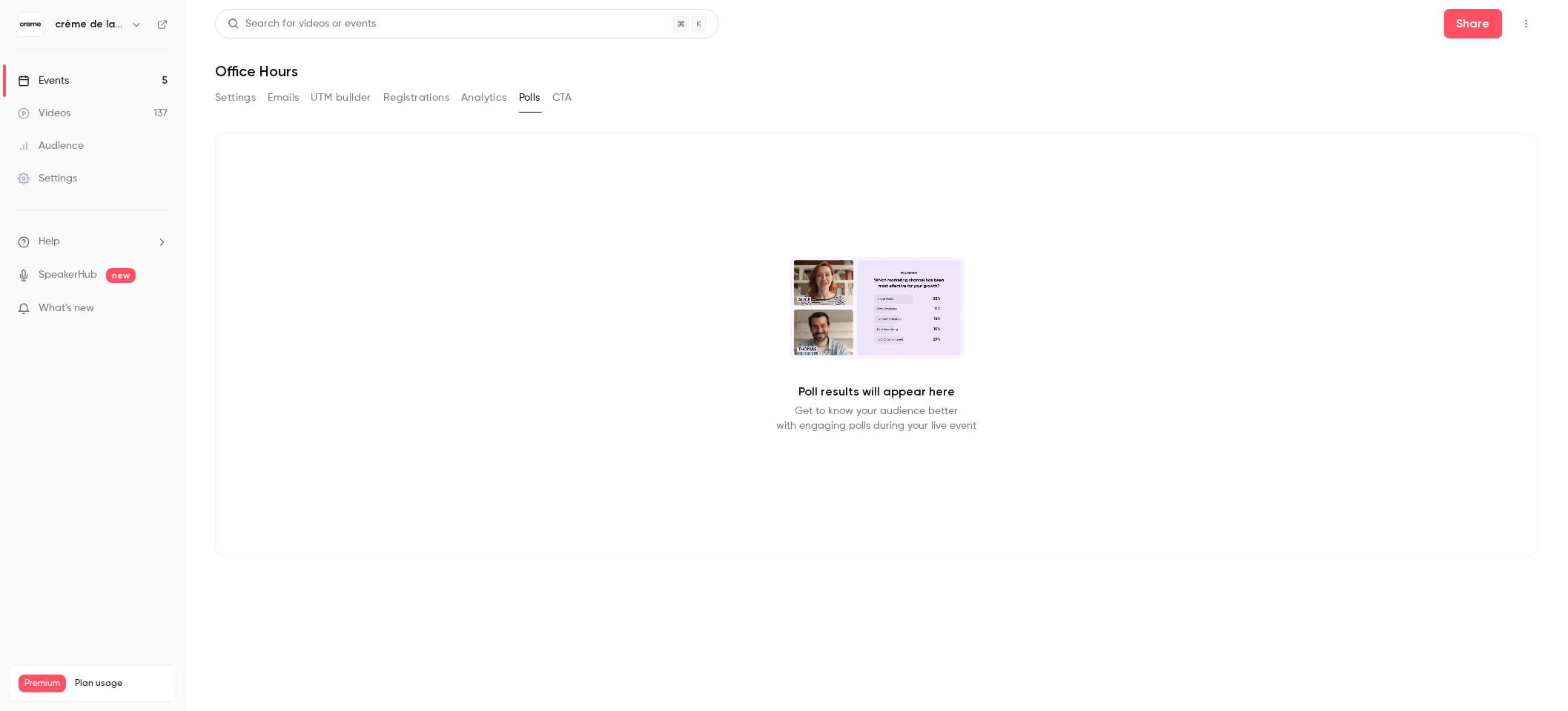
click at [565, 97] on button "CTA" at bounding box center [562, 98] width 20 height 24
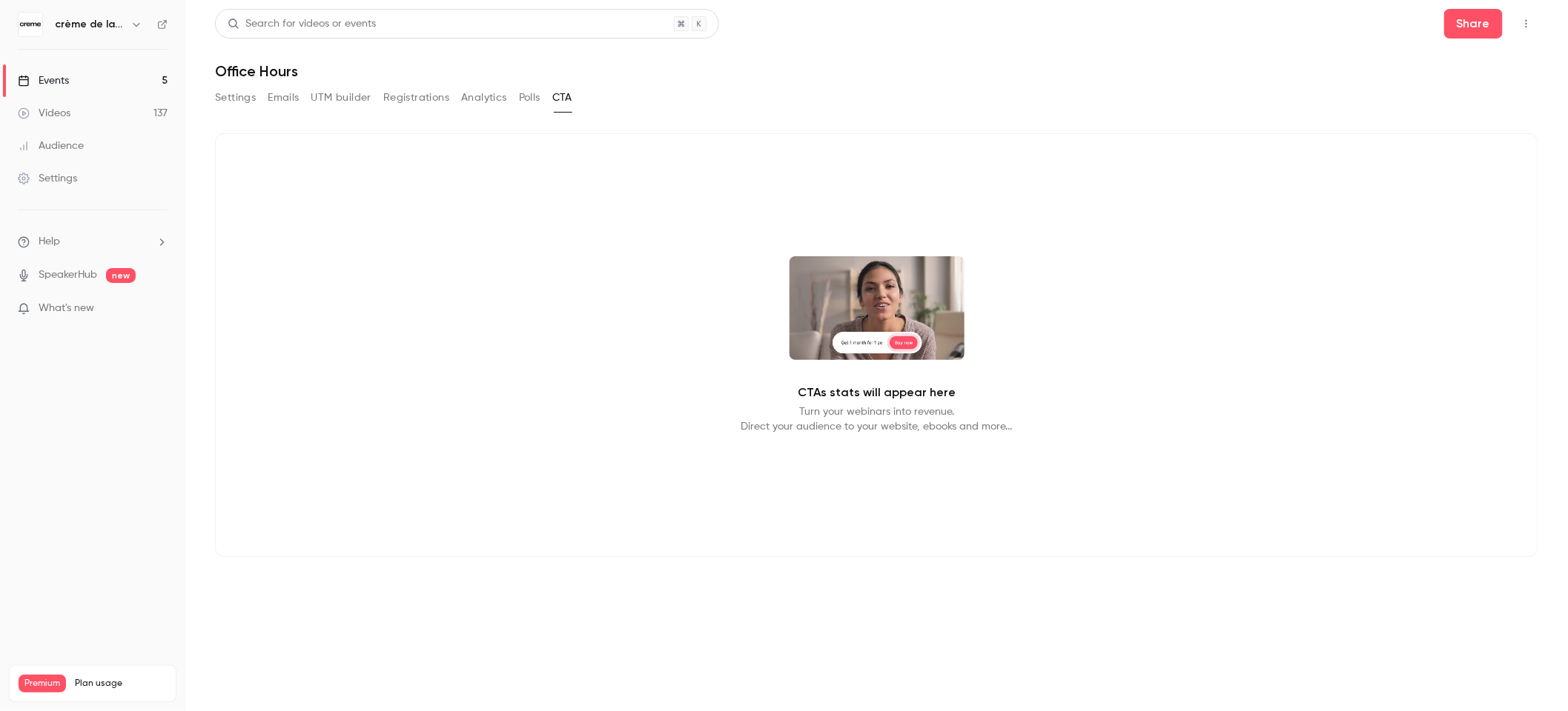
click at [228, 94] on button "Settings" at bounding box center [236, 98] width 41 height 24
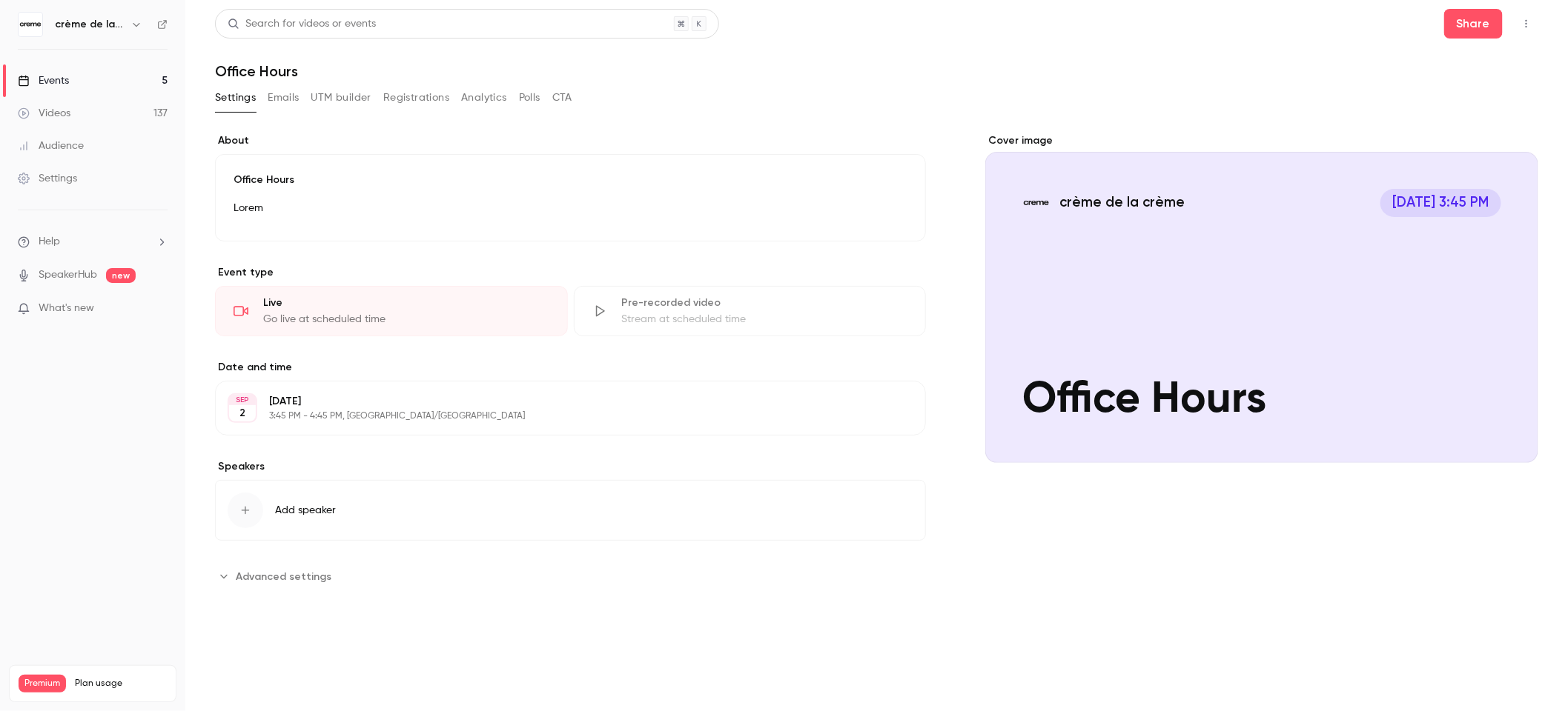
click at [74, 93] on link "Events 5" at bounding box center [92, 81] width 185 height 33
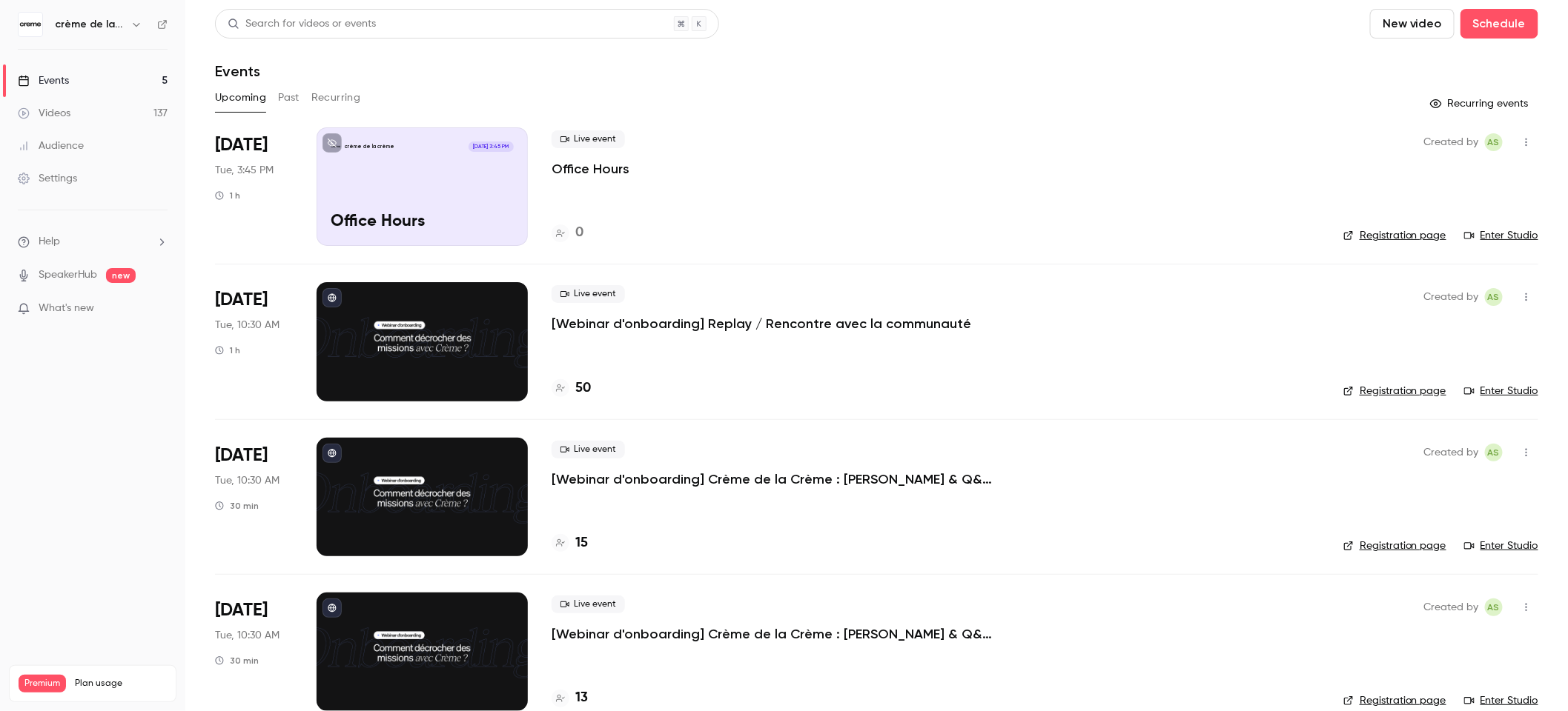
click at [1488, 235] on link "Enter Studio" at bounding box center [1500, 235] width 74 height 15
click at [56, 183] on div "Settings" at bounding box center [47, 178] width 59 height 15
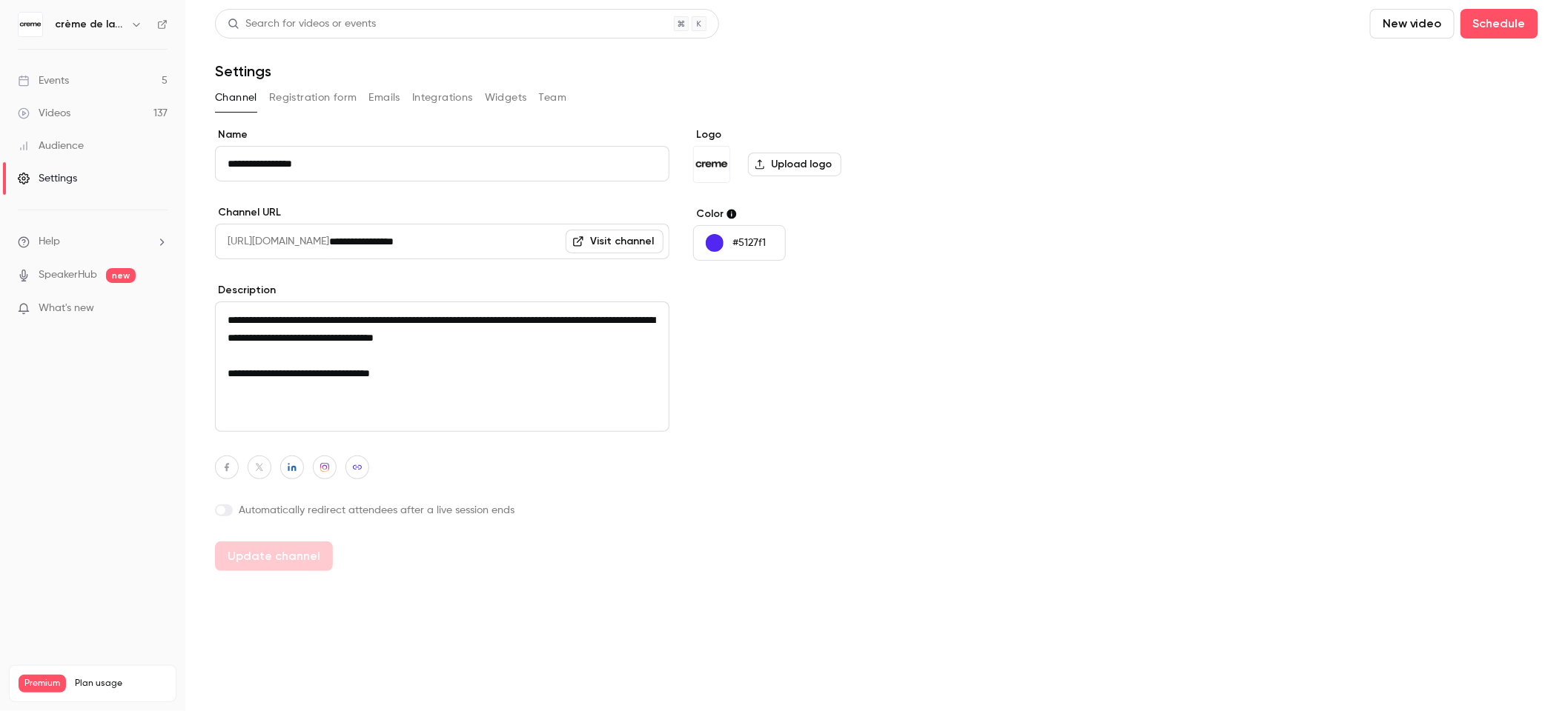
click at [499, 98] on button "Widgets" at bounding box center [506, 98] width 42 height 24
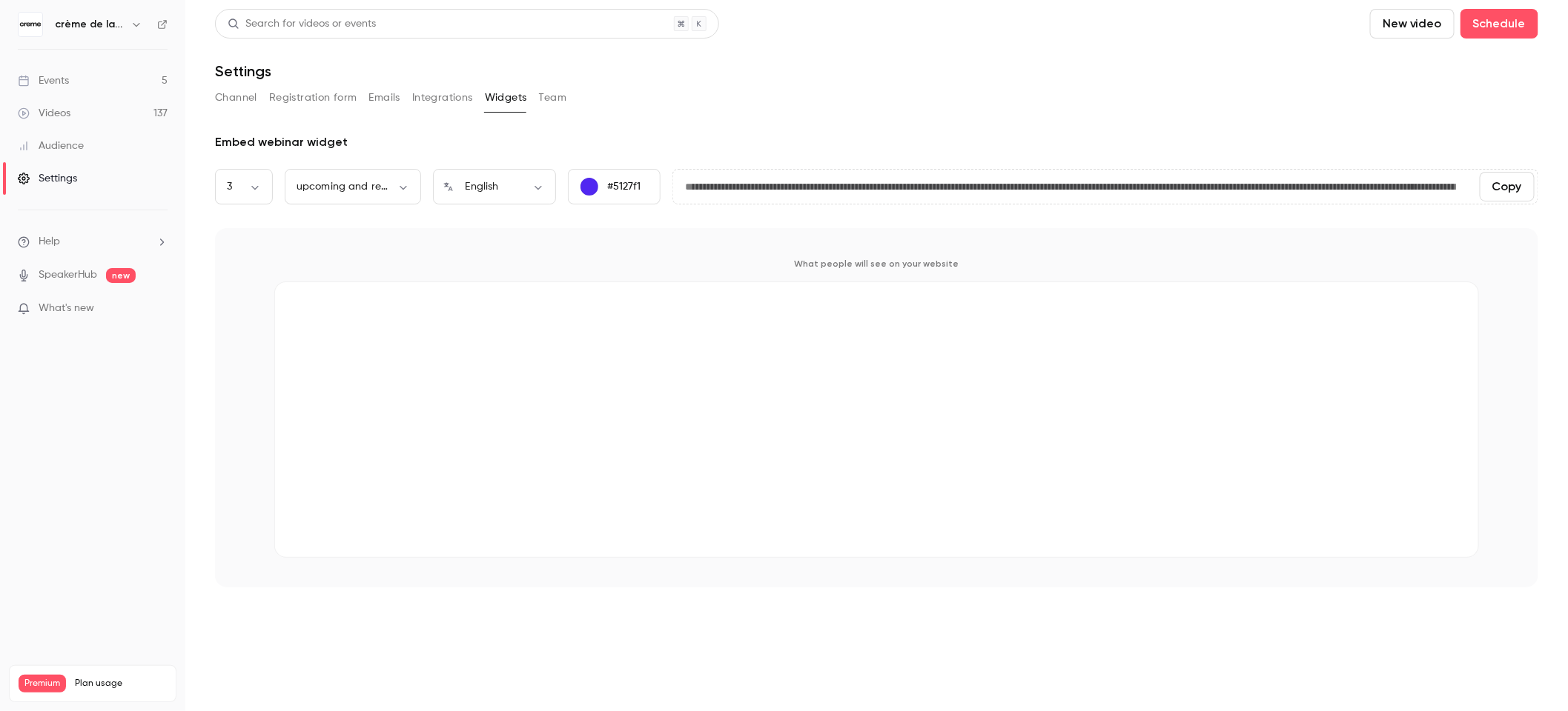
scroll to position [0, 113]
drag, startPoint x: 1139, startPoint y: 190, endPoint x: 1444, endPoint y: 183, distance: 305.1
click at [1454, 187] on input "**********" at bounding box center [1070, 187] width 795 height 29
click at [1002, 117] on div "**********" at bounding box center [877, 298] width 1324 height 578
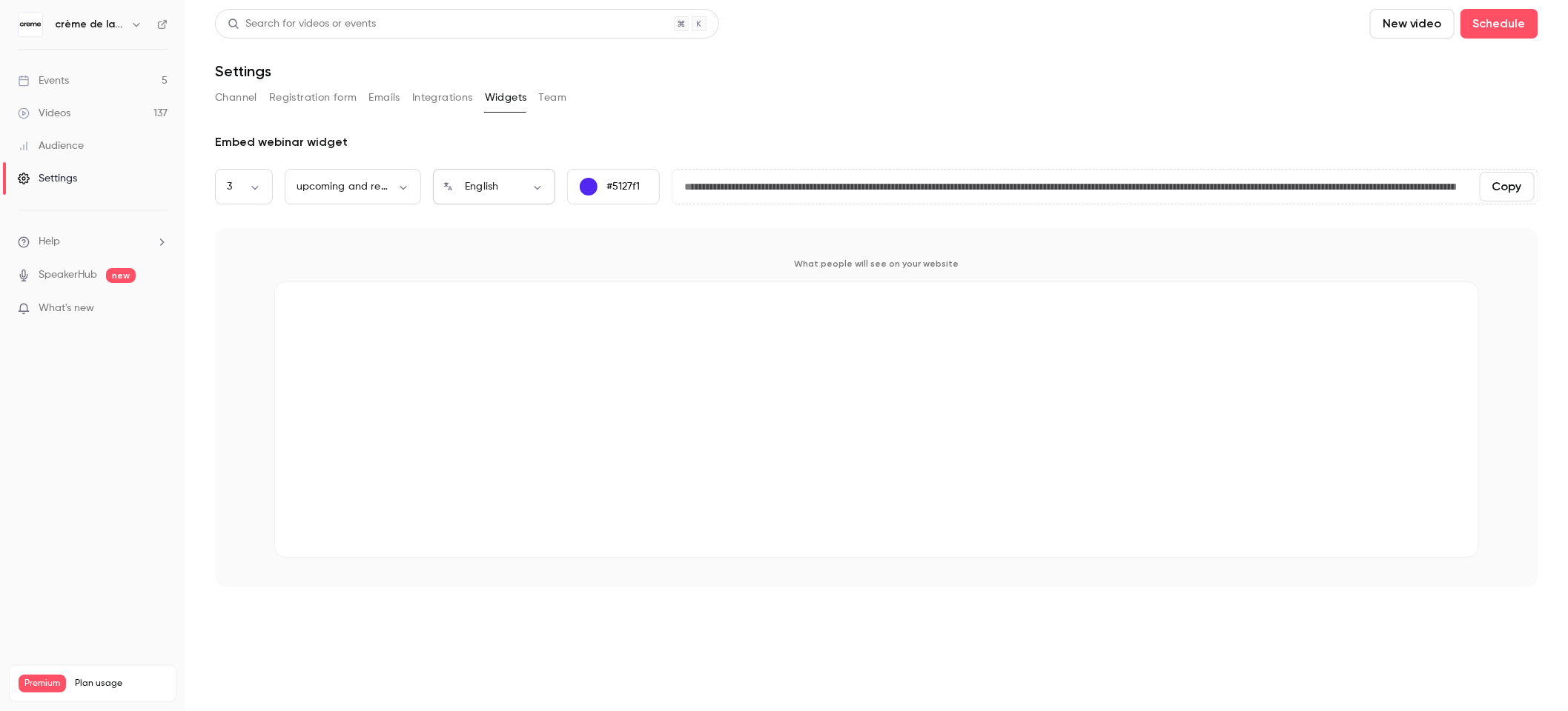
click at [526, 183] on body "**********" at bounding box center [784, 355] width 1568 height 711
click at [481, 274] on li "Français" at bounding box center [494, 274] width 123 height 38
type input "**"
type input "**********"
click at [545, 101] on button "Team" at bounding box center [553, 98] width 29 height 24
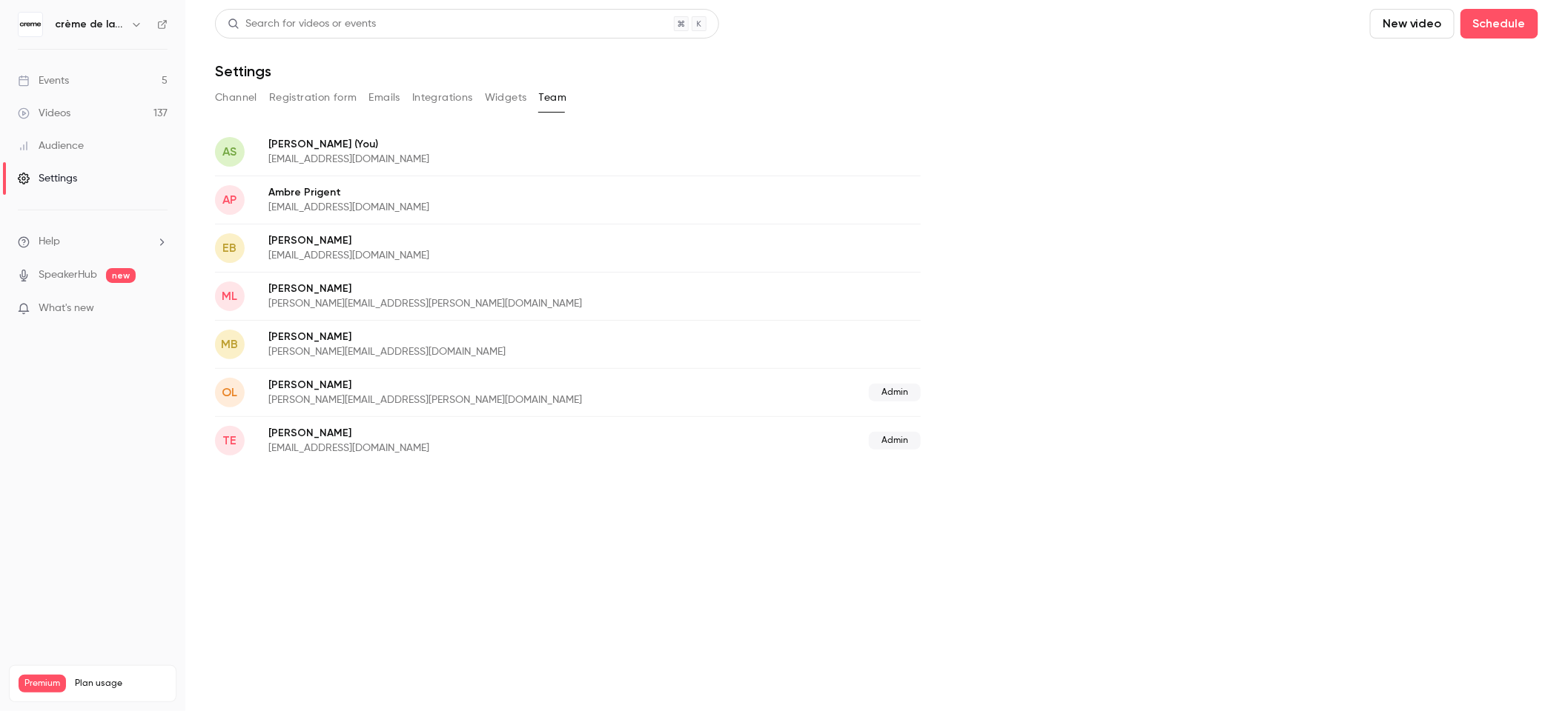
click at [442, 100] on button "Integrations" at bounding box center [443, 98] width 61 height 24
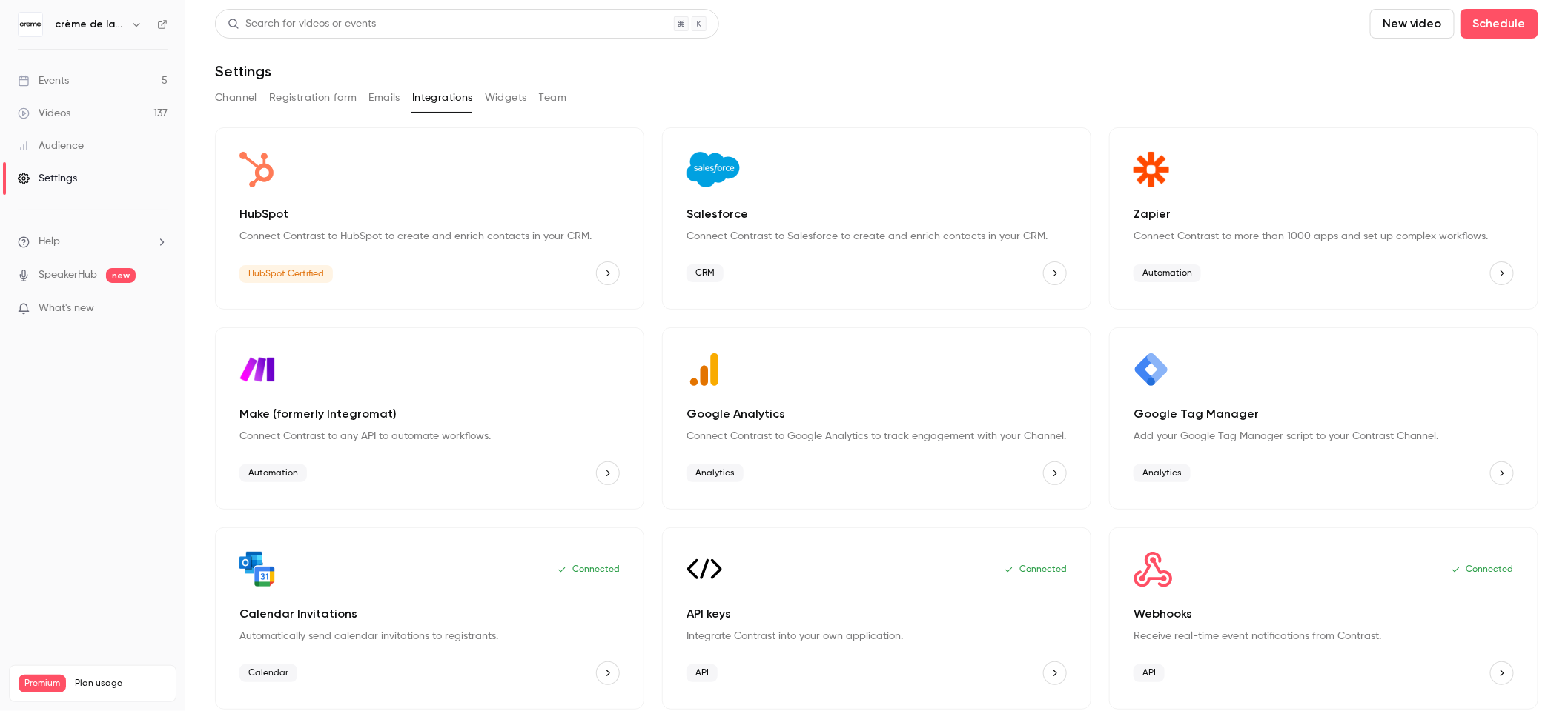
click at [355, 103] on div "Channel Registration form Emails Integrations Widgets Team" at bounding box center [877, 98] width 1324 height 24
click at [376, 96] on button "Emails" at bounding box center [385, 98] width 31 height 24
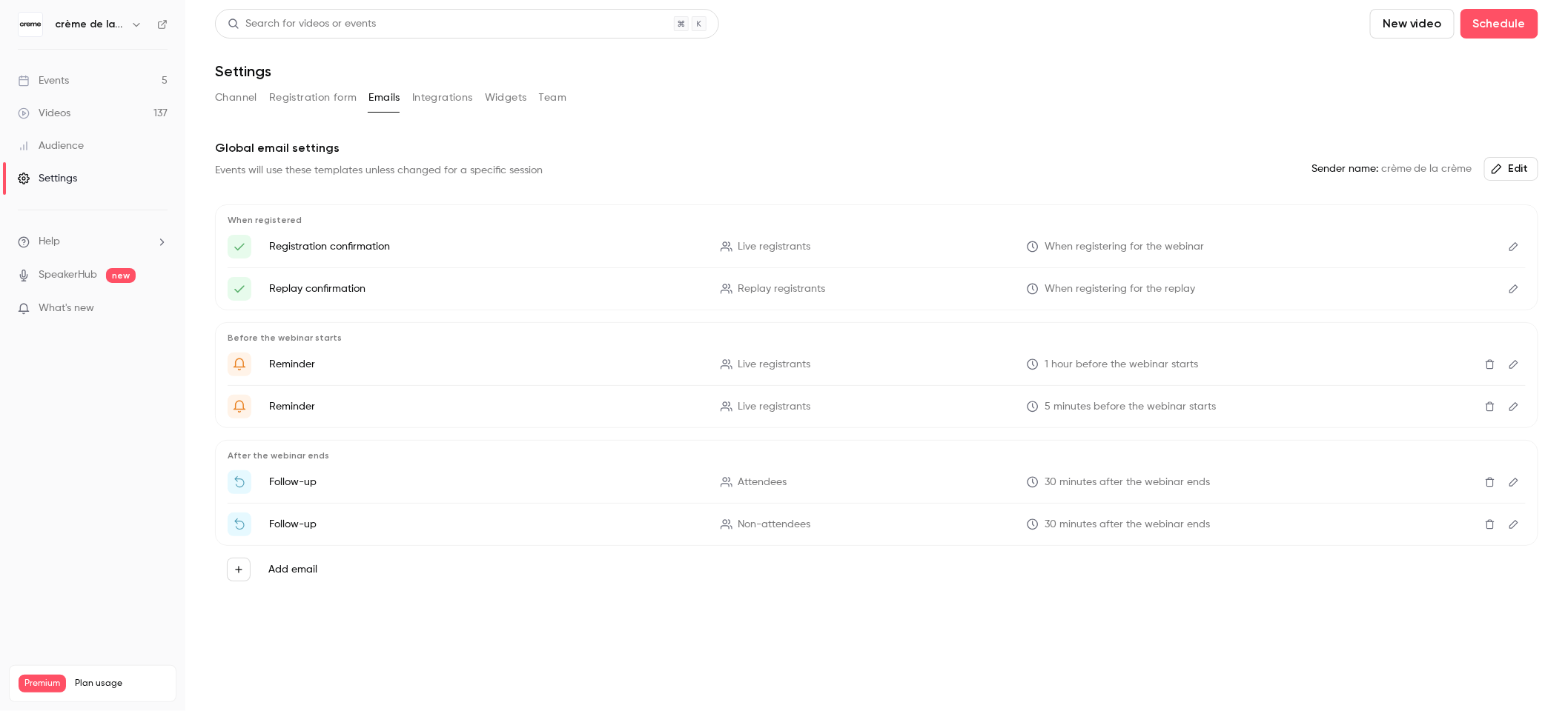
click at [324, 100] on button "Registration form" at bounding box center [313, 98] width 88 height 24
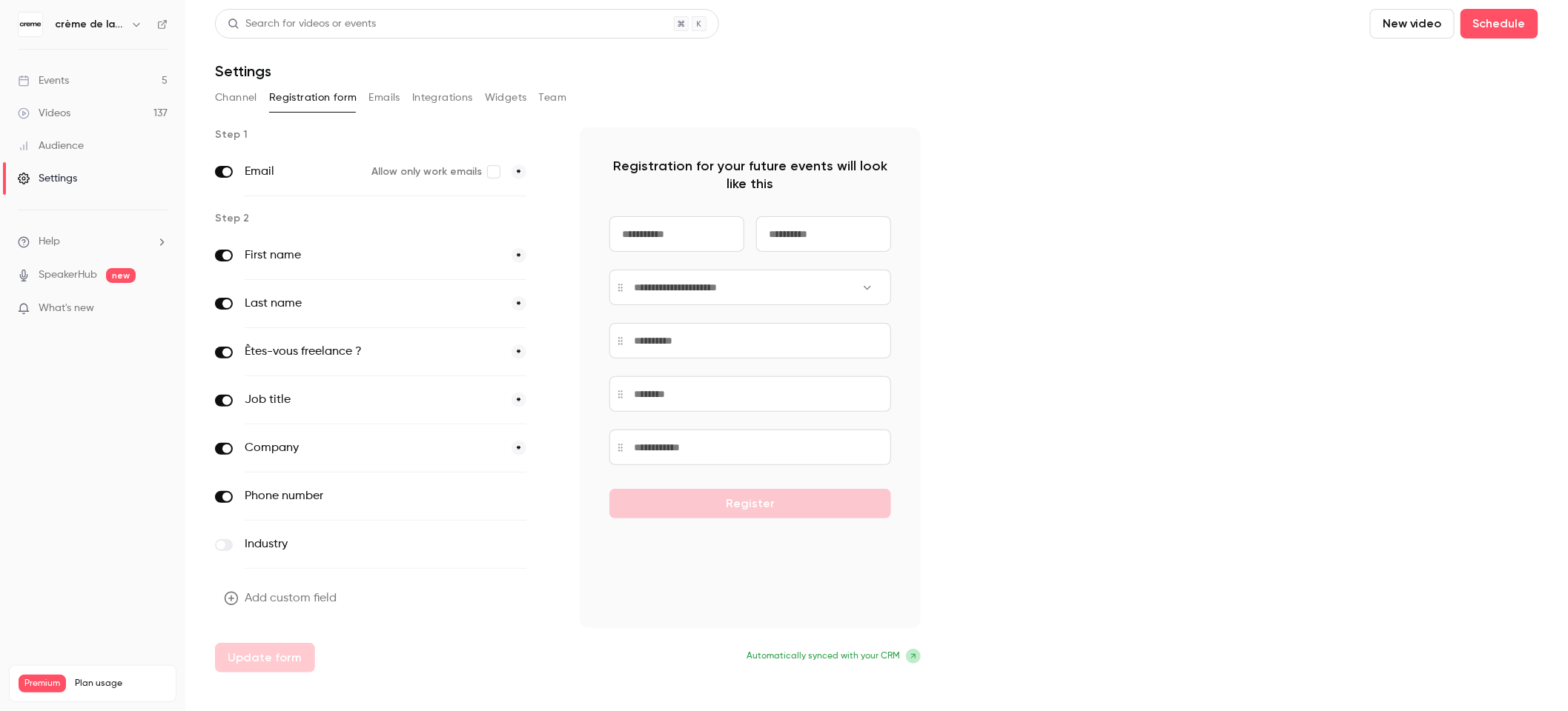
click at [234, 108] on button "Channel" at bounding box center [236, 98] width 42 height 24
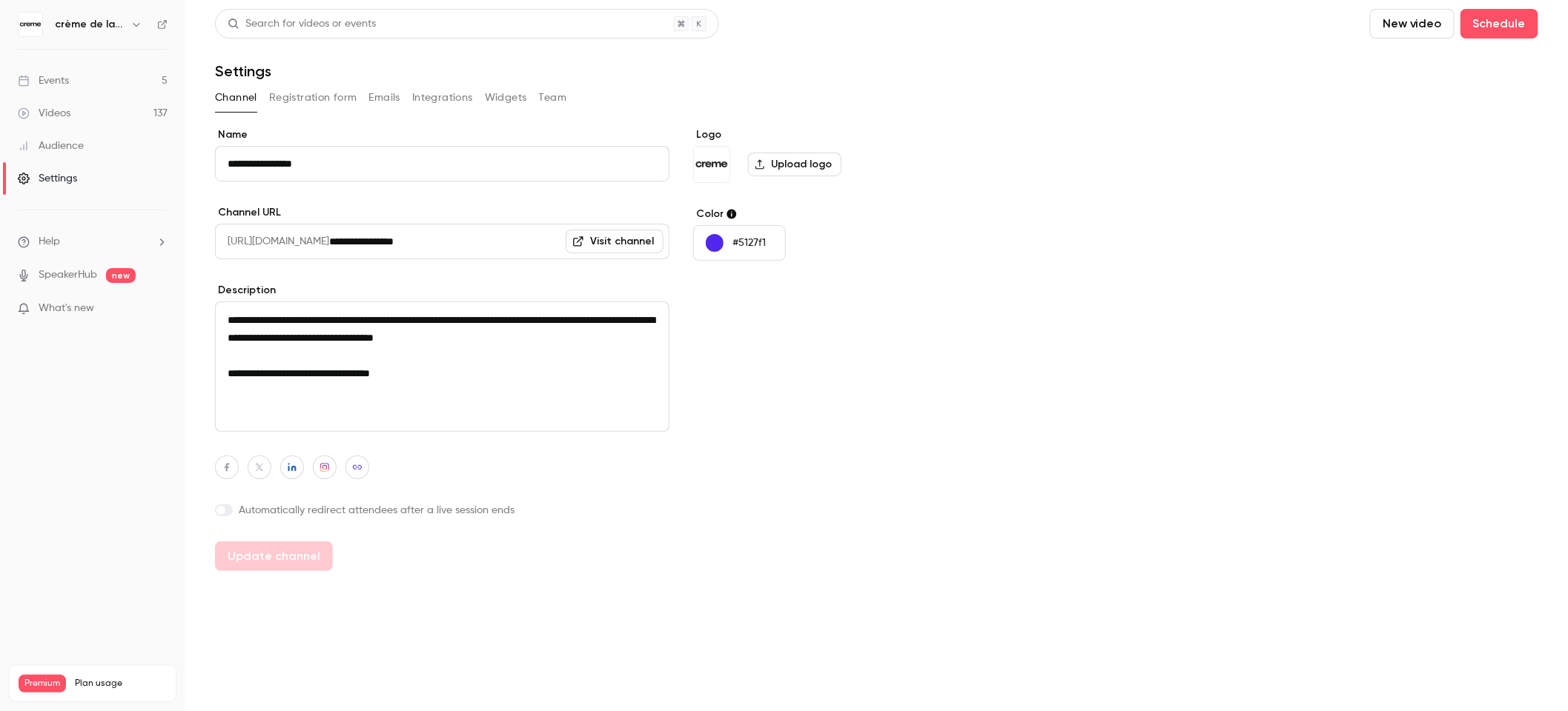
click at [56, 225] on ul "Help SpeakerHub new What's new" at bounding box center [92, 276] width 185 height 133
click at [67, 152] on div "Audience" at bounding box center [51, 146] width 66 height 15
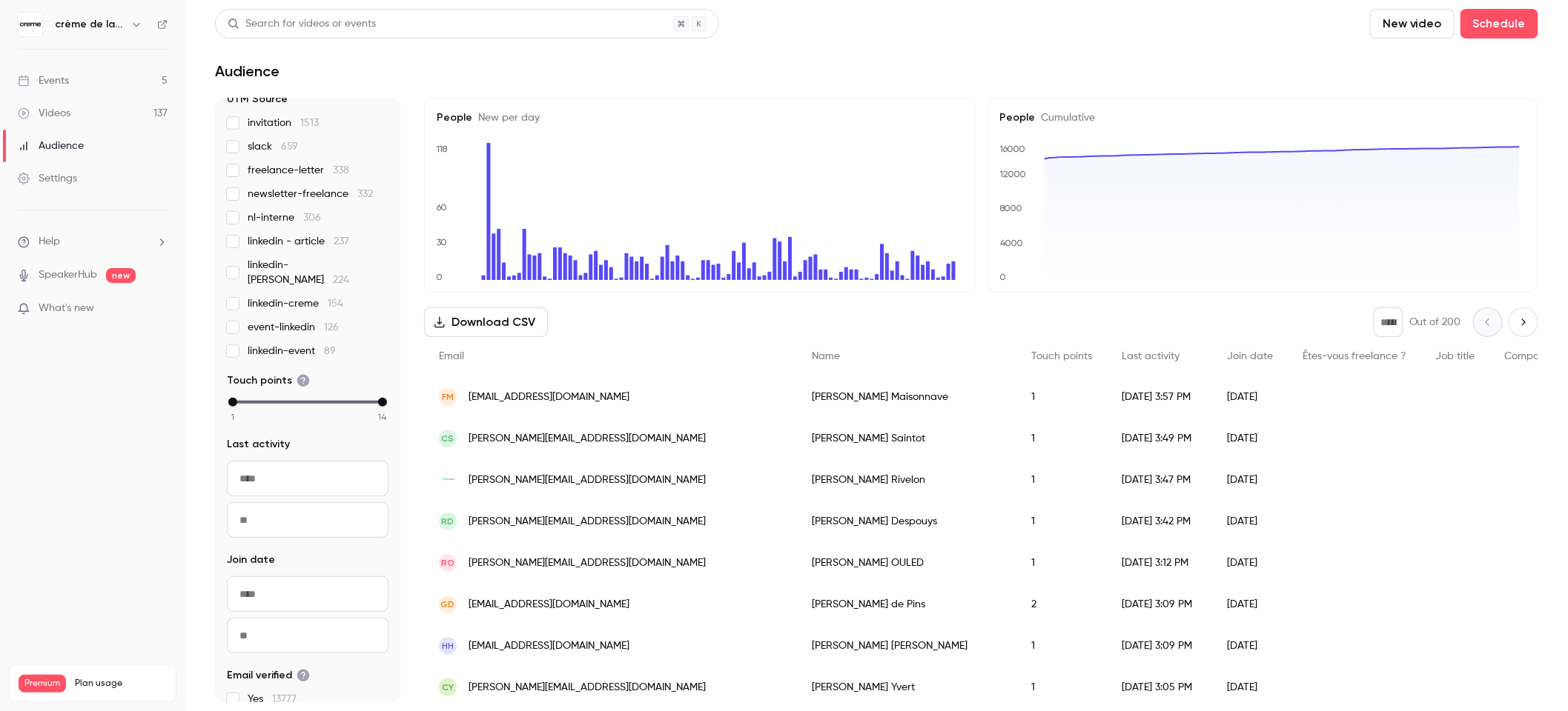
scroll to position [226, 0]
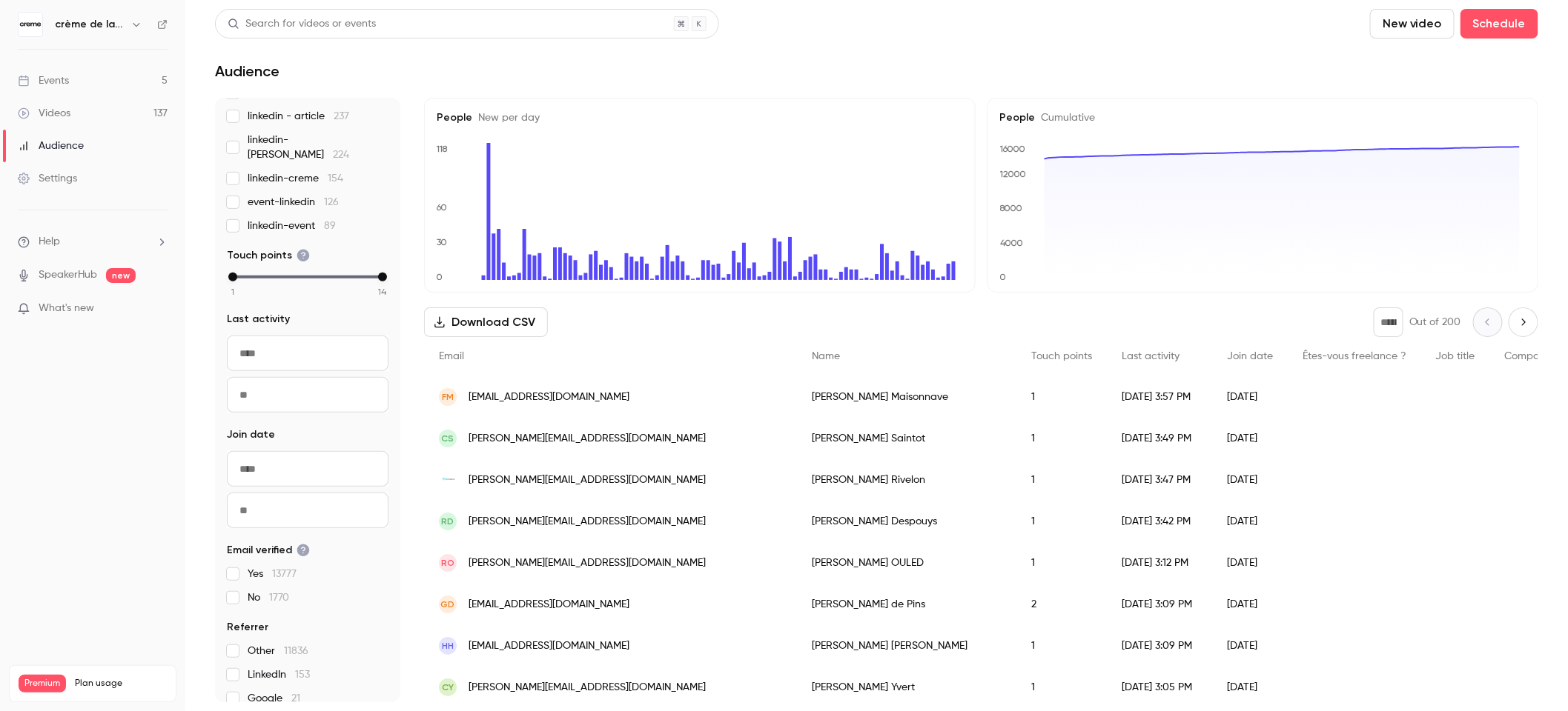
click at [59, 299] on ul "Help SpeakerHub new What's new" at bounding box center [92, 276] width 185 height 133
click at [55, 308] on span "What's new" at bounding box center [66, 308] width 55 height 15
click at [910, 57] on div at bounding box center [784, 355] width 1568 height 711
click at [49, 77] on div "Events" at bounding box center [43, 81] width 51 height 15
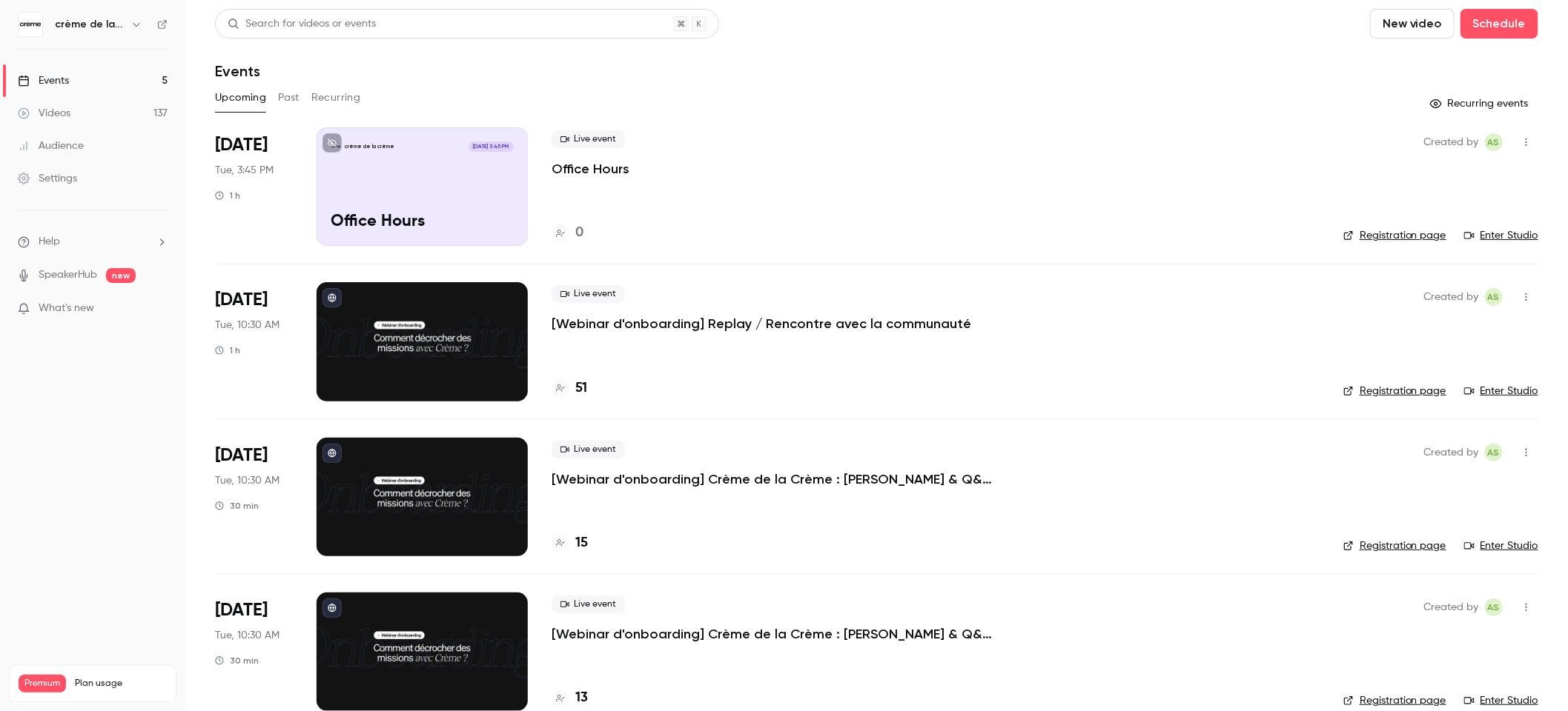
click at [1521, 143] on icon "button" at bounding box center [1526, 142] width 12 height 11
click at [1428, 333] on div "Delete" at bounding box center [1457, 334] width 112 height 15
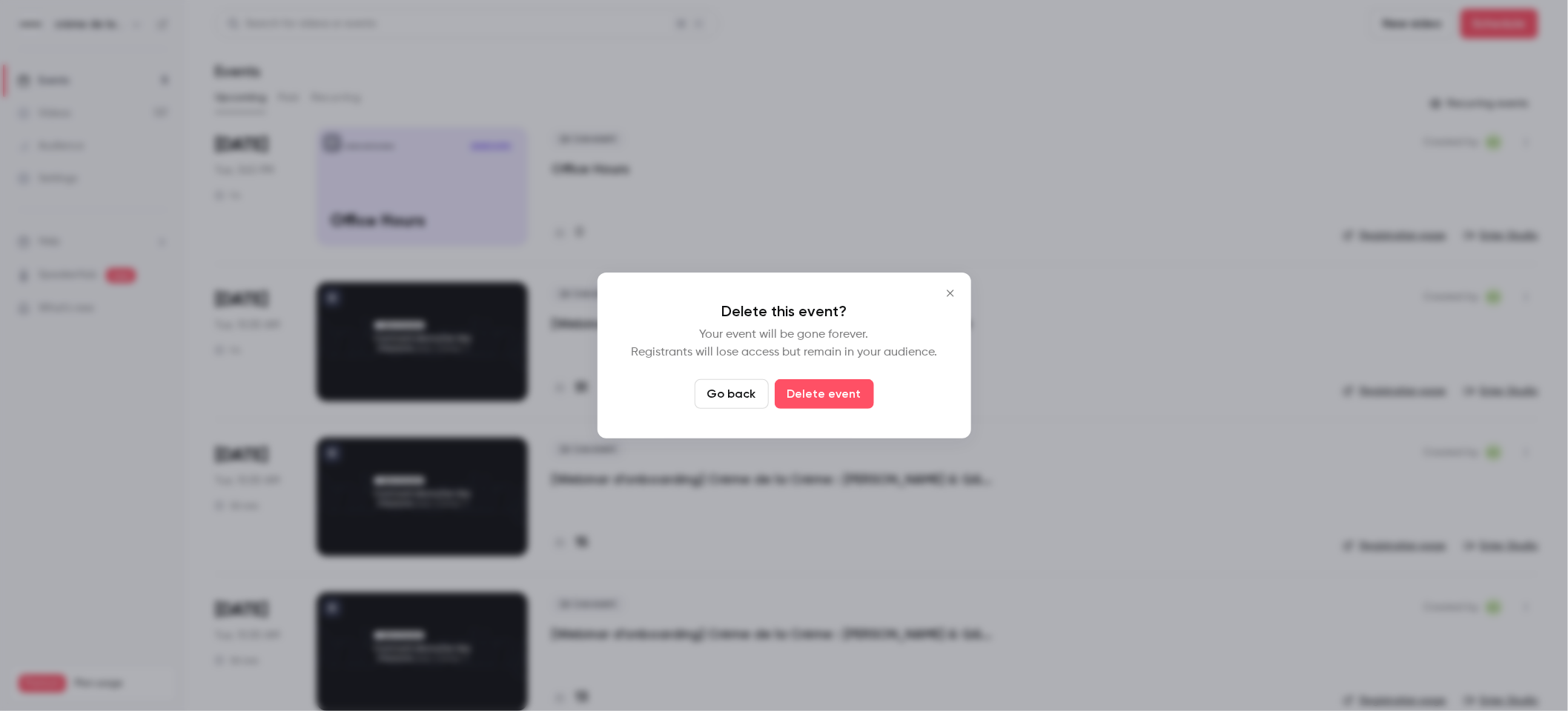
click at [840, 395] on button "Delete event" at bounding box center [824, 394] width 99 height 29
